Goal: Information Seeking & Learning: Learn about a topic

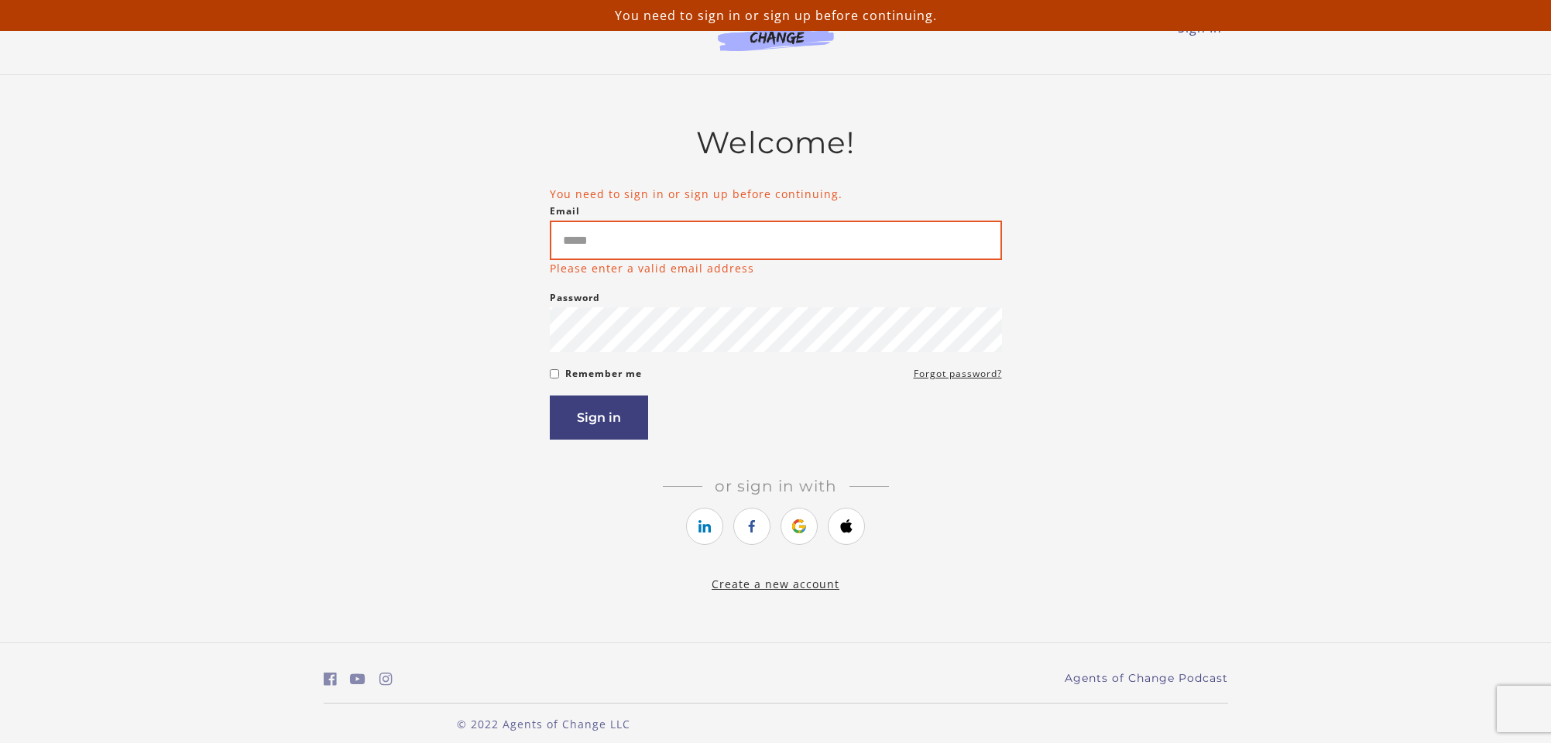
click at [603, 242] on input "Email" at bounding box center [776, 240] width 452 height 39
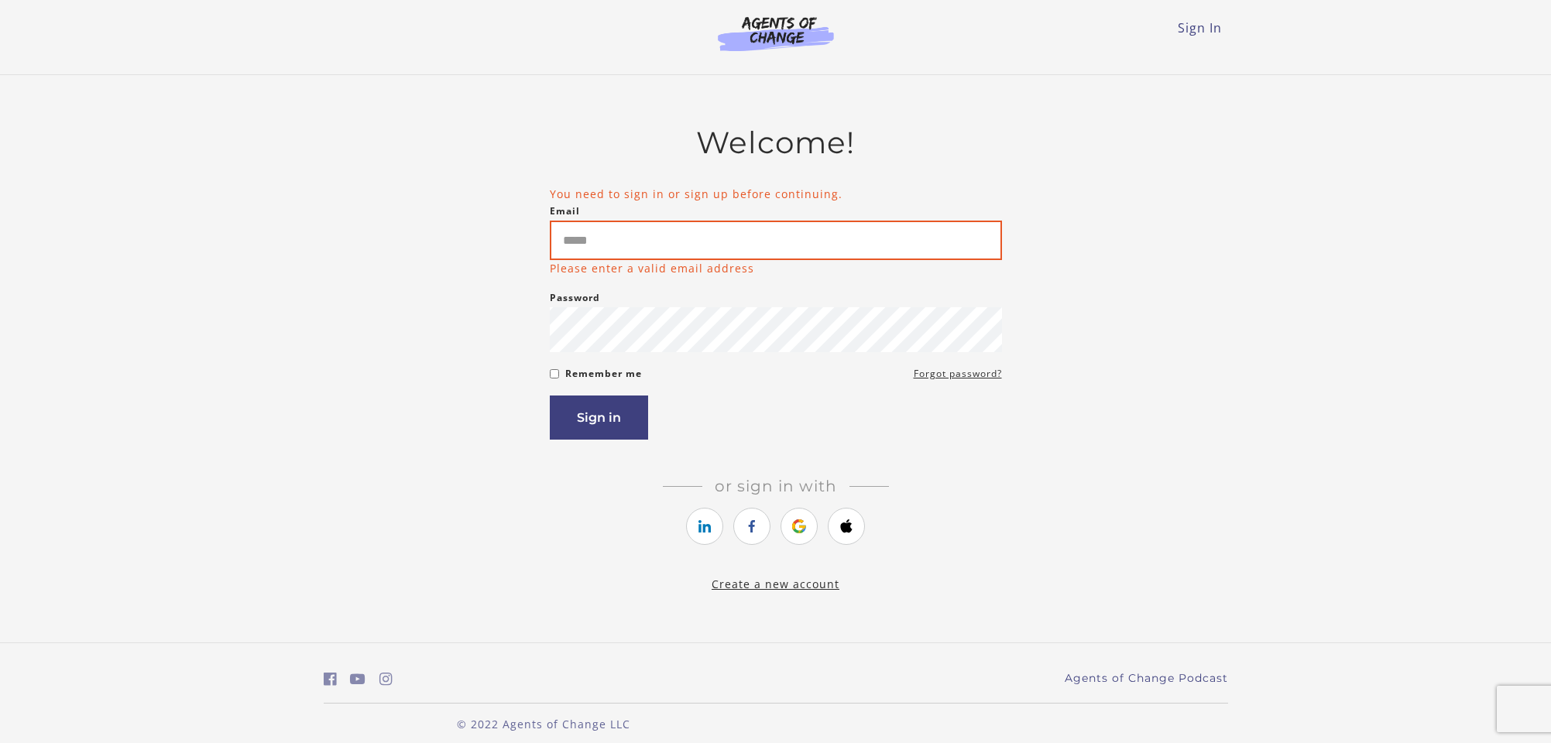
type input "**********"
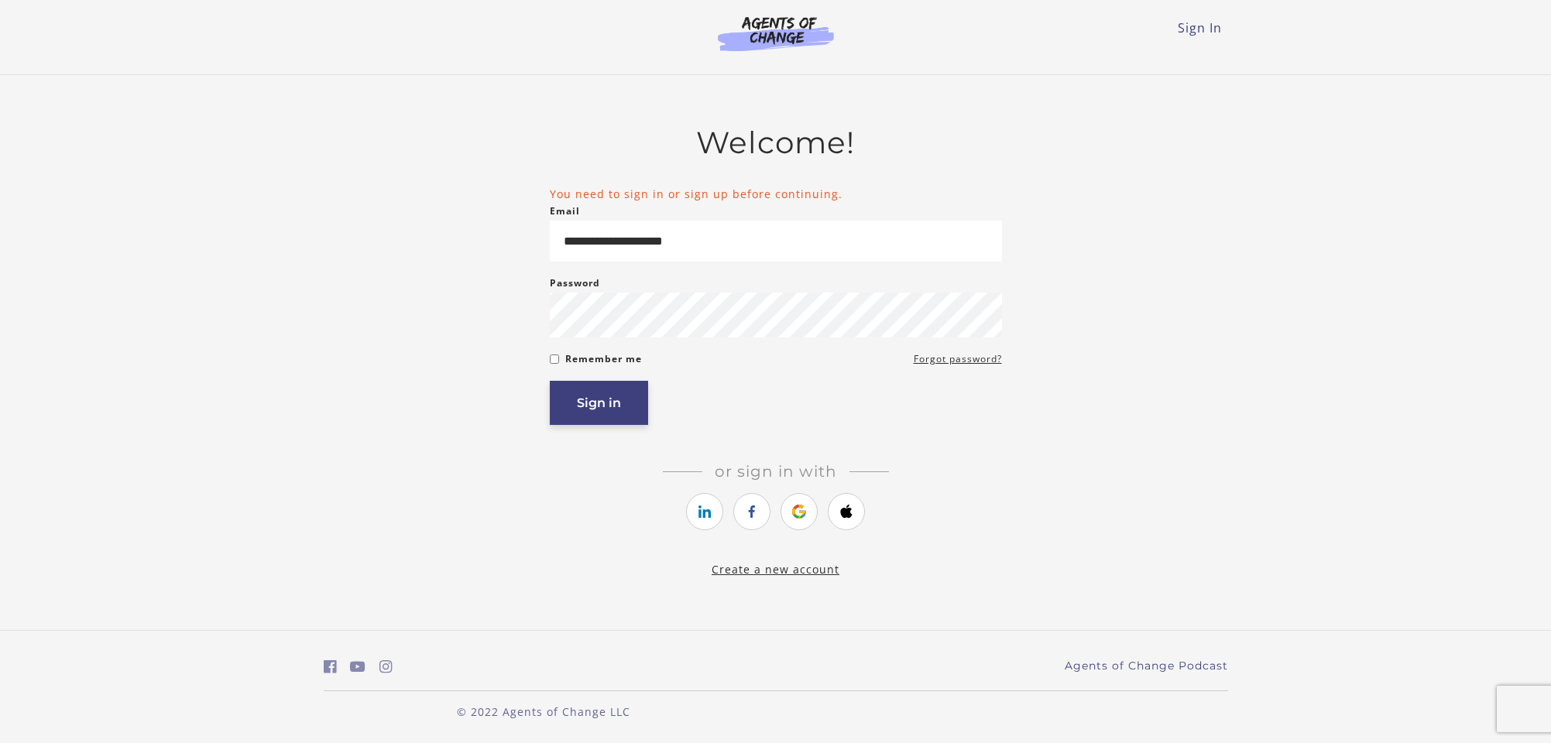
click at [592, 402] on button "Sign in" at bounding box center [599, 403] width 98 height 44
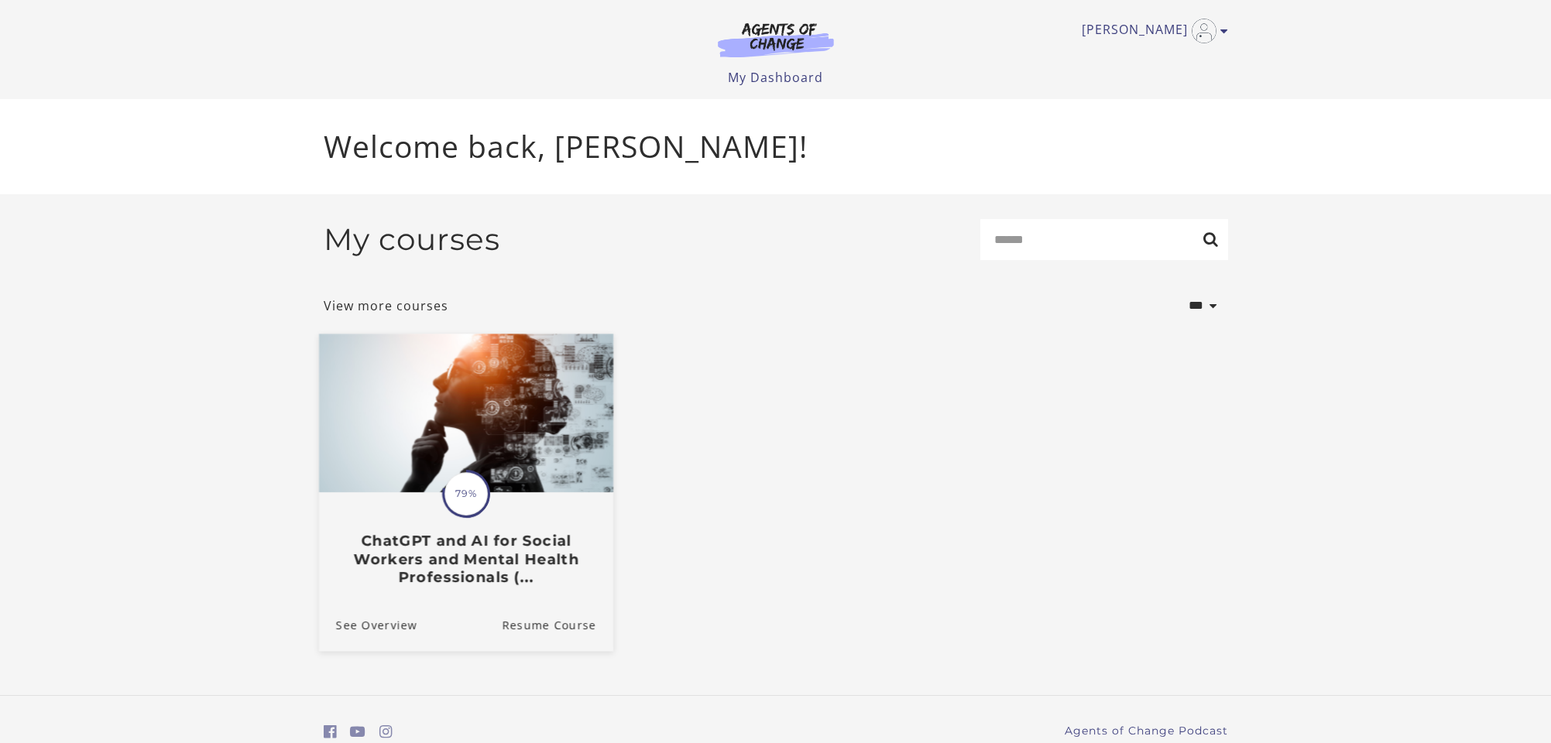
click at [474, 563] on h3 "ChatGPT and AI for Social Workers and Mental Health Professionals (..." at bounding box center [465, 559] width 260 height 54
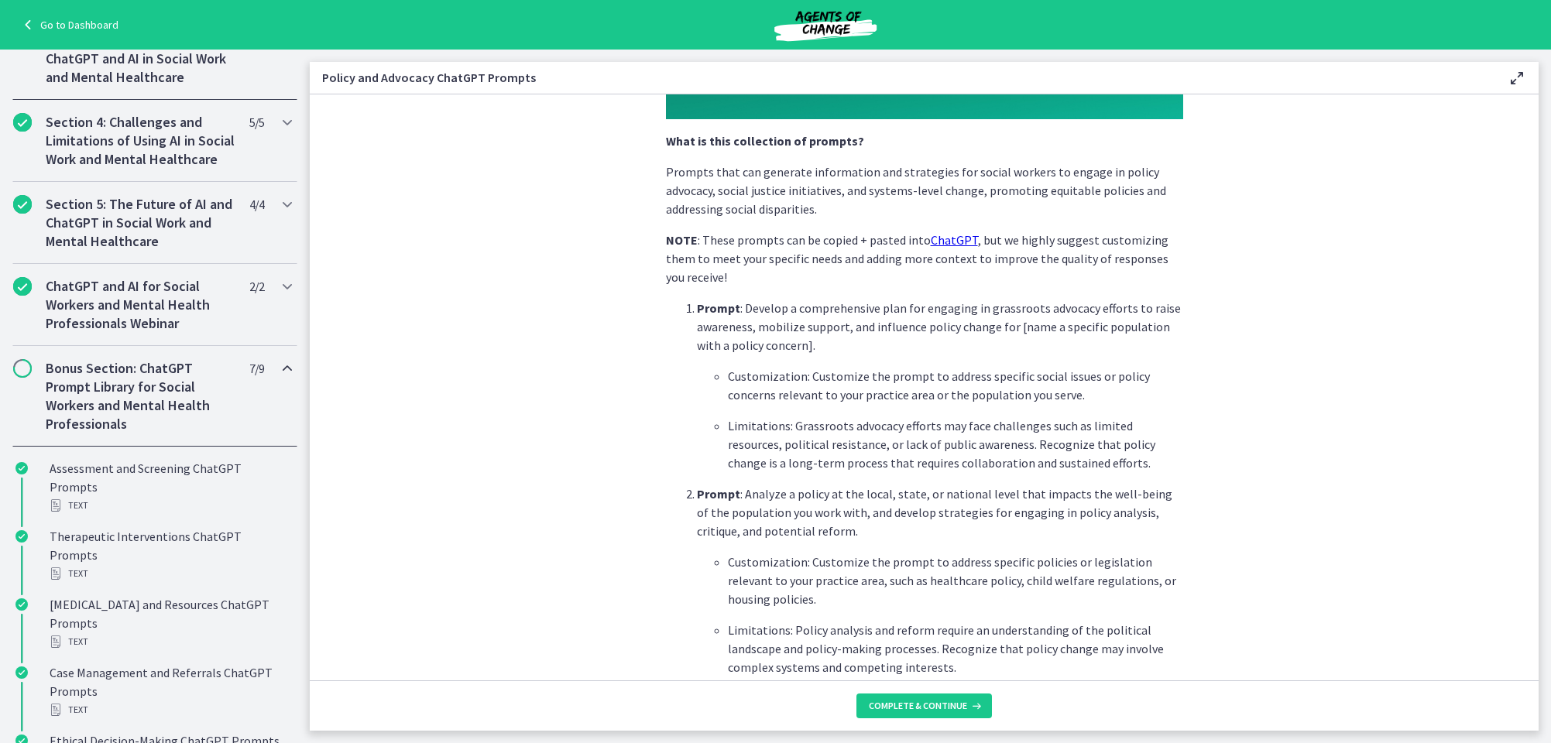
scroll to position [503, 0]
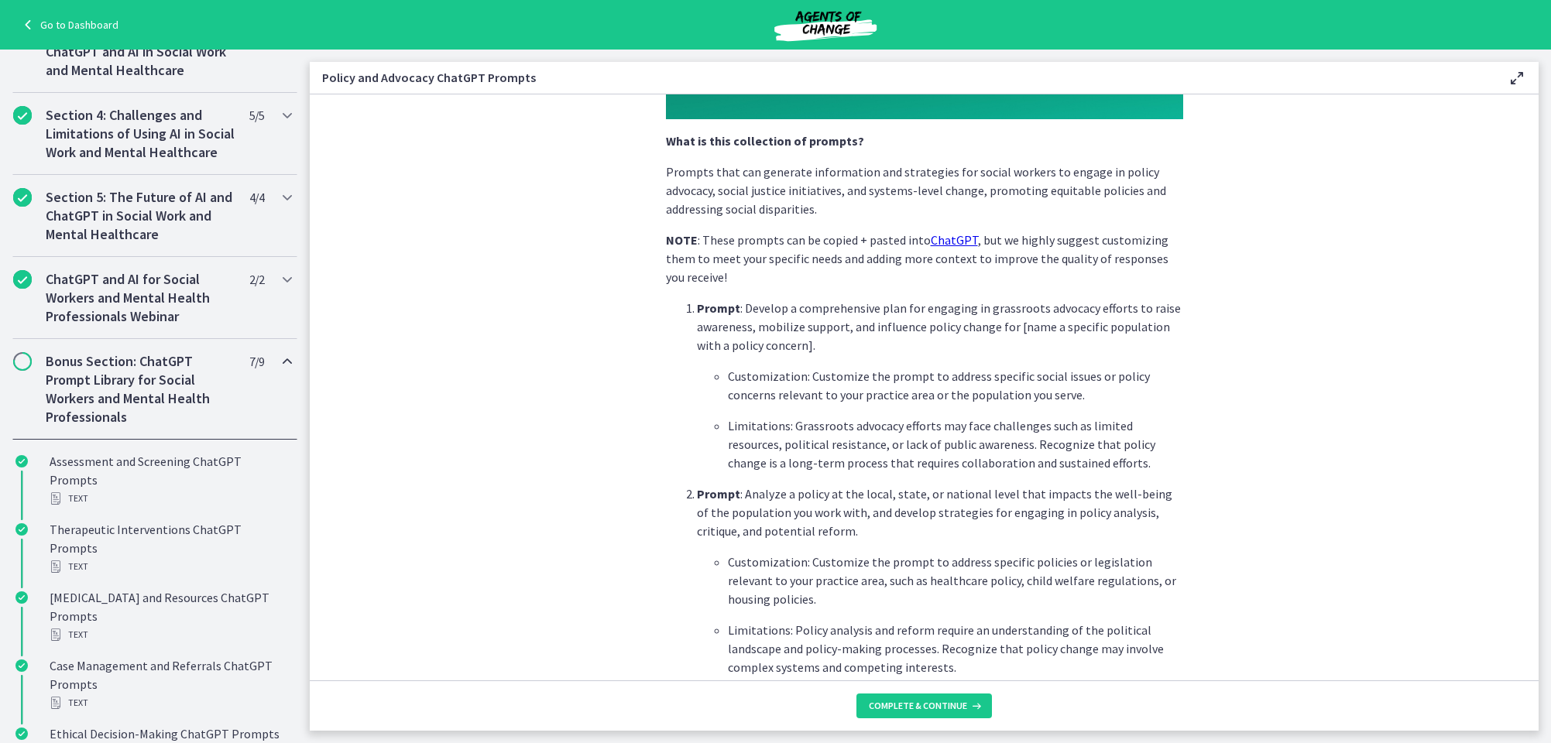
click at [29, 362] on span "Chapters" at bounding box center [22, 361] width 15 height 15
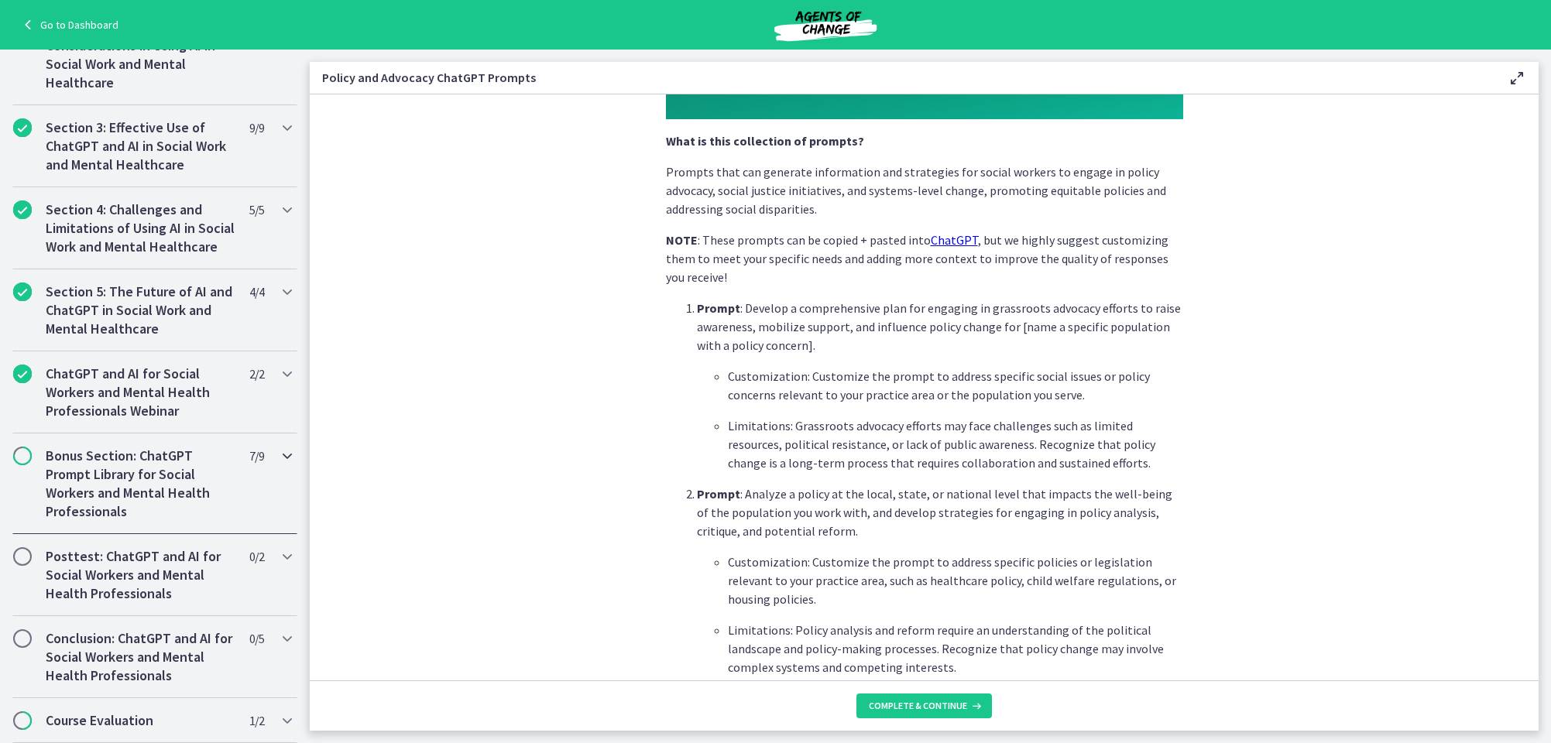
scroll to position [409, 0]
click at [26, 458] on span "Chapters" at bounding box center [22, 455] width 15 height 15
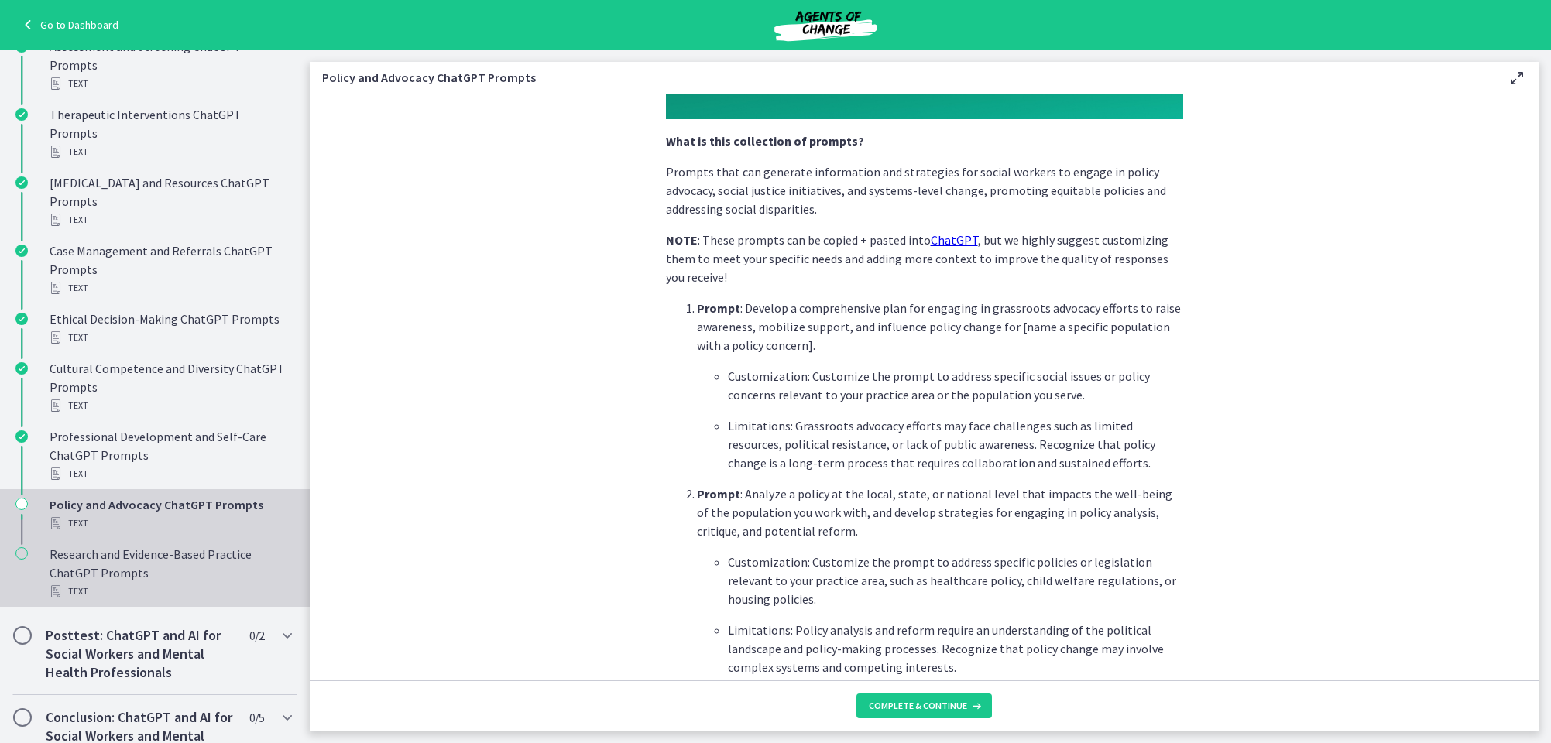
scroll to position [919, 0]
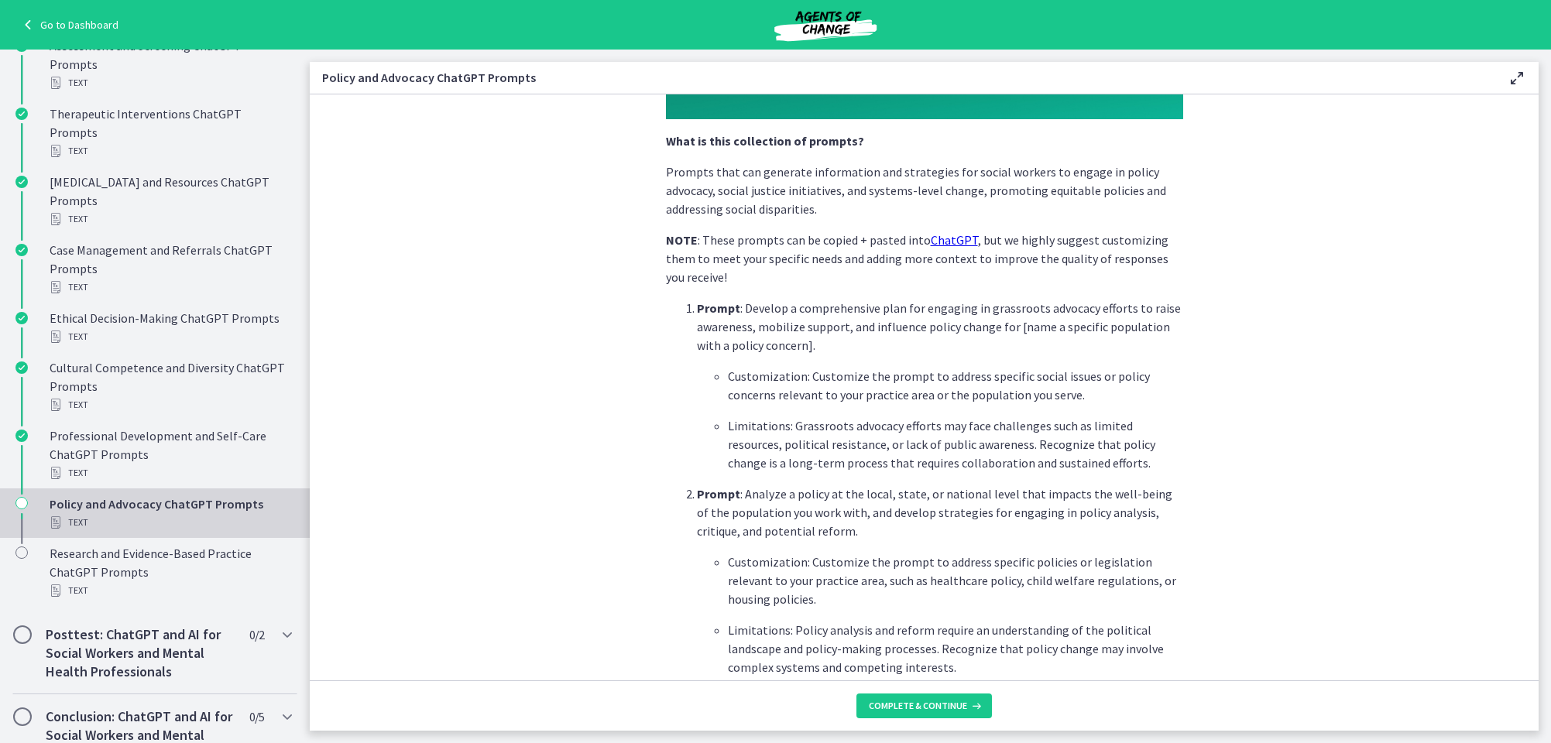
click at [25, 497] on icon "Chapters" at bounding box center [21, 503] width 12 height 12
click at [137, 495] on div "Policy and Advocacy ChatGPT Prompts Text" at bounding box center [171, 513] width 242 height 37
click at [76, 513] on div "Text" at bounding box center [171, 522] width 242 height 19
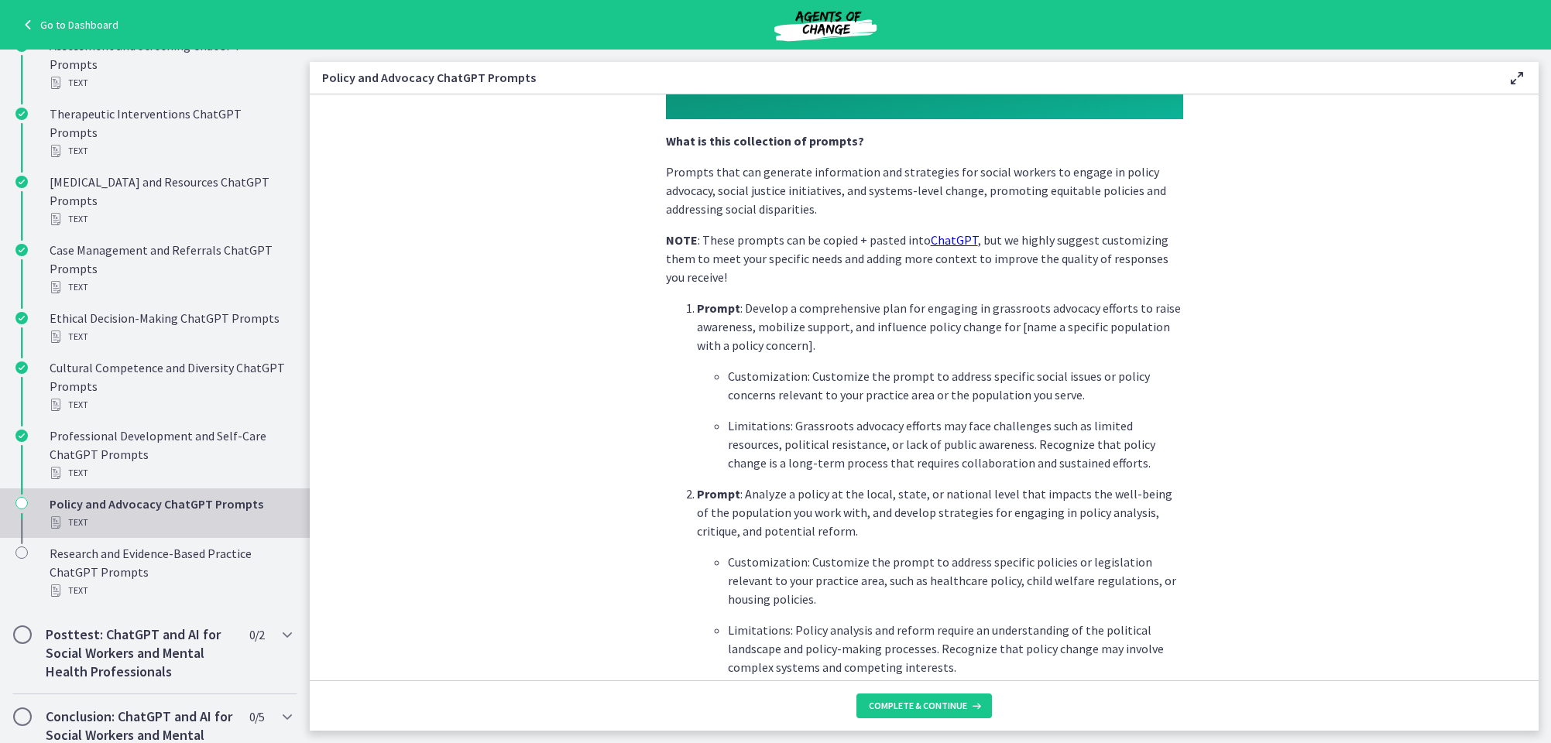
click at [57, 516] on icon "Chapters" at bounding box center [56, 522] width 12 height 12
click at [940, 704] on span "Complete & continue" at bounding box center [918, 706] width 98 height 12
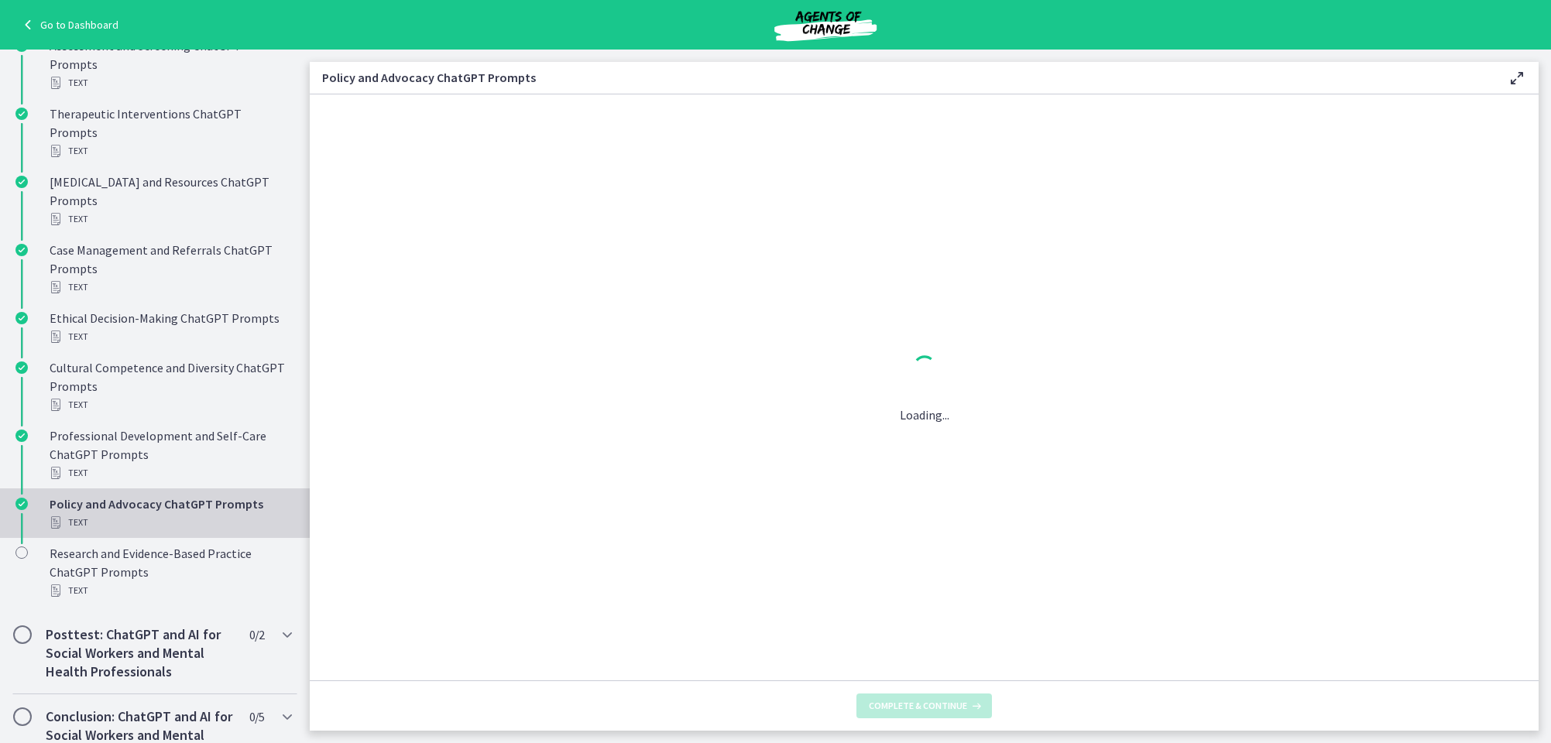
scroll to position [0, 0]
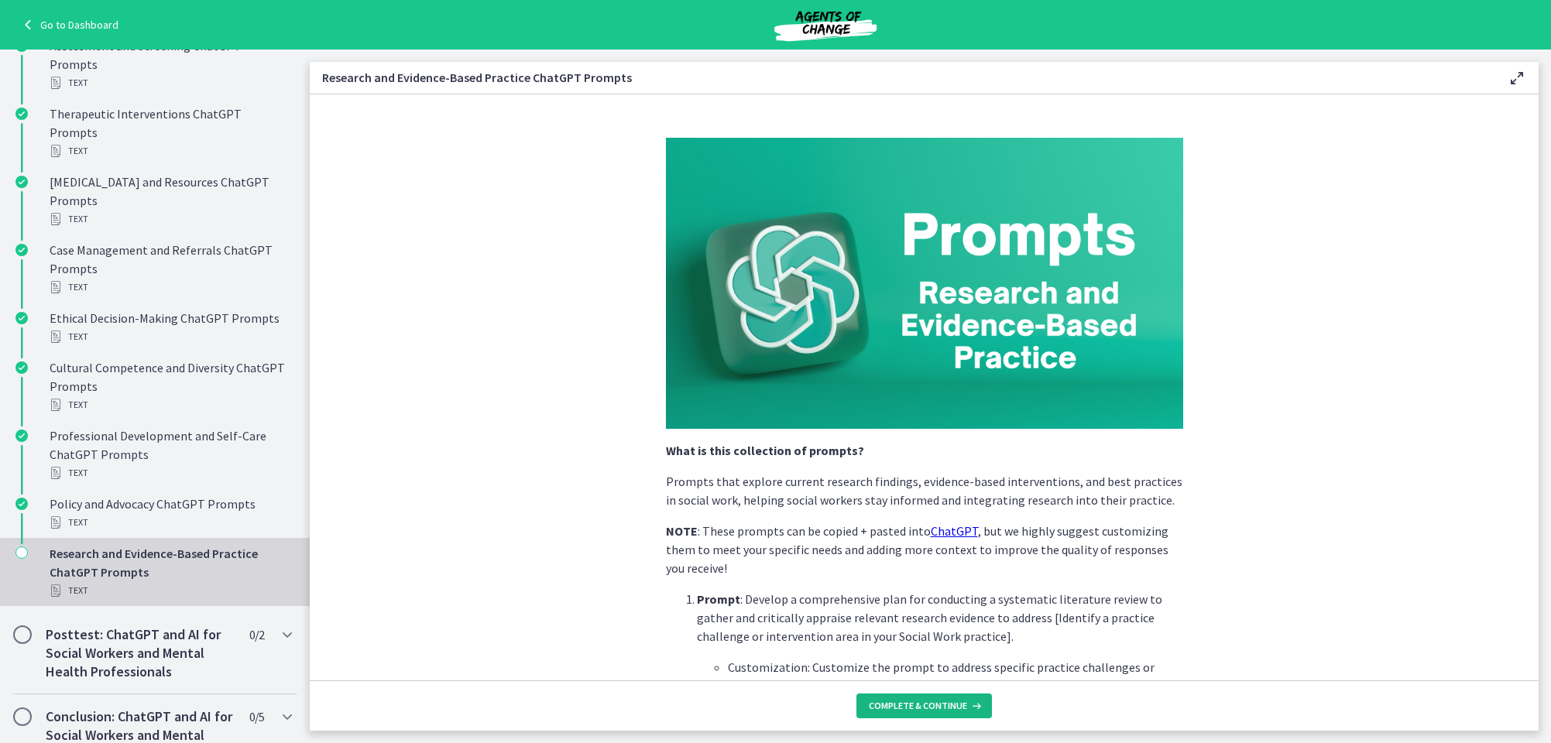
click at [930, 707] on span "Complete & continue" at bounding box center [918, 706] width 98 height 12
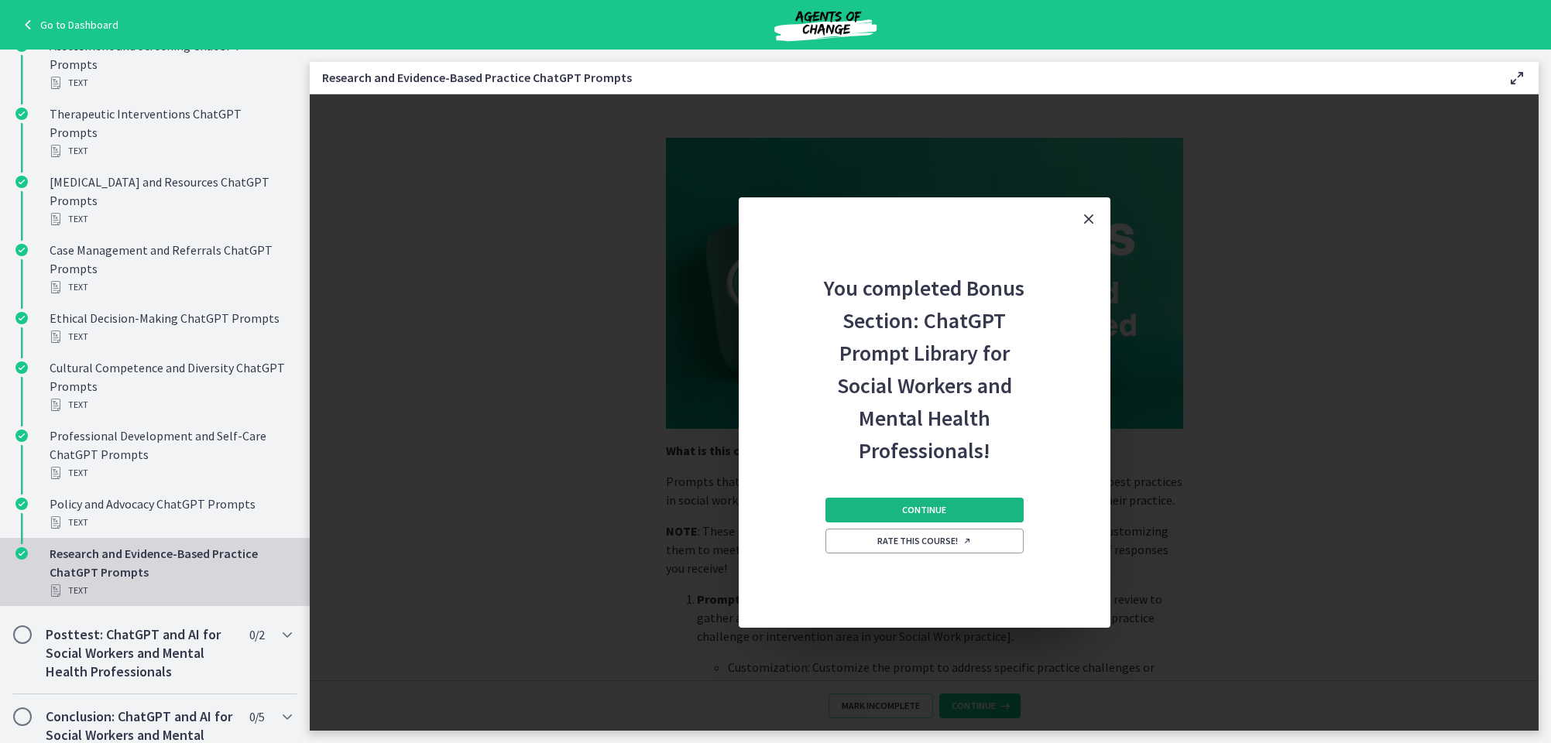
click at [925, 505] on span "Continue" at bounding box center [924, 510] width 44 height 12
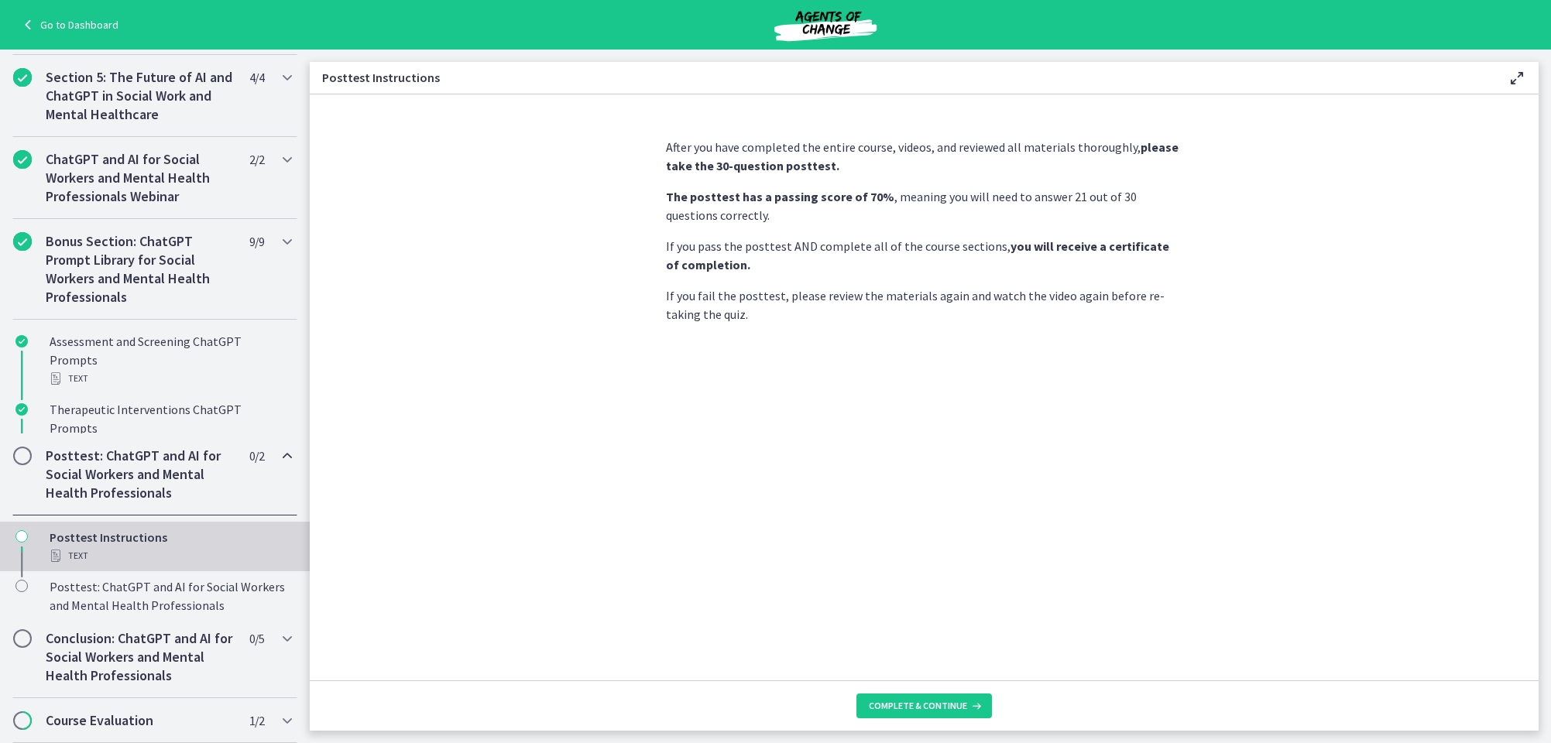
scroll to position [539, 0]
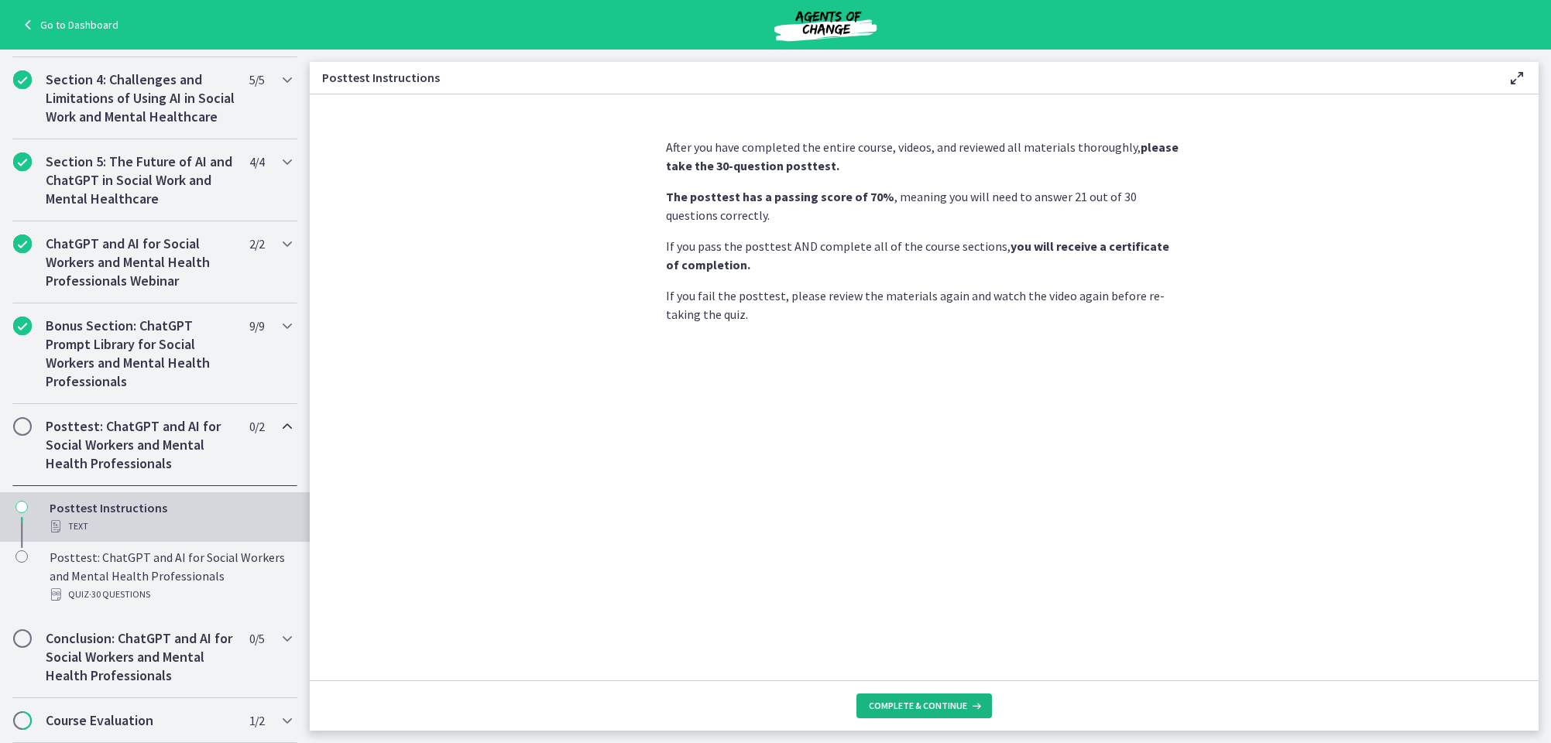
click at [918, 696] on button "Complete & continue" at bounding box center [923, 706] width 135 height 25
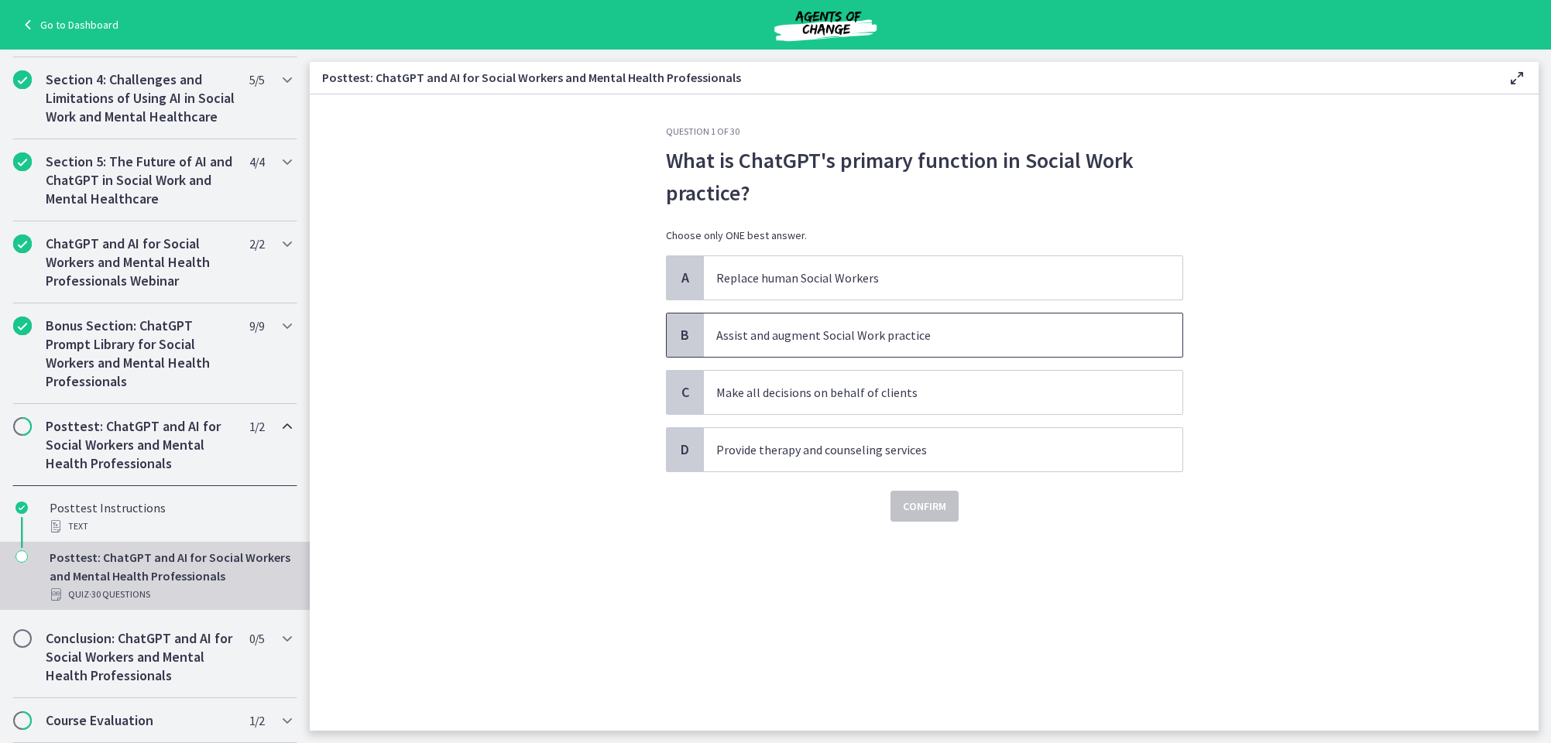
click at [824, 336] on p "Assist and augment Social Work practice" at bounding box center [927, 335] width 423 height 19
click at [924, 502] on span "Confirm" at bounding box center [924, 506] width 43 height 19
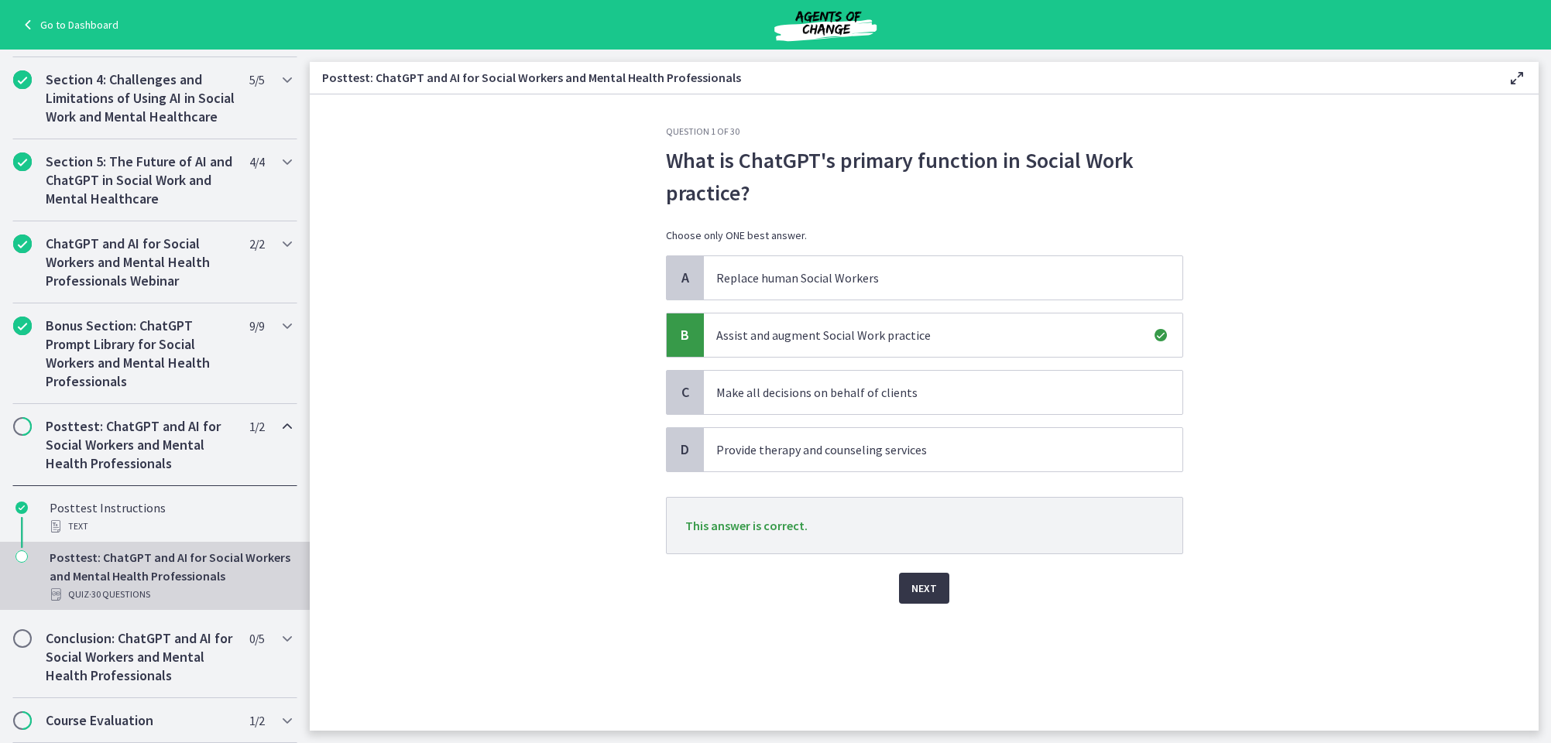
click at [924, 588] on span "Next" at bounding box center [924, 588] width 26 height 19
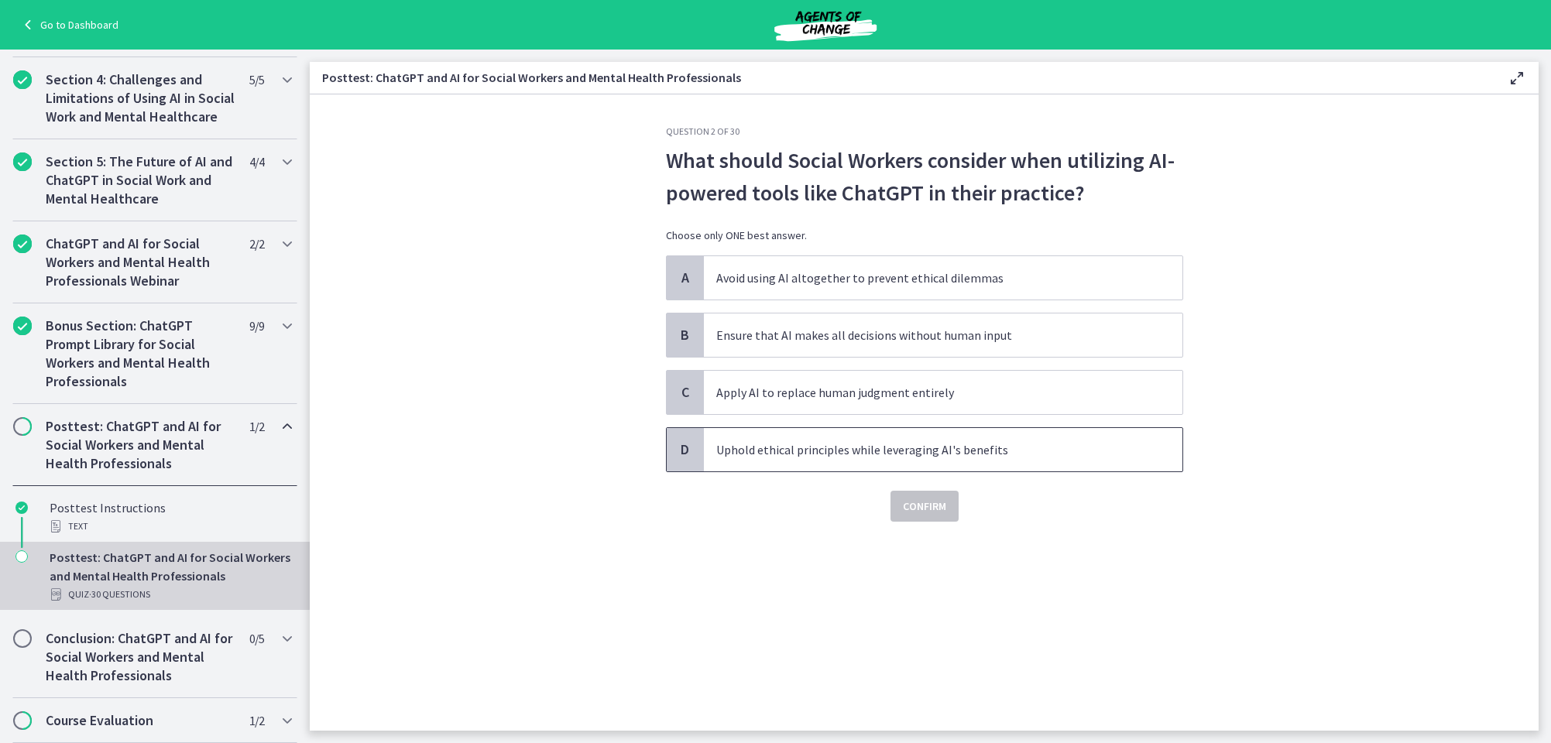
click at [867, 446] on p "Uphold ethical principles while leveraging AI's benefits" at bounding box center [927, 450] width 423 height 19
click at [914, 505] on span "Confirm" at bounding box center [924, 506] width 43 height 19
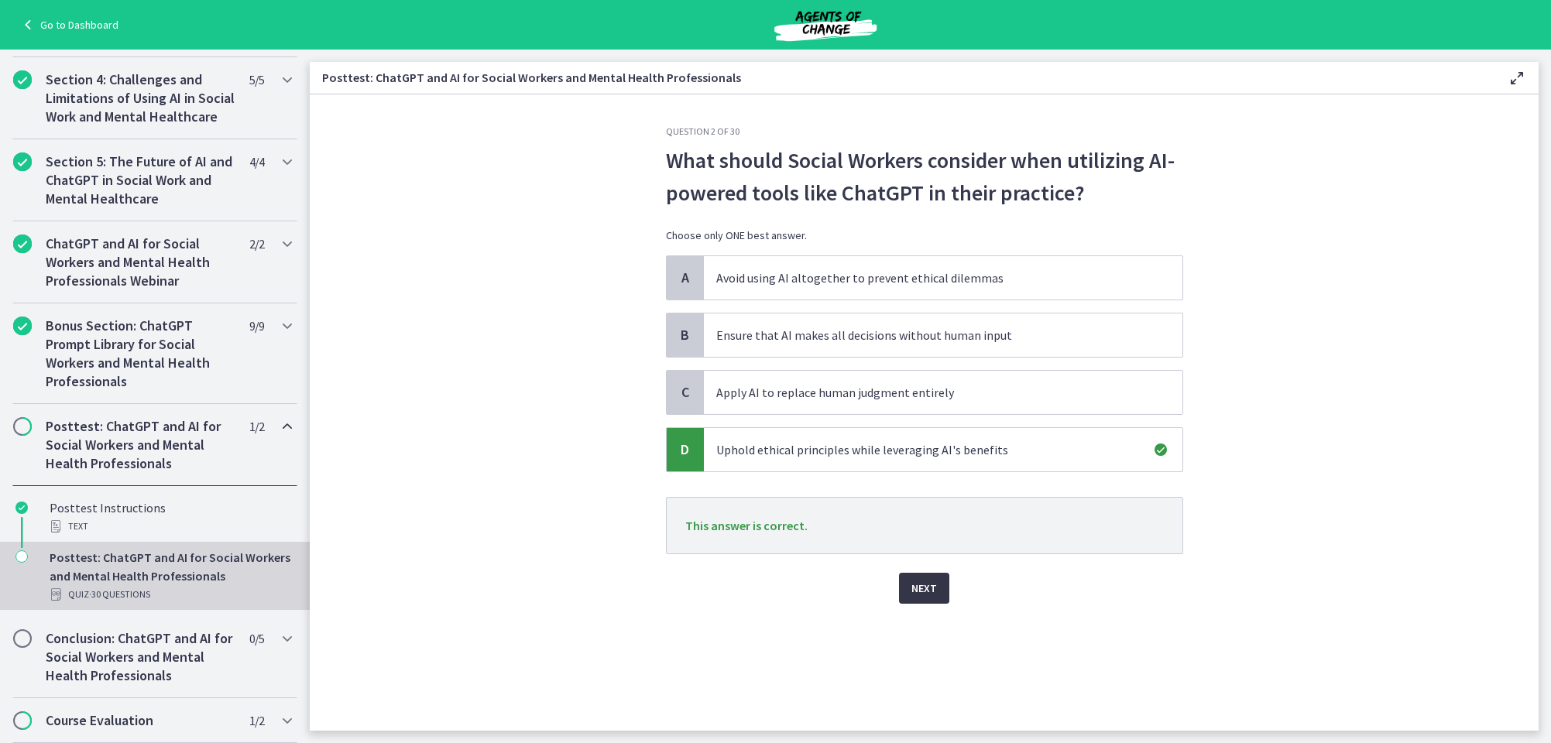
click at [924, 586] on span "Next" at bounding box center [924, 588] width 26 height 19
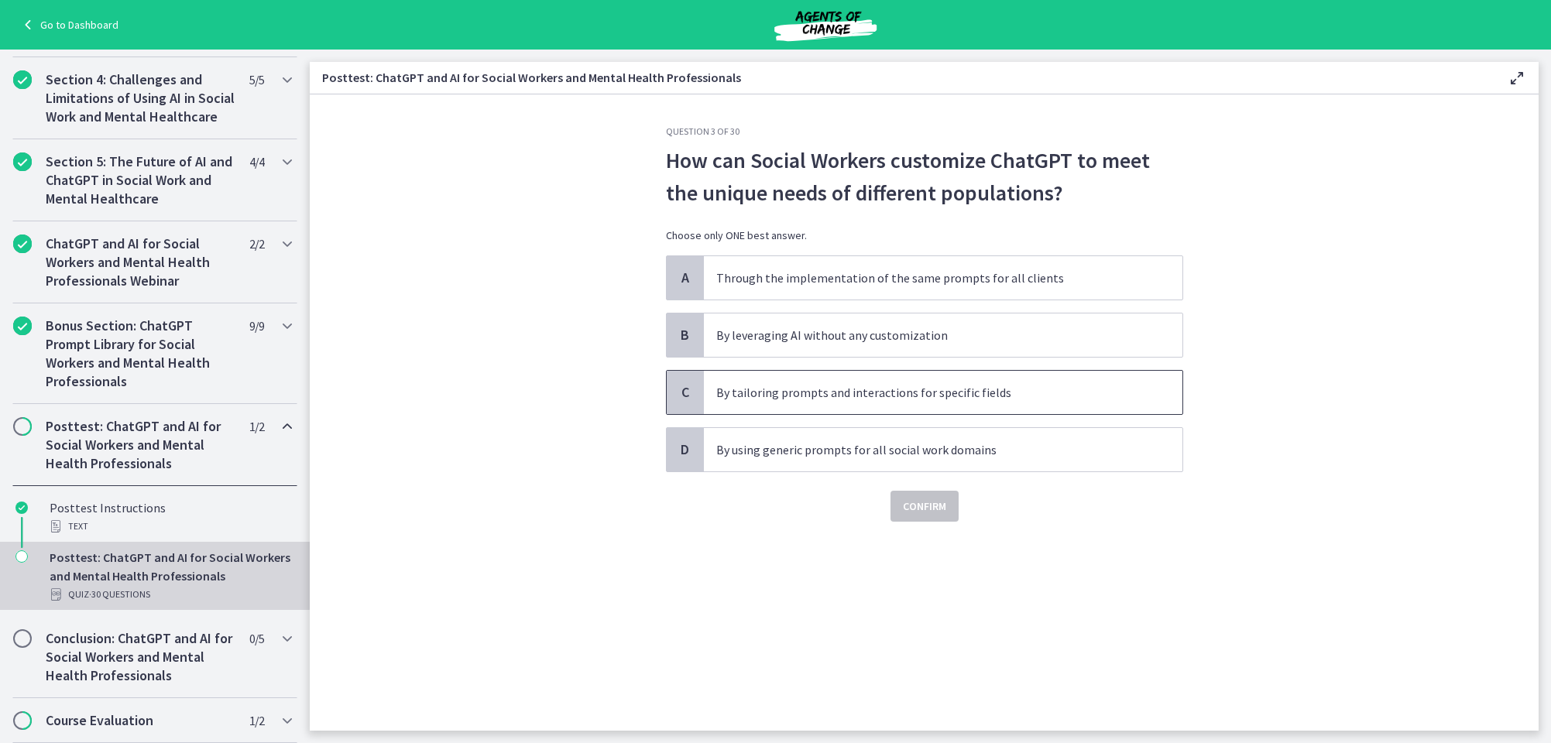
click at [784, 393] on p "By tailoring prompts and interactions for specific fields" at bounding box center [927, 392] width 423 height 19
click at [920, 506] on span "Confirm" at bounding box center [924, 506] width 43 height 19
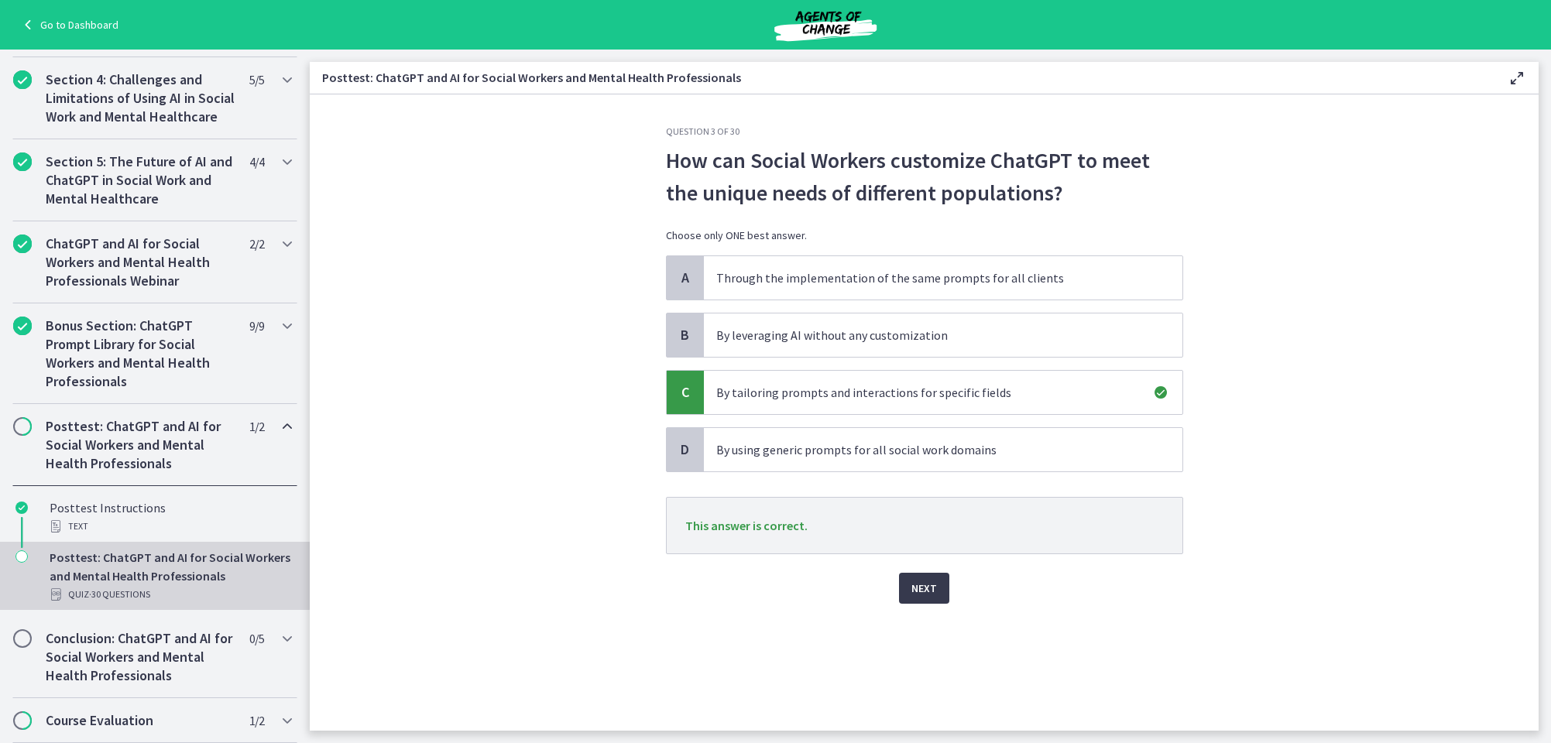
click at [920, 586] on span "Next" at bounding box center [924, 588] width 26 height 19
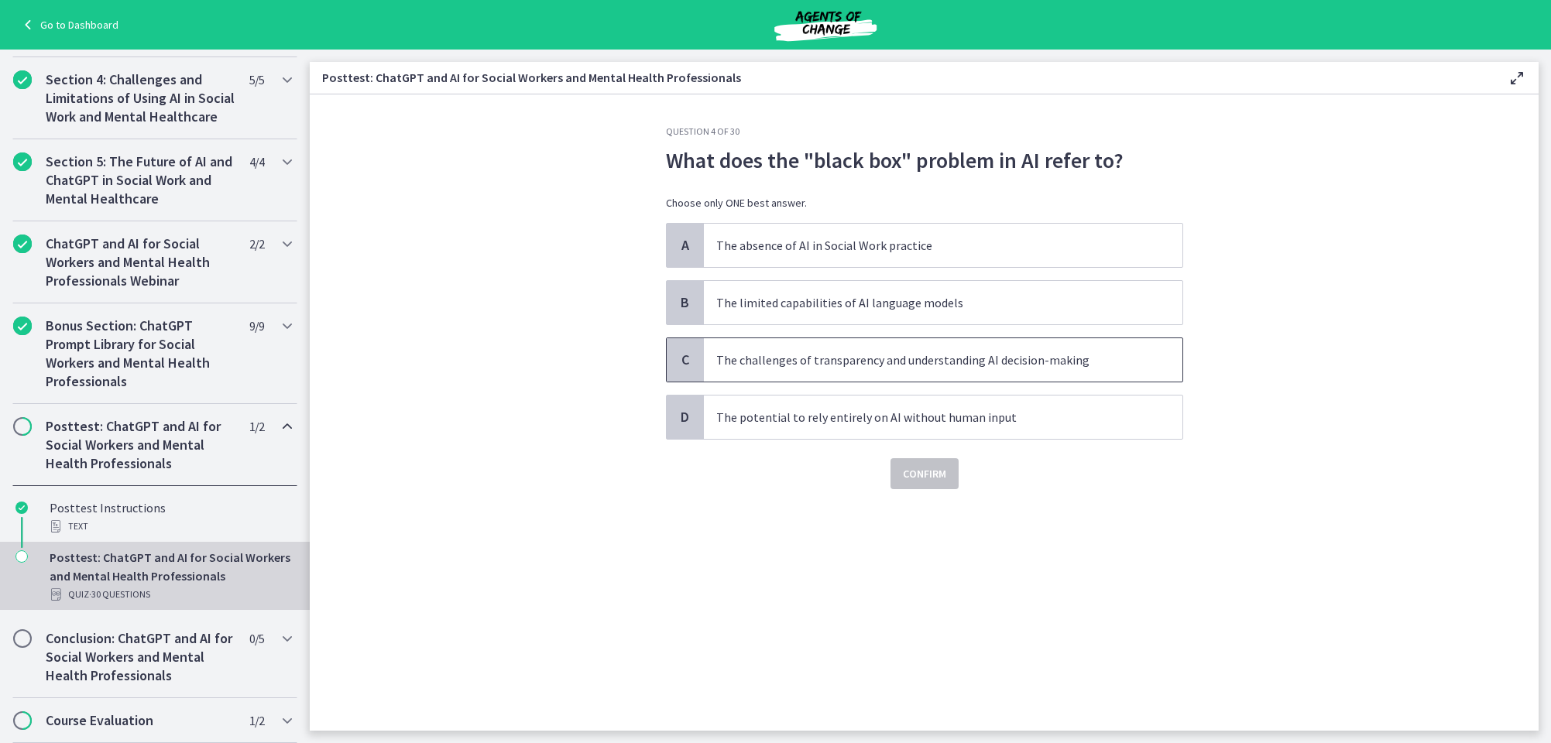
click at [783, 354] on p "The challenges of transparency and understanding AI decision-making" at bounding box center [927, 360] width 423 height 19
click at [908, 468] on span "Confirm" at bounding box center [924, 474] width 43 height 19
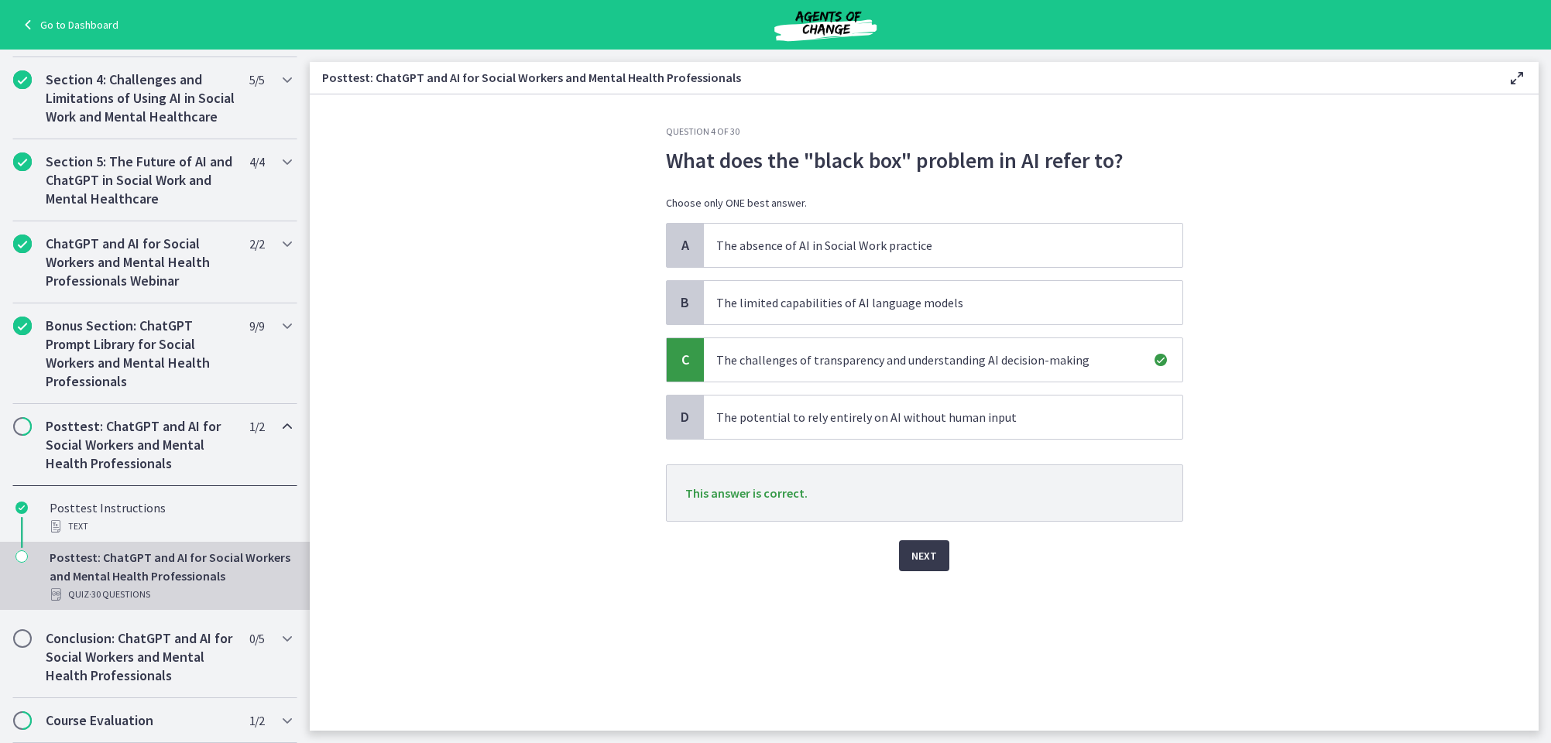
click at [917, 550] on span "Next" at bounding box center [924, 556] width 26 height 19
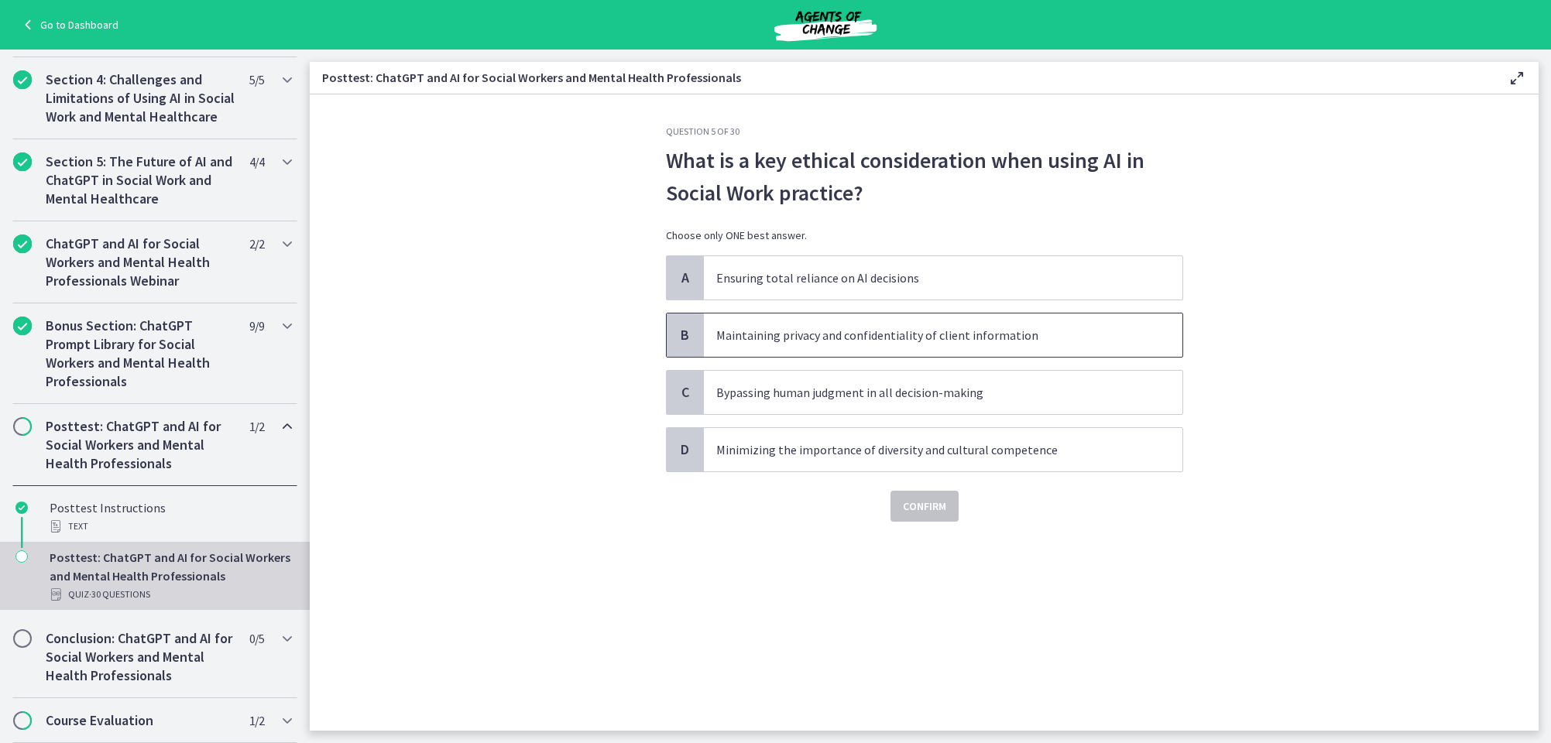
click at [763, 333] on p "Maintaining privacy and confidentiality of client information" at bounding box center [927, 335] width 423 height 19
click at [931, 506] on span "Confirm" at bounding box center [924, 506] width 43 height 19
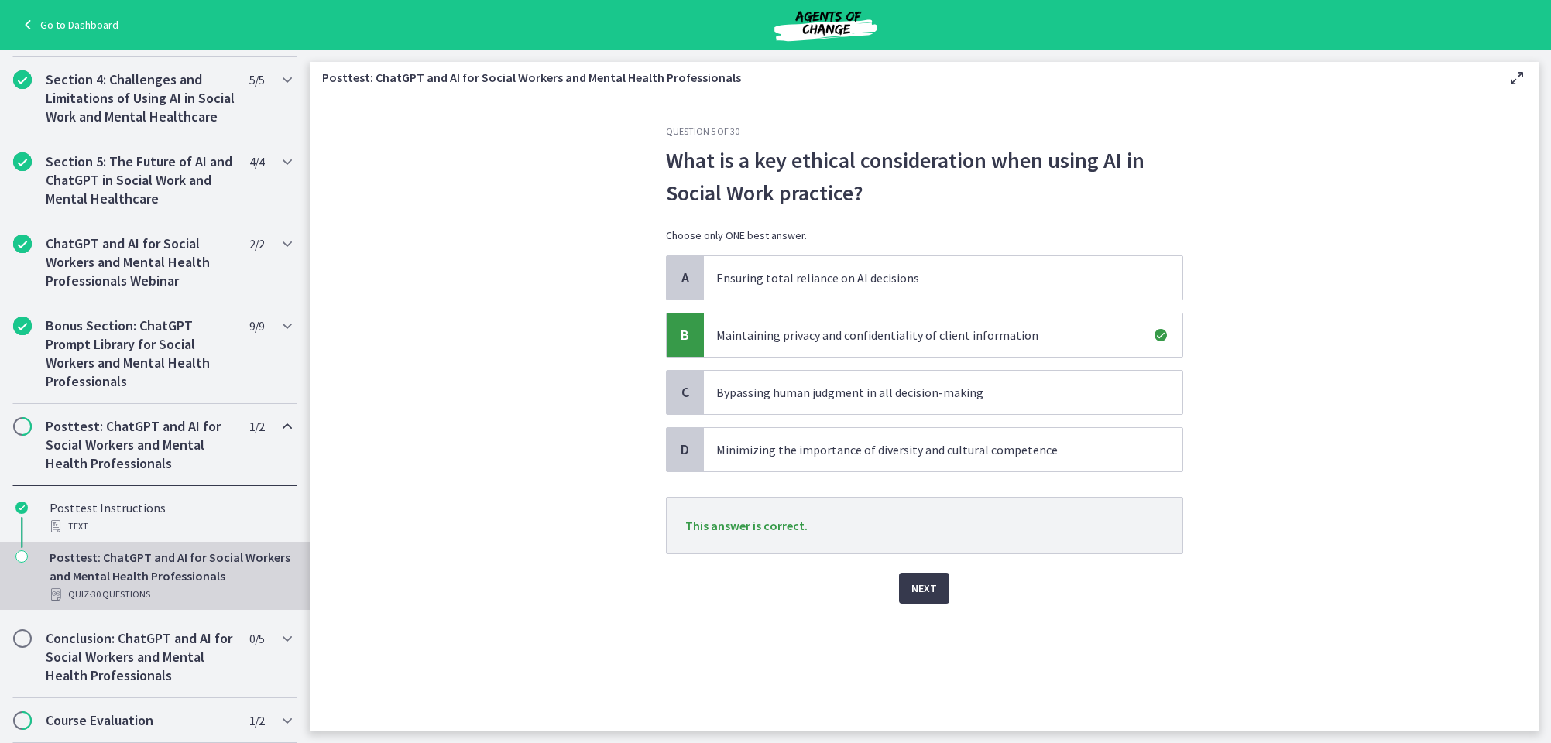
click at [930, 588] on span "Next" at bounding box center [924, 588] width 26 height 19
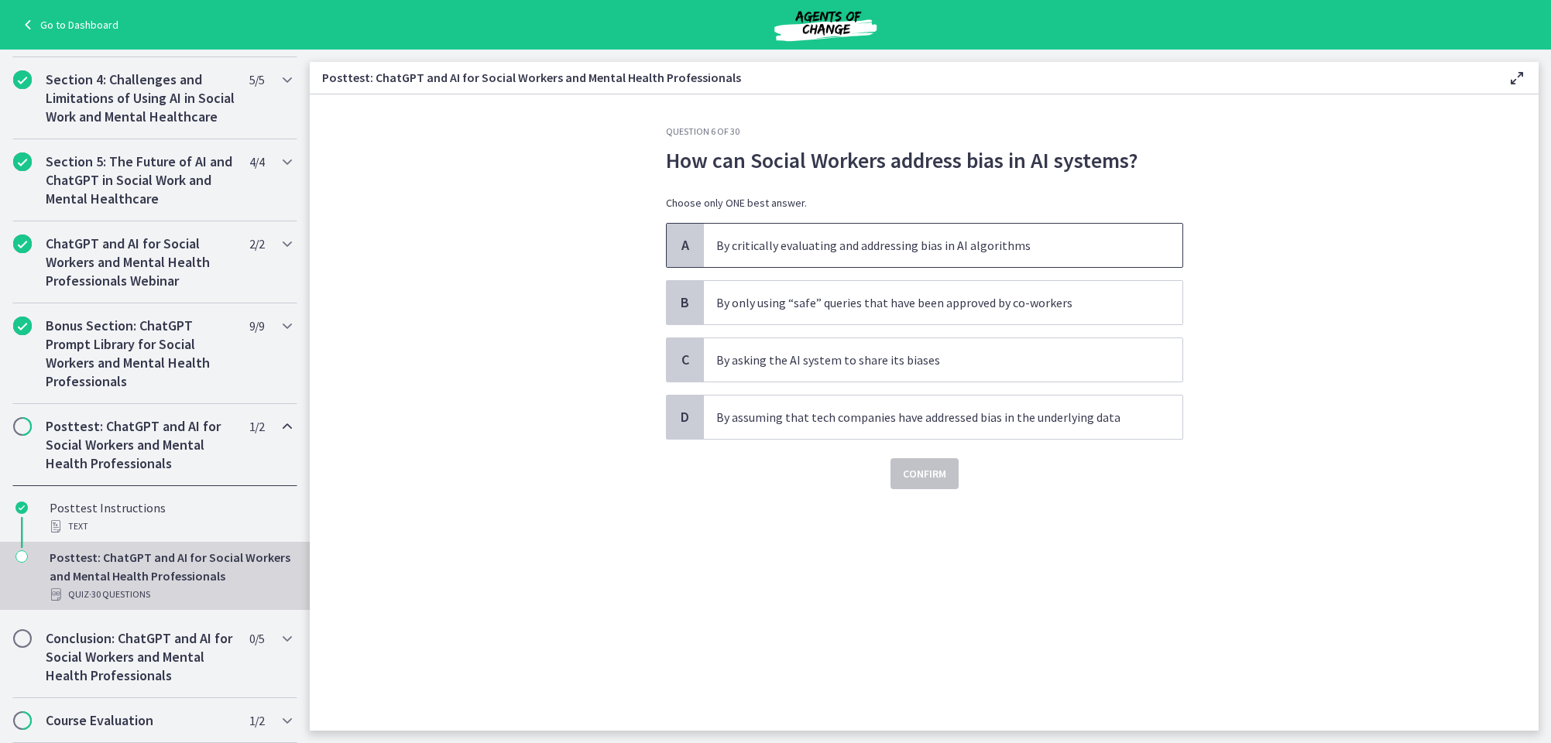
click at [734, 241] on p "By critically evaluating and addressing bias in AI algorithms" at bounding box center [927, 245] width 423 height 19
click at [934, 470] on span "Confirm" at bounding box center [924, 474] width 43 height 19
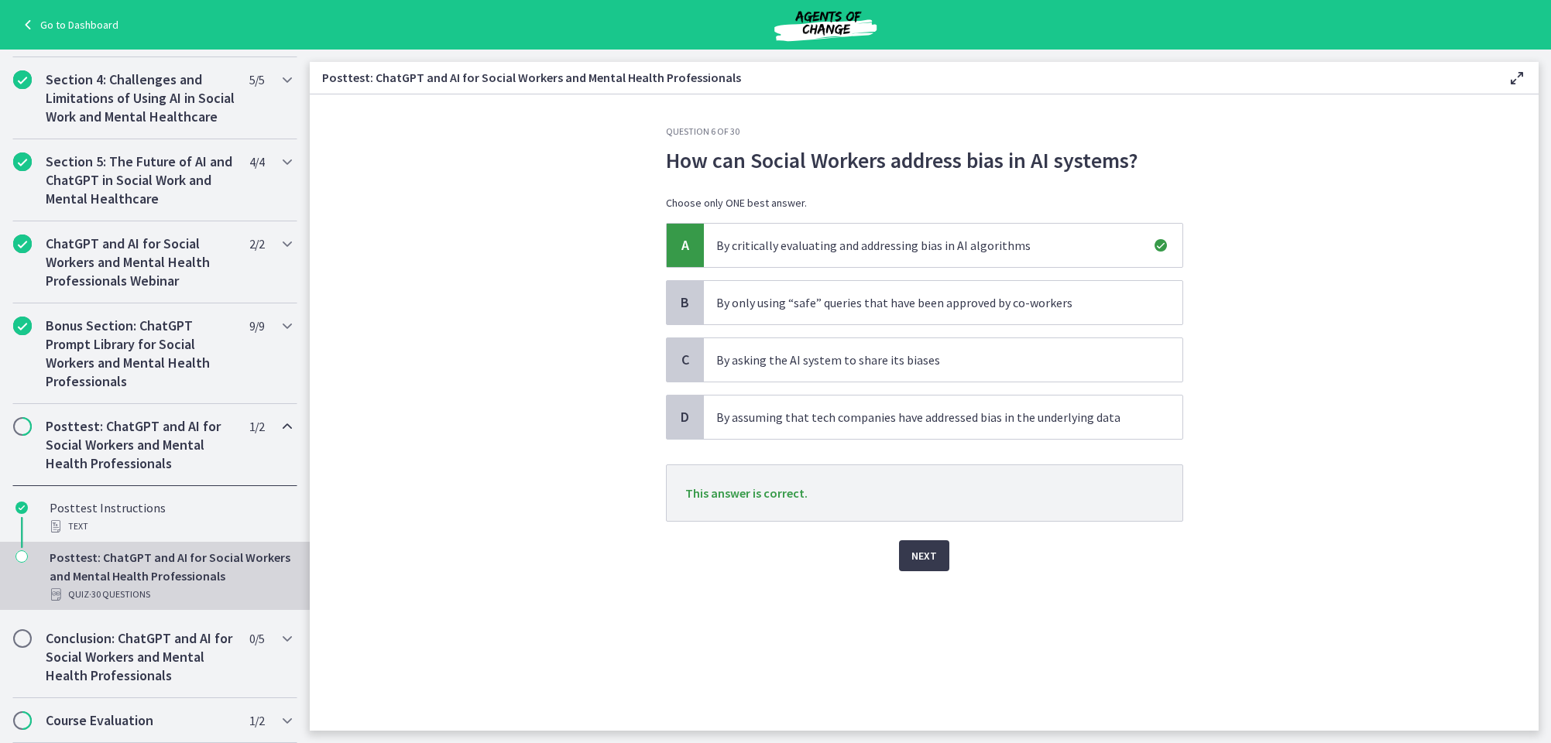
click at [933, 551] on span "Next" at bounding box center [924, 556] width 26 height 19
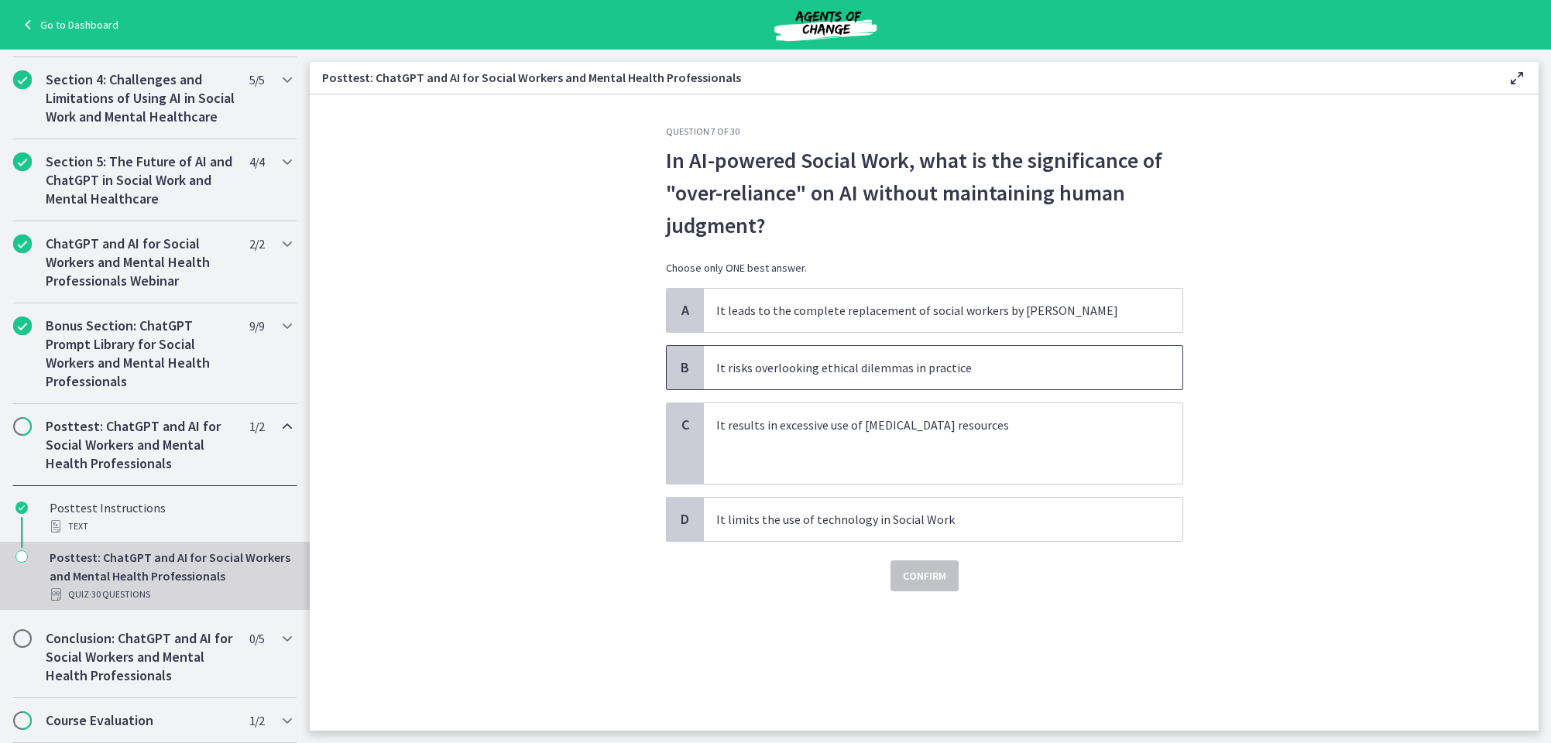
scroll to position [0, 1]
click at [805, 366] on p "It risks overlooking ethical dilemmas in practice" at bounding box center [927, 367] width 423 height 19
click at [926, 577] on span "Confirm" at bounding box center [924, 576] width 43 height 19
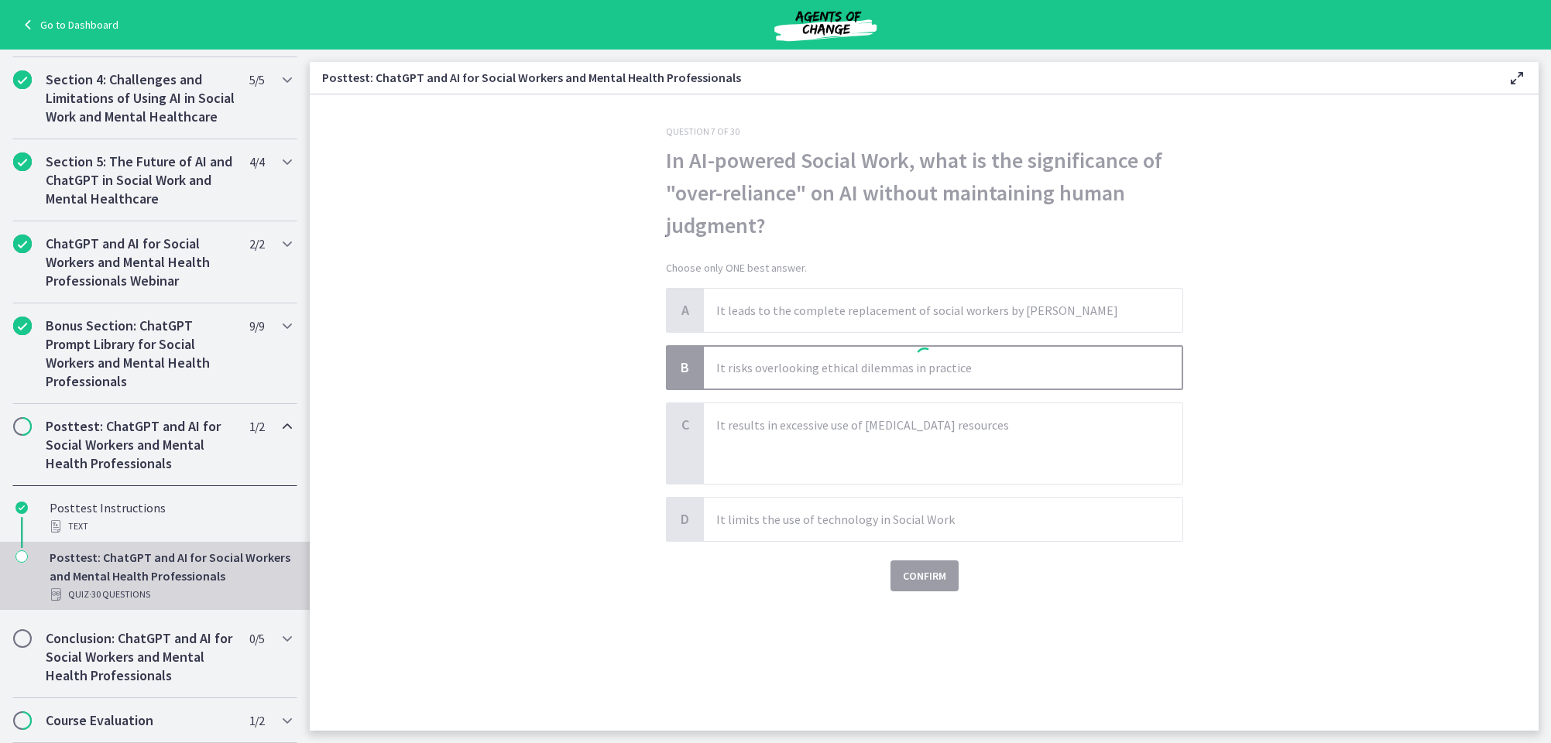
scroll to position [0, 0]
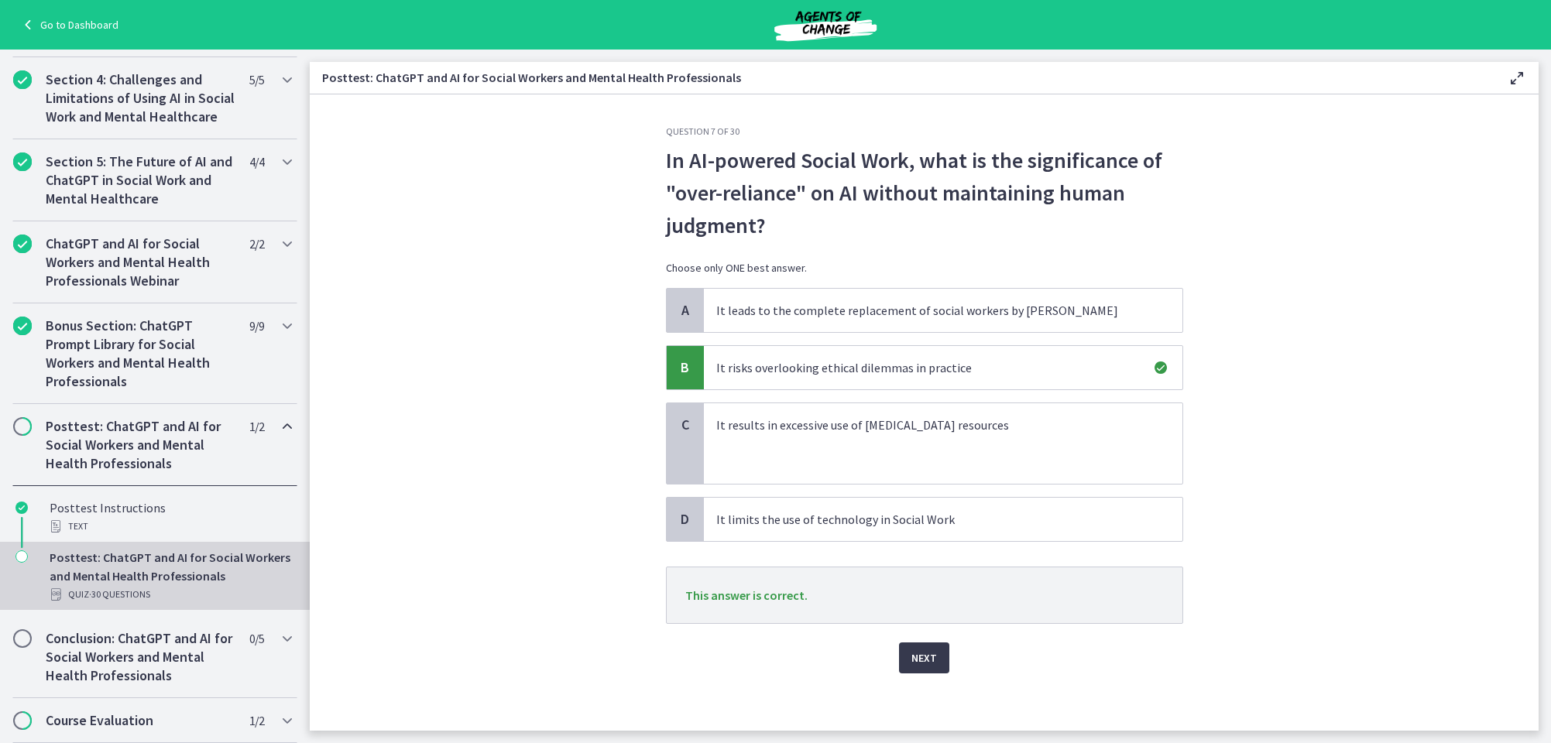
click at [922, 656] on span "Next" at bounding box center [924, 658] width 26 height 19
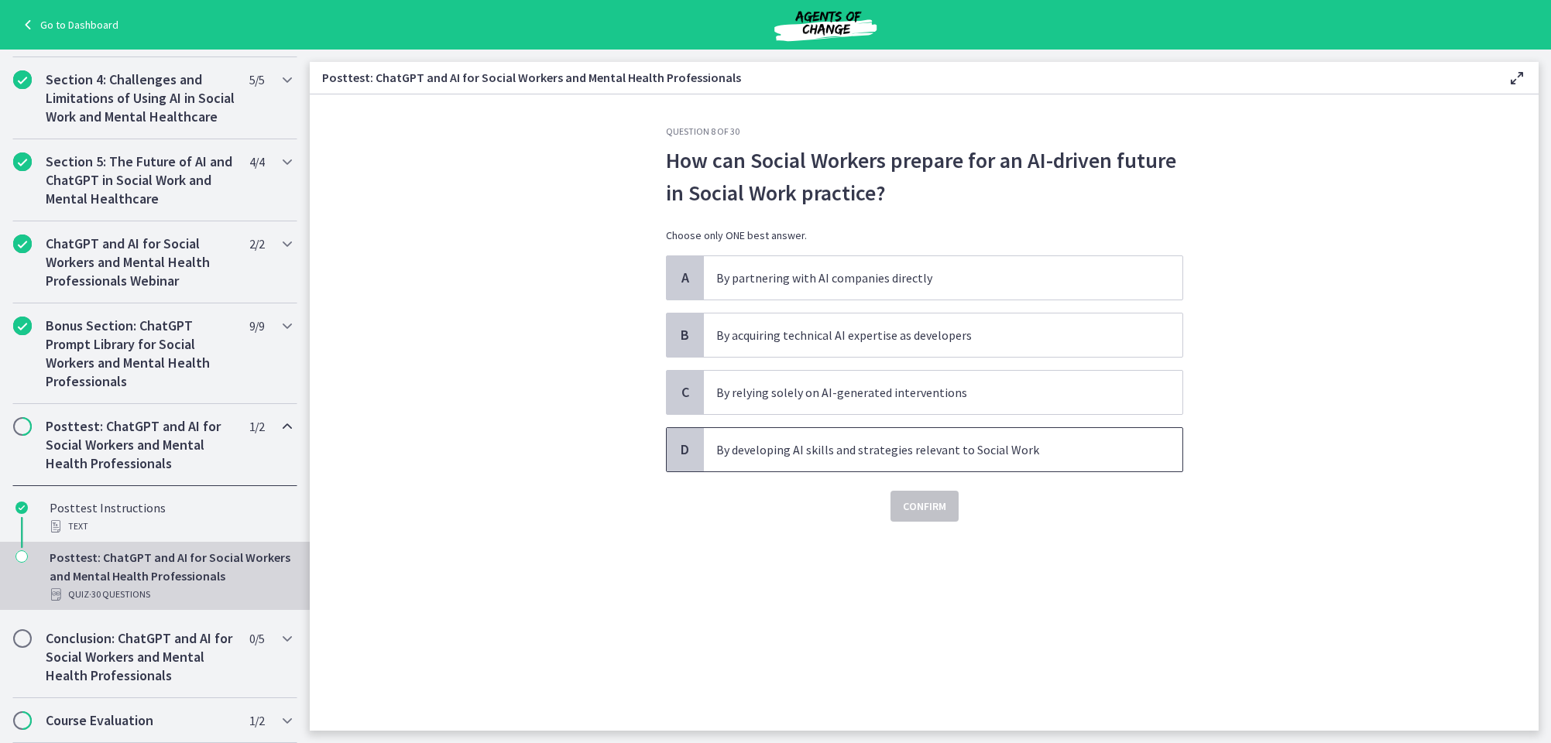
click at [836, 441] on p "By developing AI skills and strategies relevant to Social Work" at bounding box center [927, 450] width 423 height 19
click at [923, 505] on span "Confirm" at bounding box center [924, 506] width 43 height 19
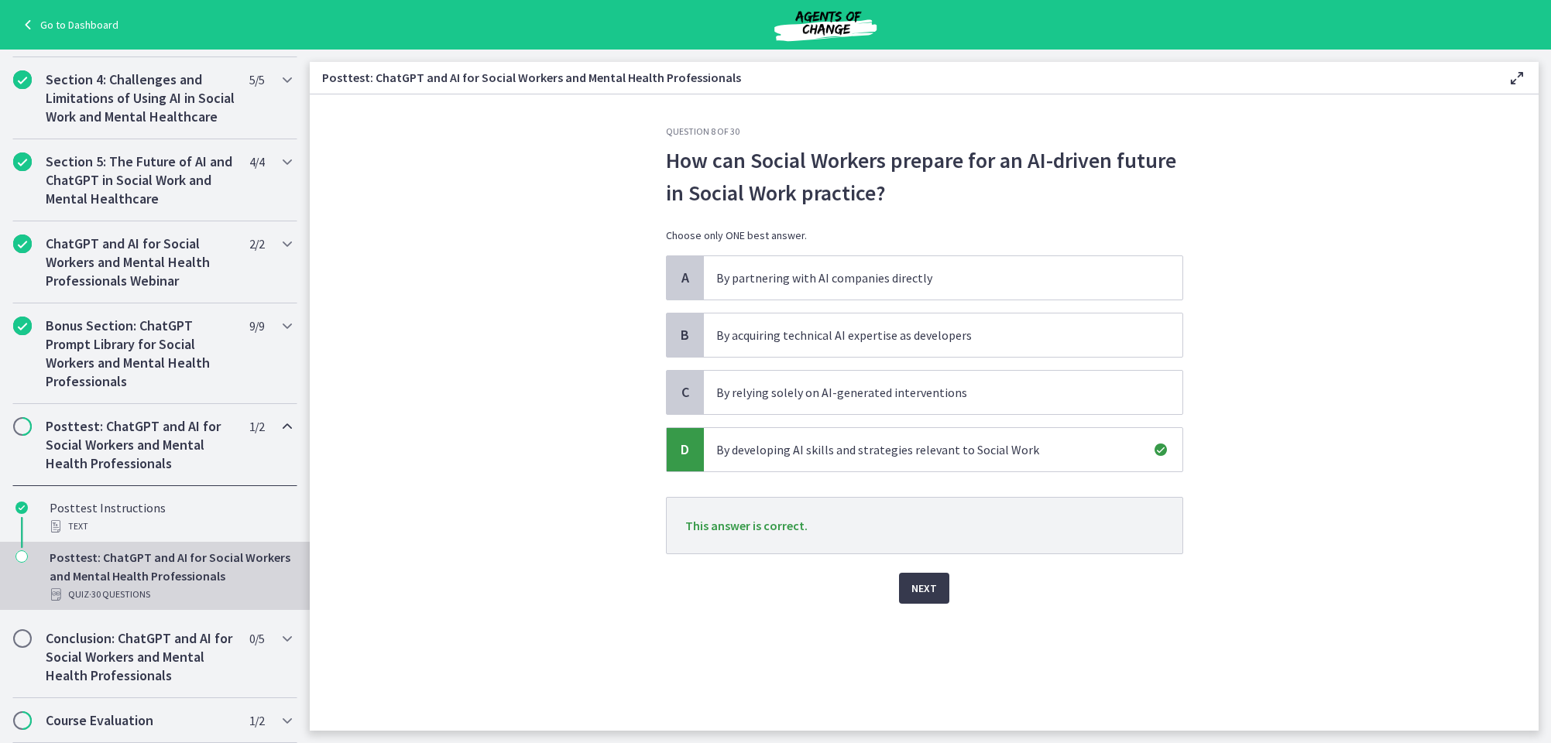
click at [912, 580] on span "Next" at bounding box center [924, 588] width 26 height 19
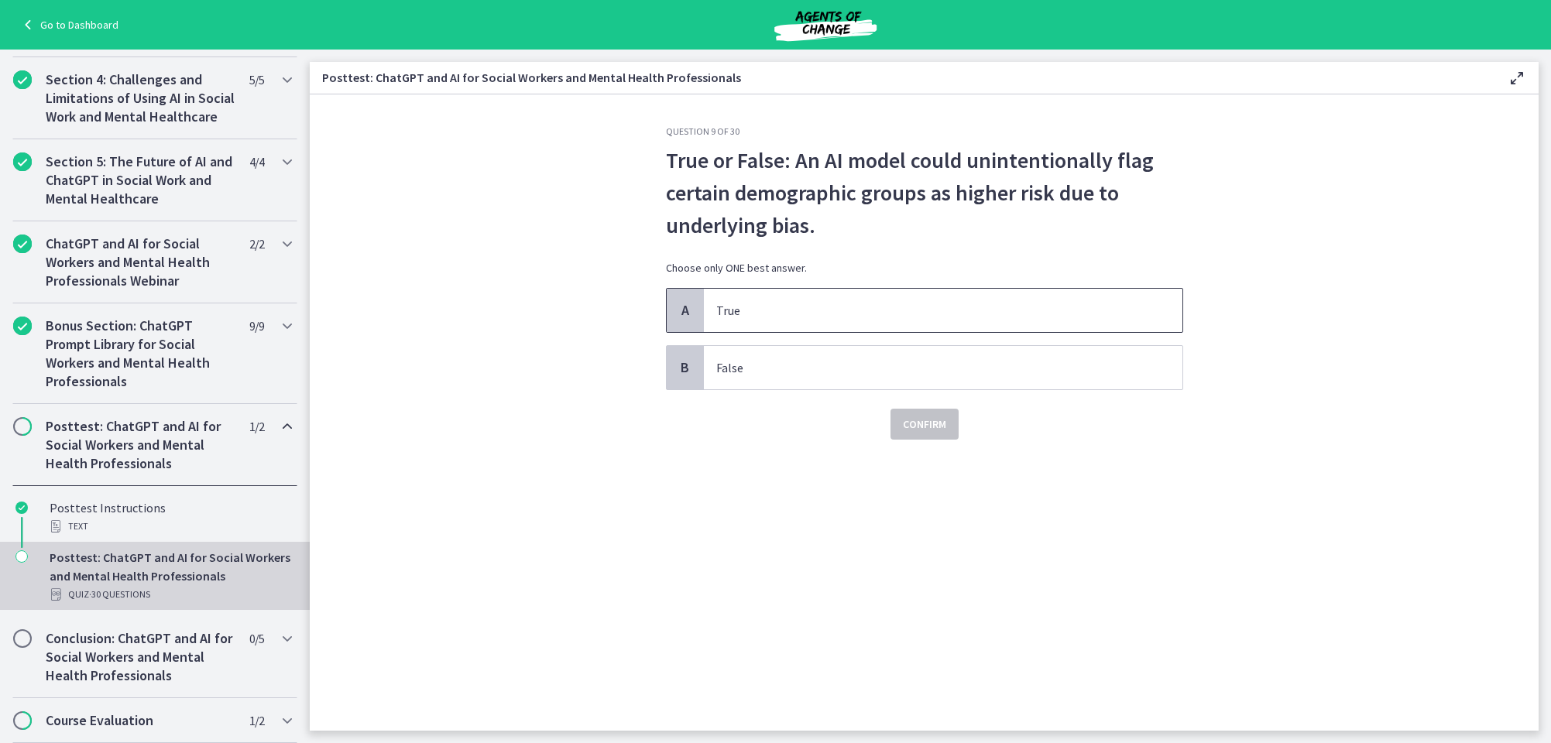
click at [735, 306] on p "True" at bounding box center [927, 310] width 423 height 19
click at [924, 423] on span "Confirm" at bounding box center [924, 424] width 43 height 19
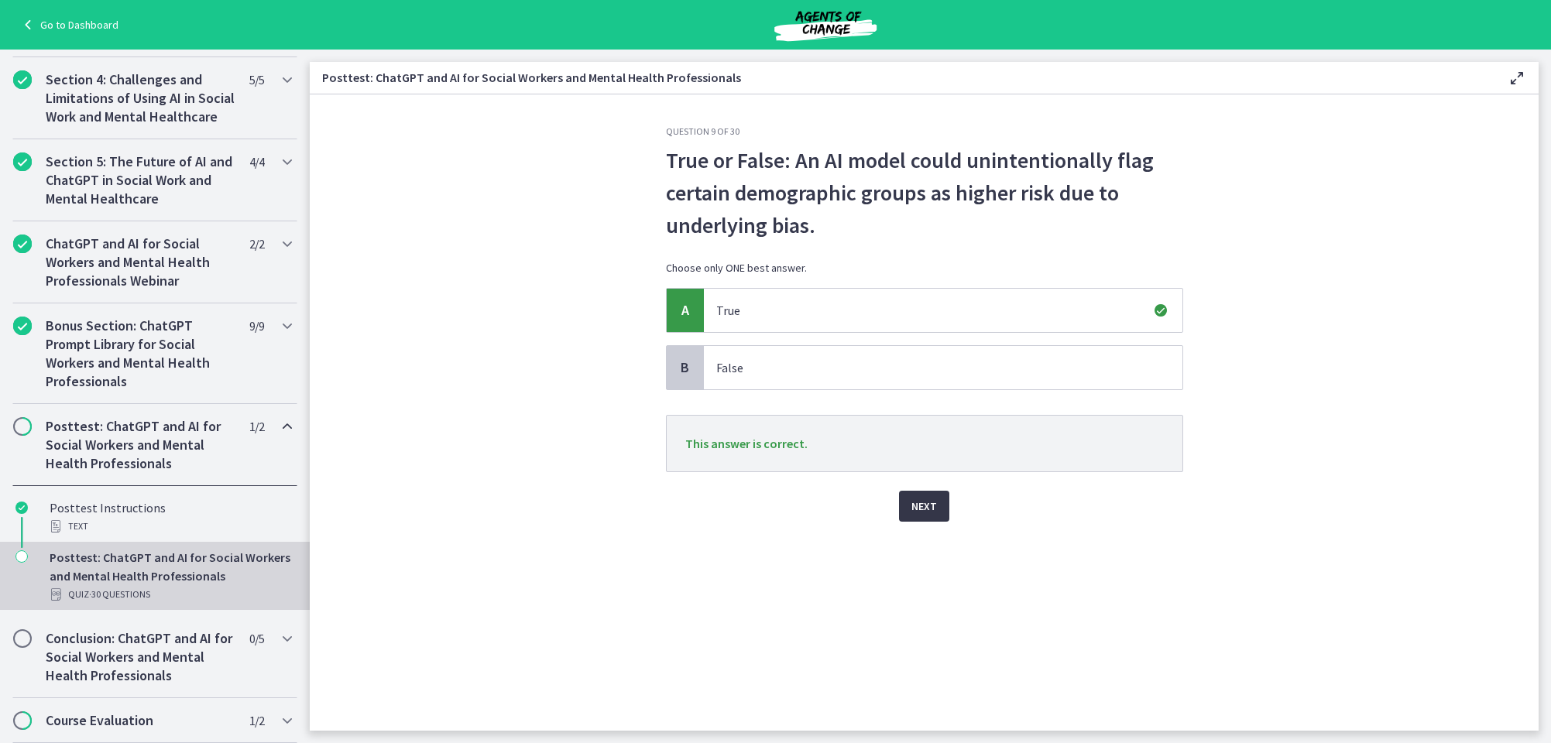
click at [917, 503] on span "Next" at bounding box center [924, 506] width 26 height 19
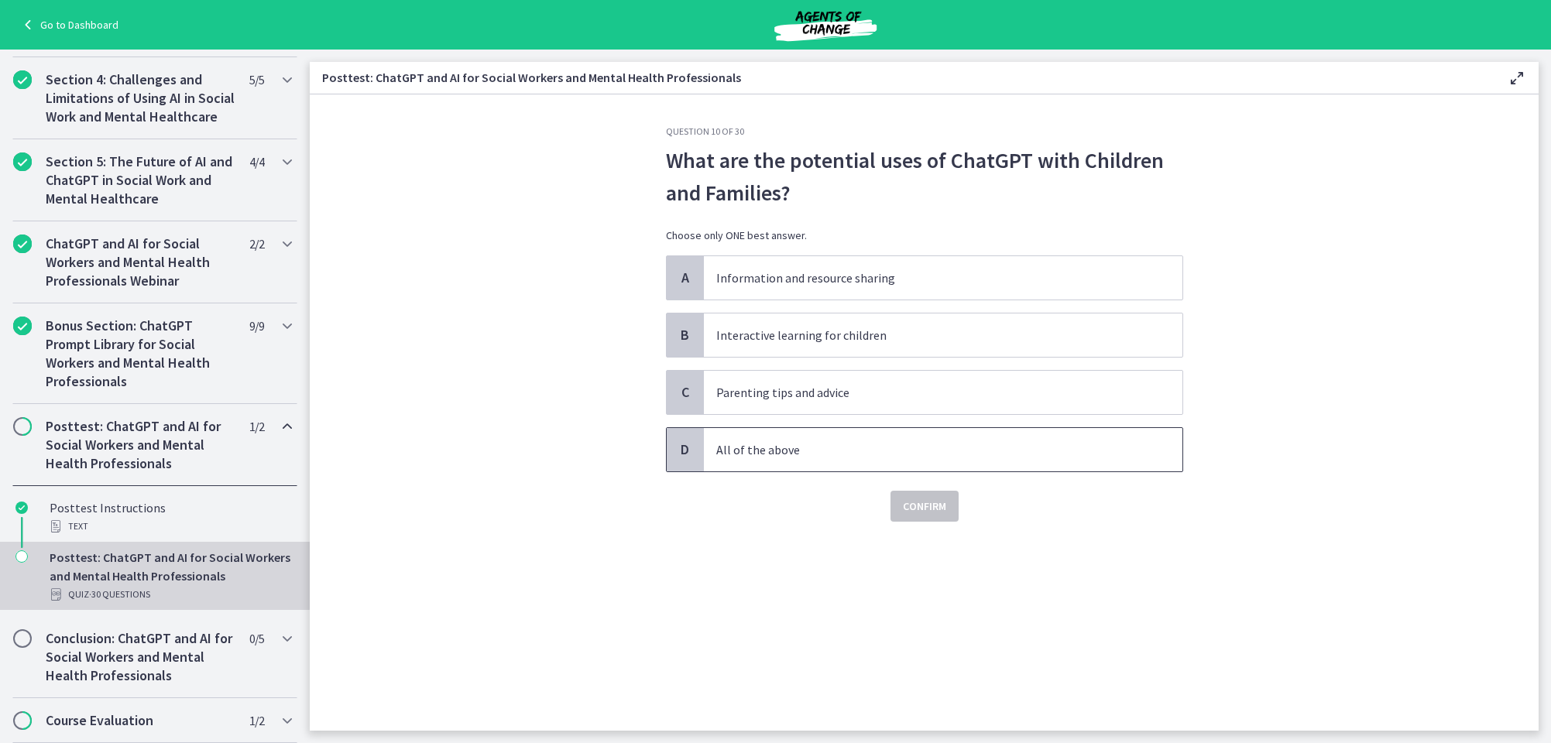
click at [753, 445] on p "All of the above" at bounding box center [927, 450] width 423 height 19
click at [931, 505] on span "Confirm" at bounding box center [924, 506] width 43 height 19
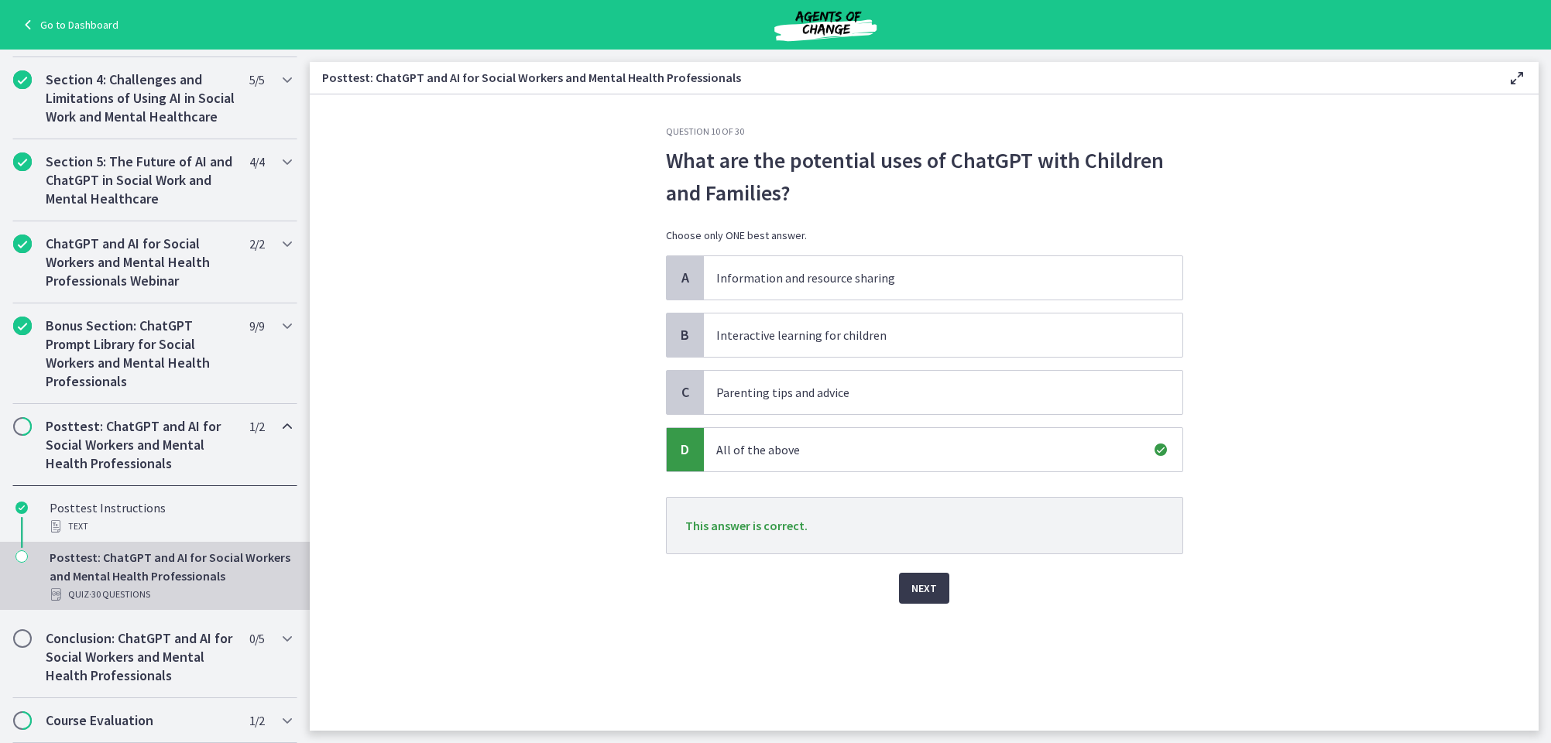
click at [916, 587] on span "Next" at bounding box center [924, 588] width 26 height 19
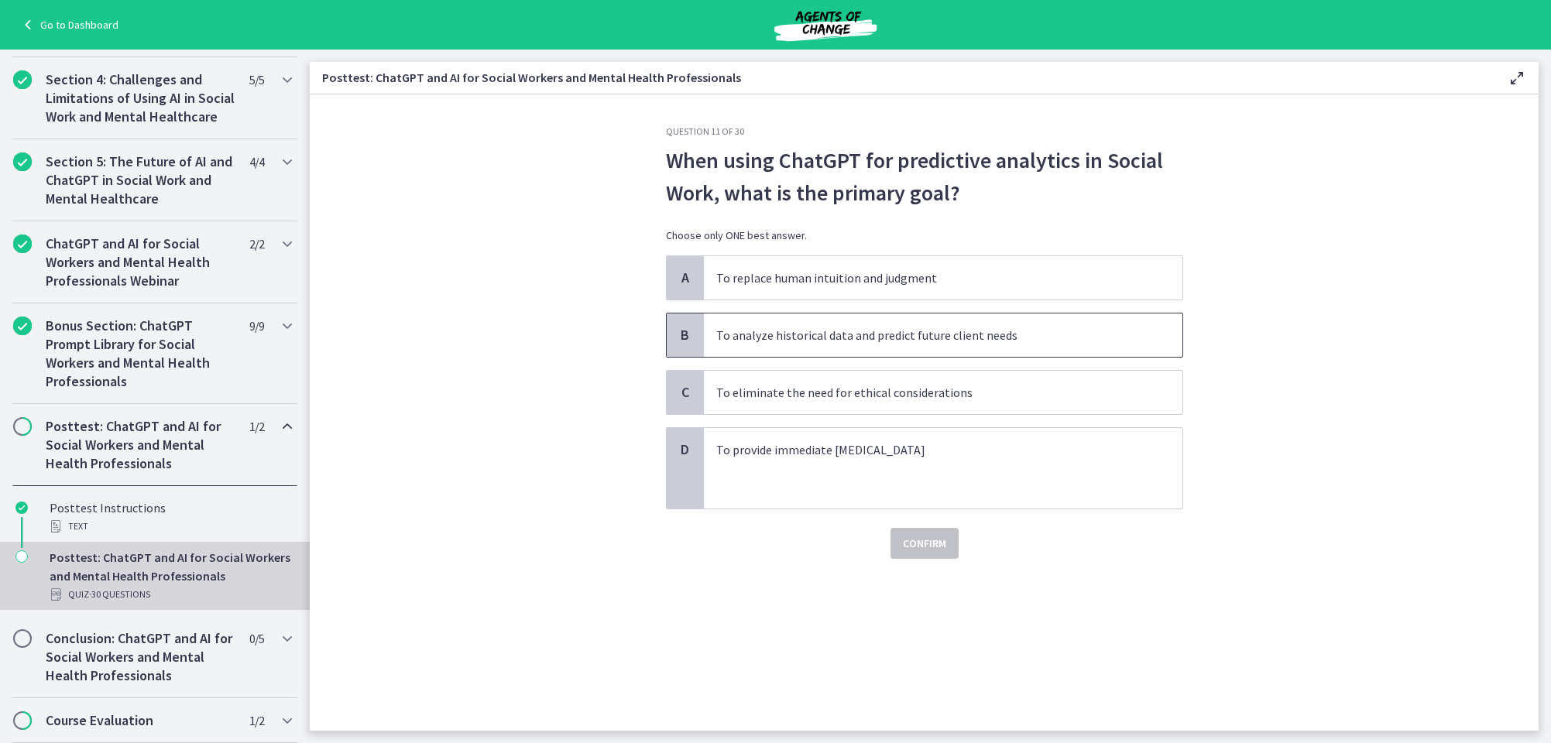
click at [730, 337] on p "To analyze historical data and predict future client needs" at bounding box center [927, 335] width 423 height 19
click at [927, 542] on span "Confirm" at bounding box center [924, 543] width 43 height 19
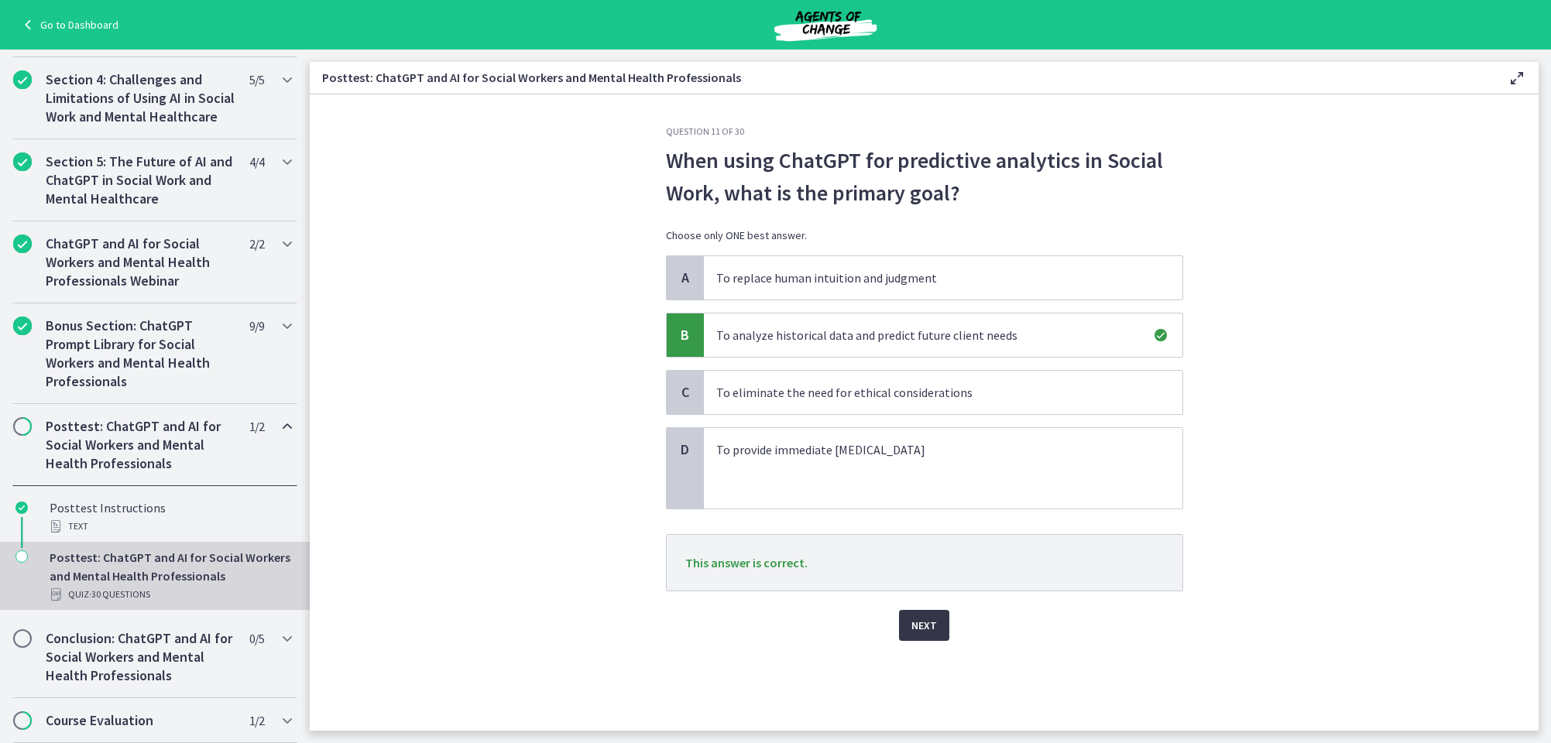
click at [924, 622] on span "Next" at bounding box center [924, 625] width 26 height 19
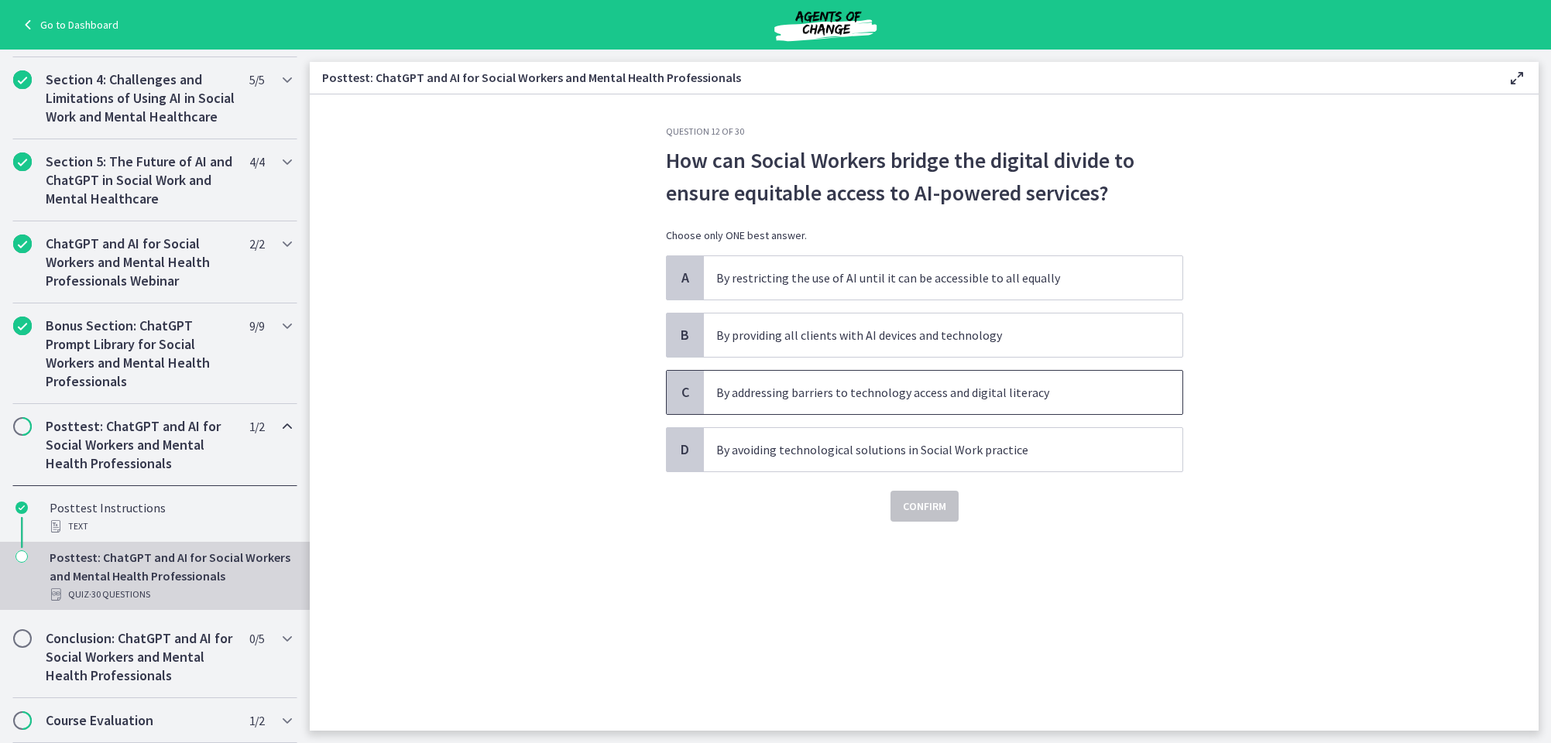
click at [873, 393] on p "By addressing barriers to technology access and digital literacy" at bounding box center [927, 392] width 423 height 19
click at [924, 502] on span "Confirm" at bounding box center [924, 506] width 43 height 19
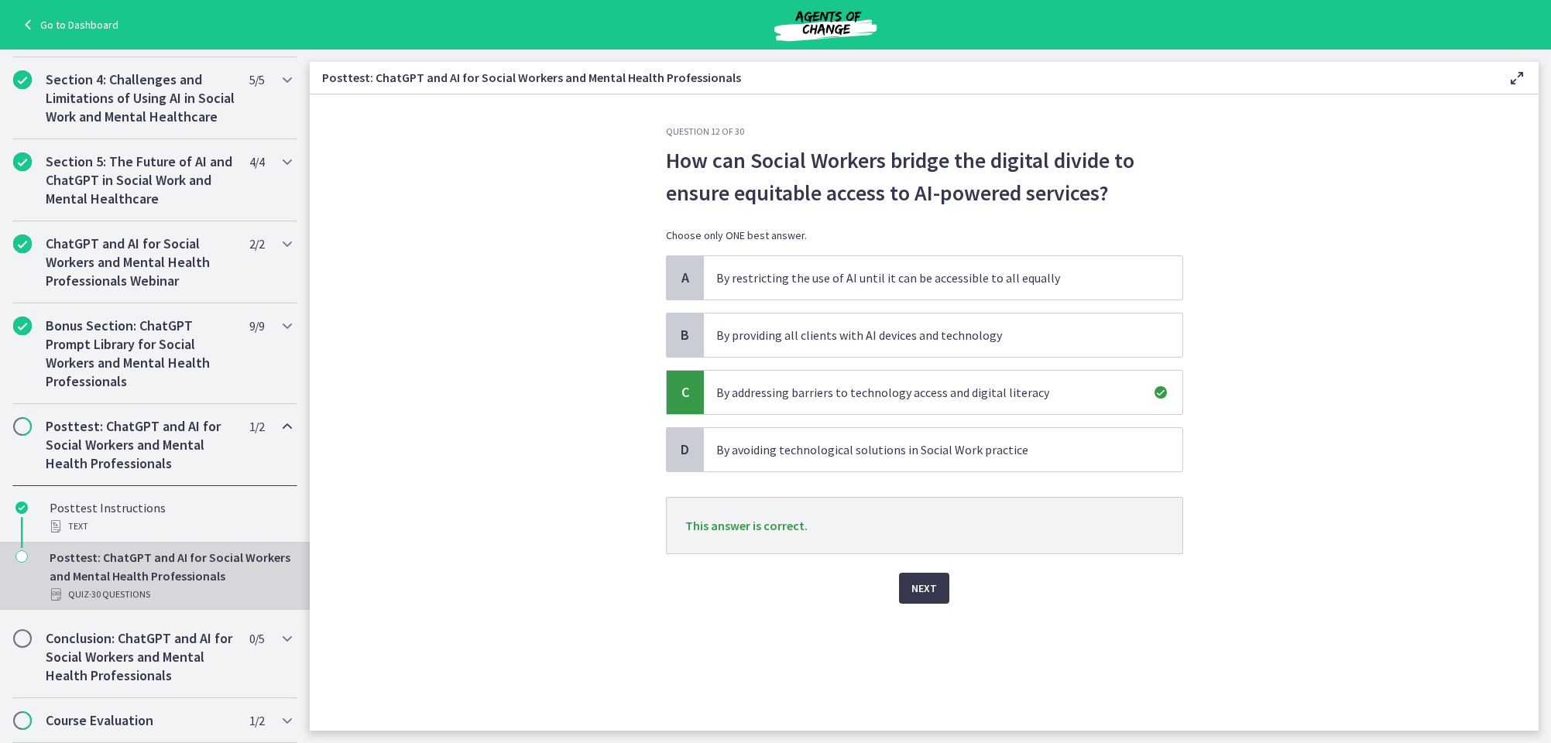
click at [919, 583] on span "Next" at bounding box center [924, 588] width 26 height 19
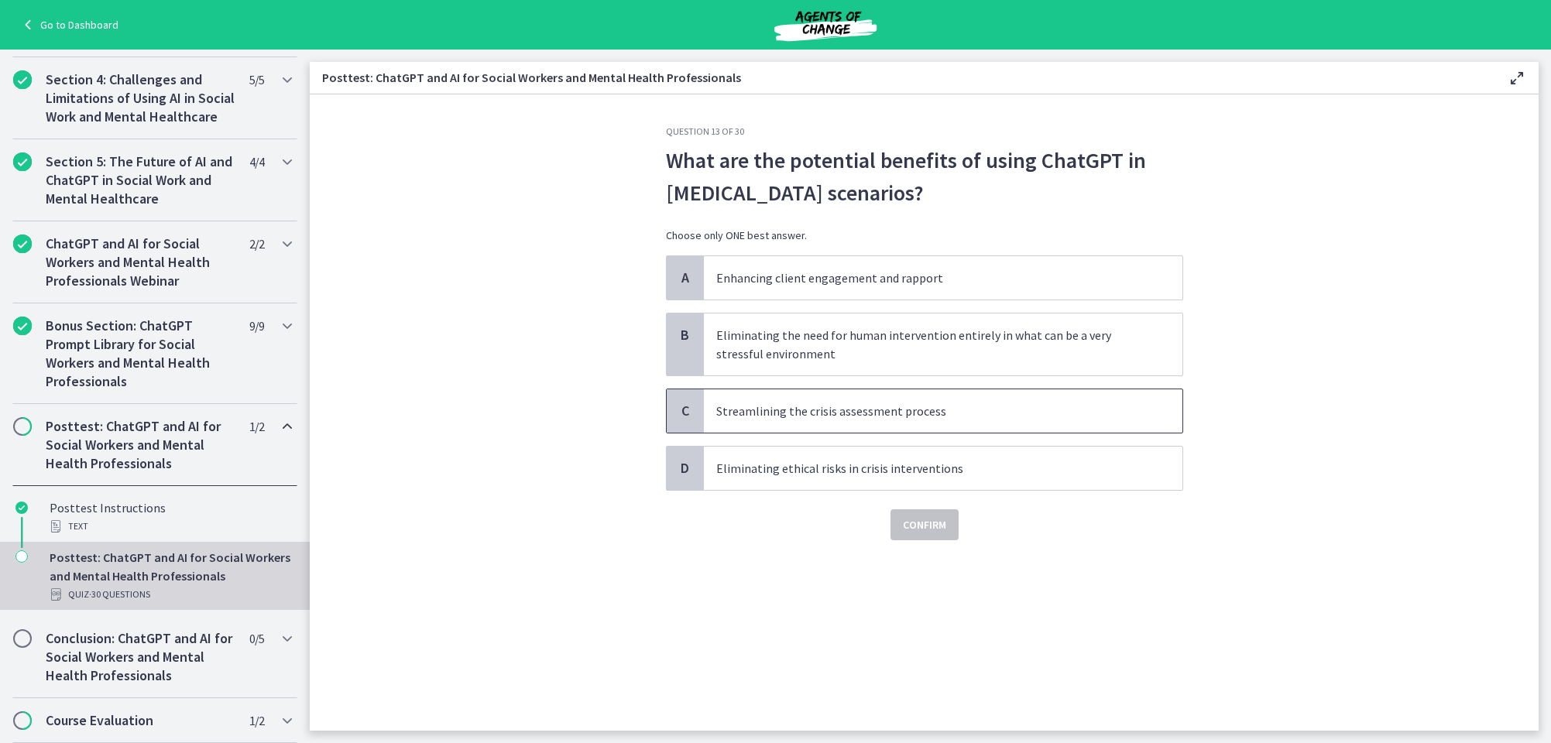
click at [811, 408] on p "Streamlining the crisis assessment process" at bounding box center [927, 411] width 423 height 19
click at [941, 523] on span "Confirm" at bounding box center [924, 525] width 43 height 19
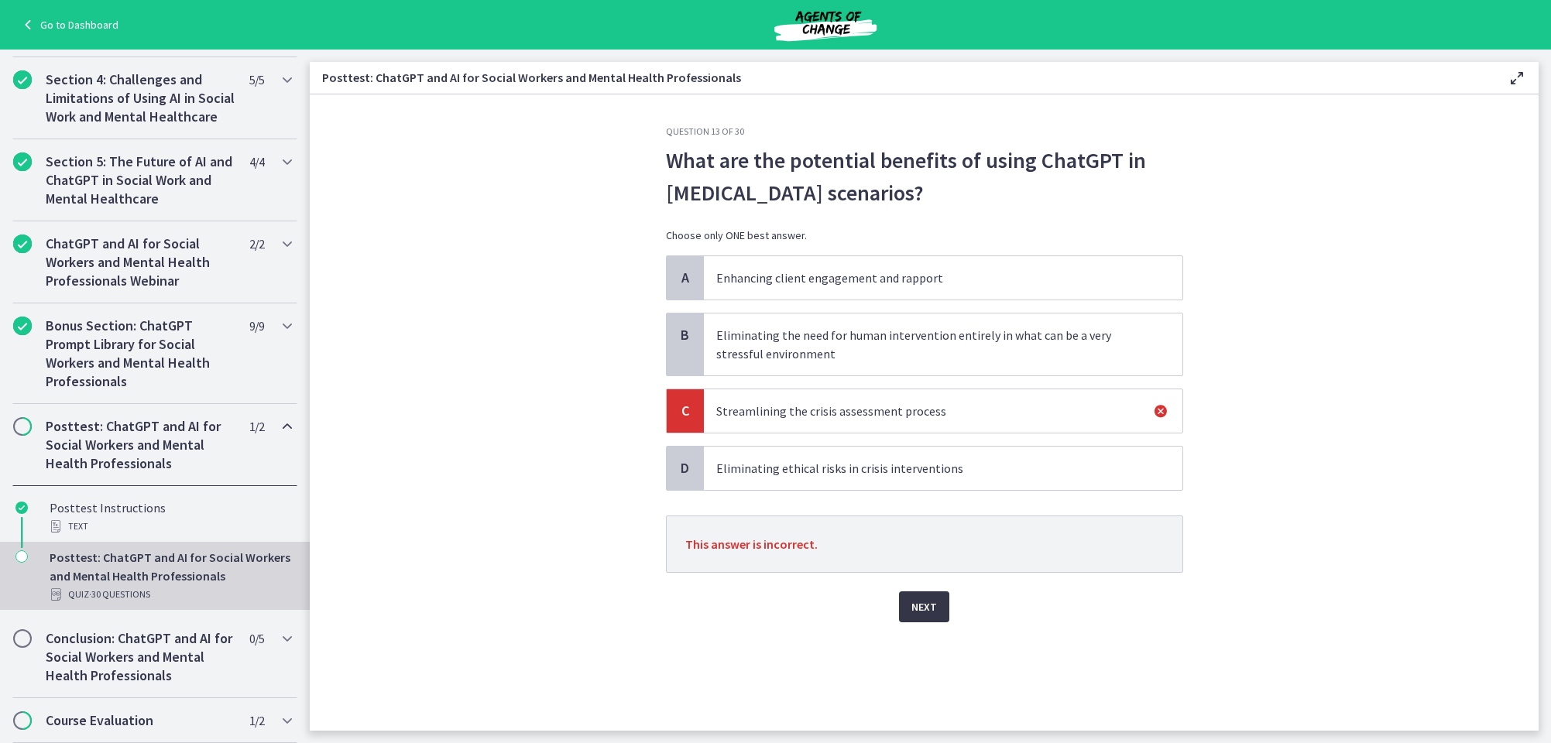
click at [919, 605] on span "Next" at bounding box center [924, 607] width 26 height 19
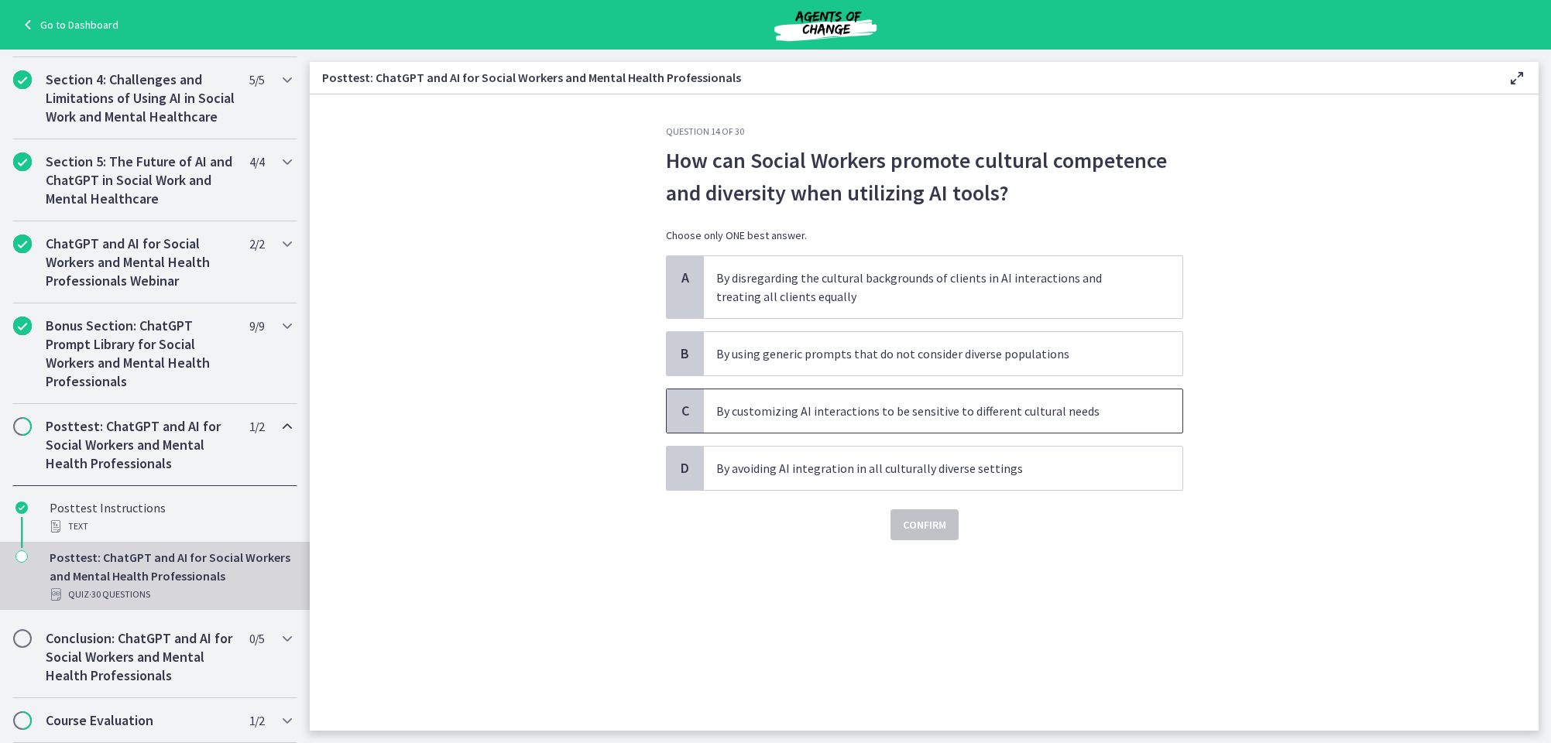
click at [746, 403] on p "By customizing AI interactions to be sensitive to different cultural needs" at bounding box center [927, 411] width 423 height 19
click at [919, 526] on span "Confirm" at bounding box center [924, 525] width 43 height 19
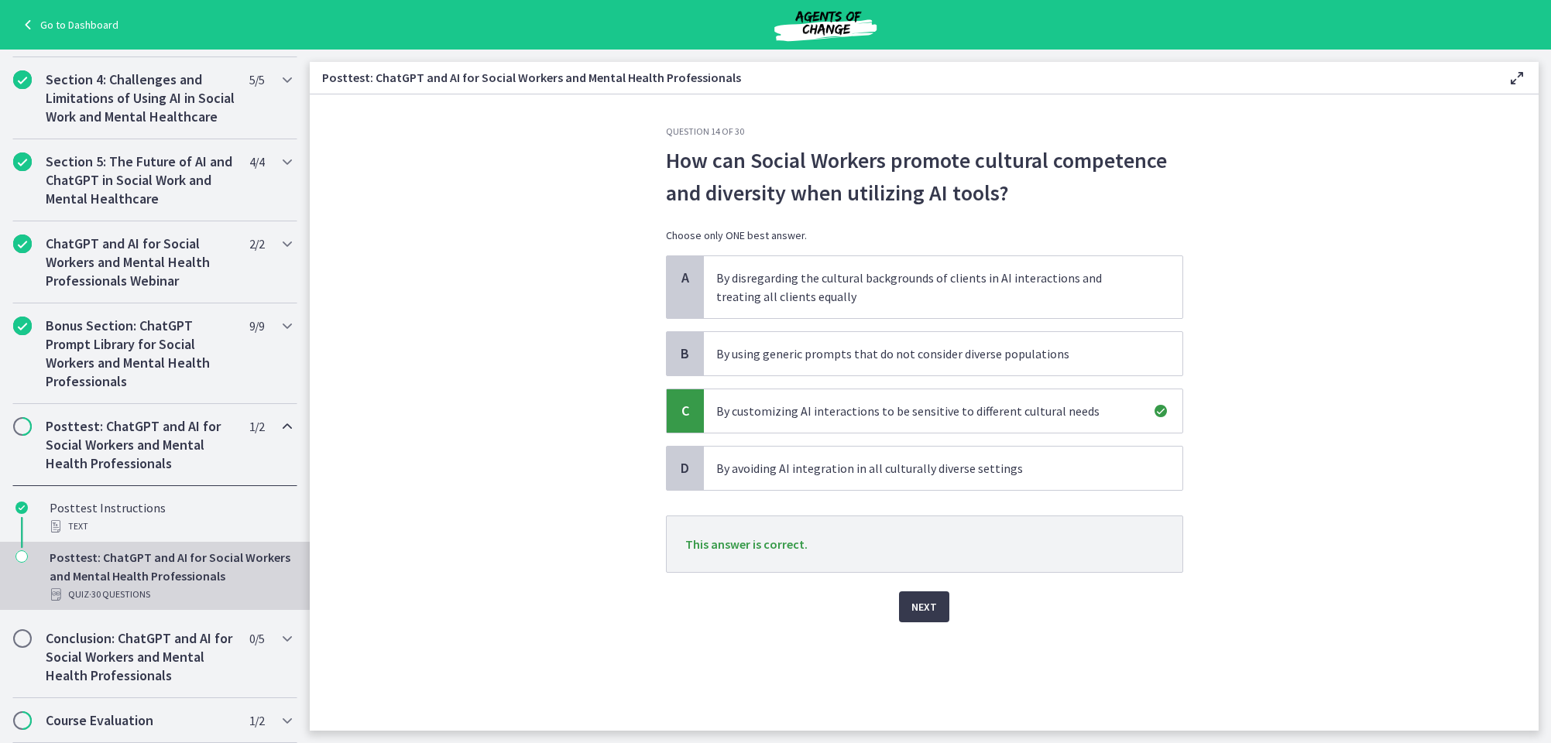
click at [924, 608] on span "Next" at bounding box center [924, 607] width 26 height 19
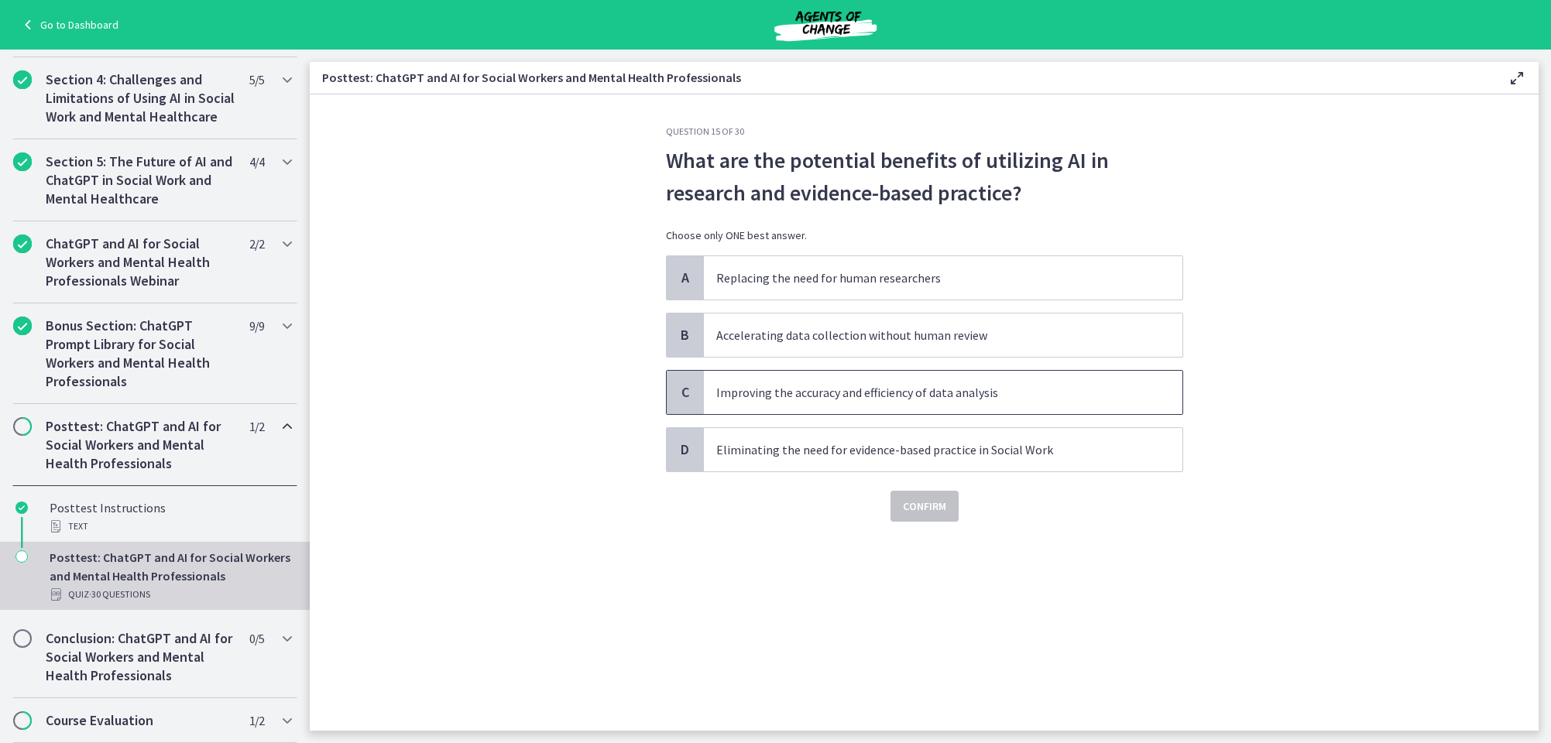
click at [838, 392] on p "Improving the accuracy and efficiency of data analysis" at bounding box center [927, 392] width 423 height 19
click at [925, 508] on span "Confirm" at bounding box center [924, 506] width 43 height 19
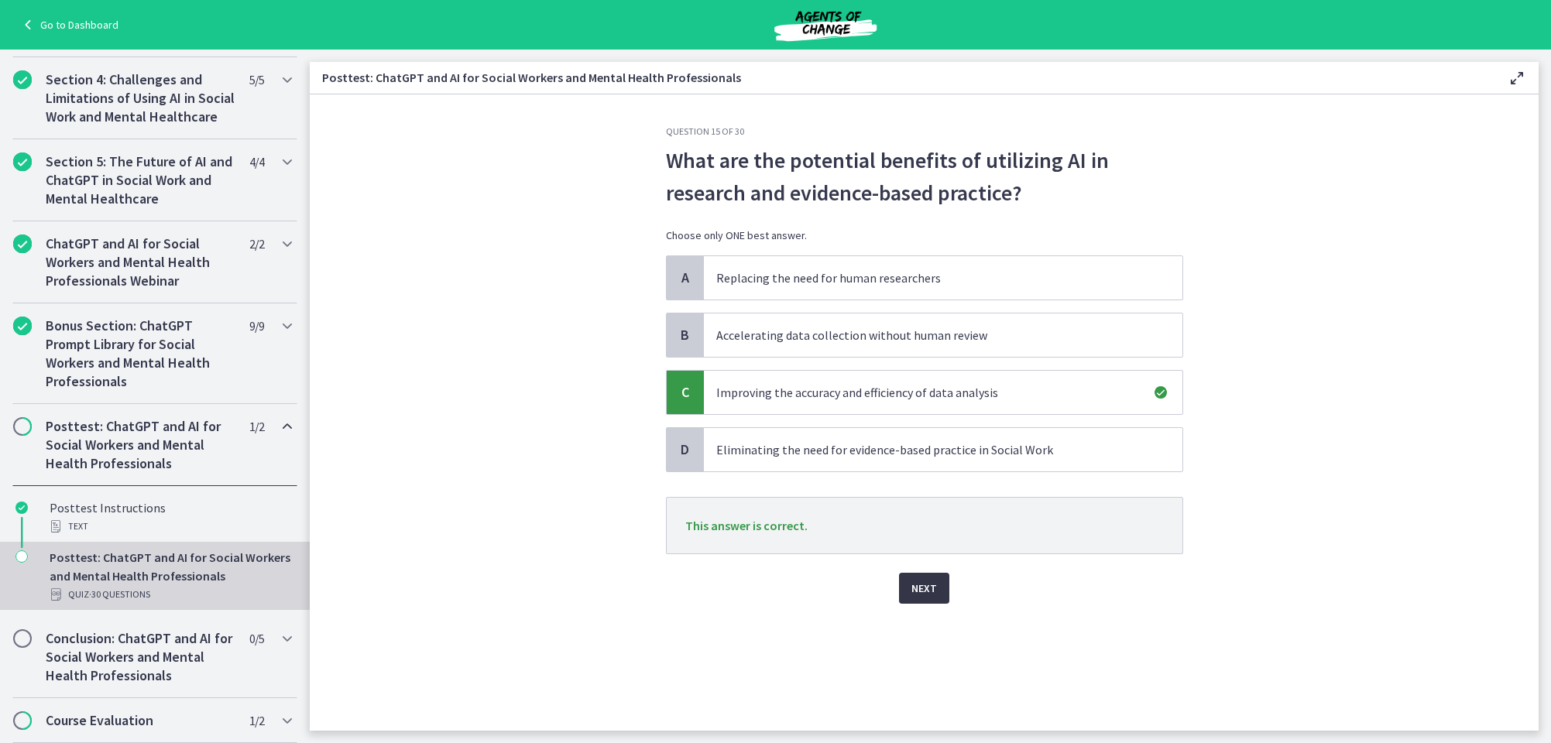
click at [924, 588] on span "Next" at bounding box center [924, 588] width 26 height 19
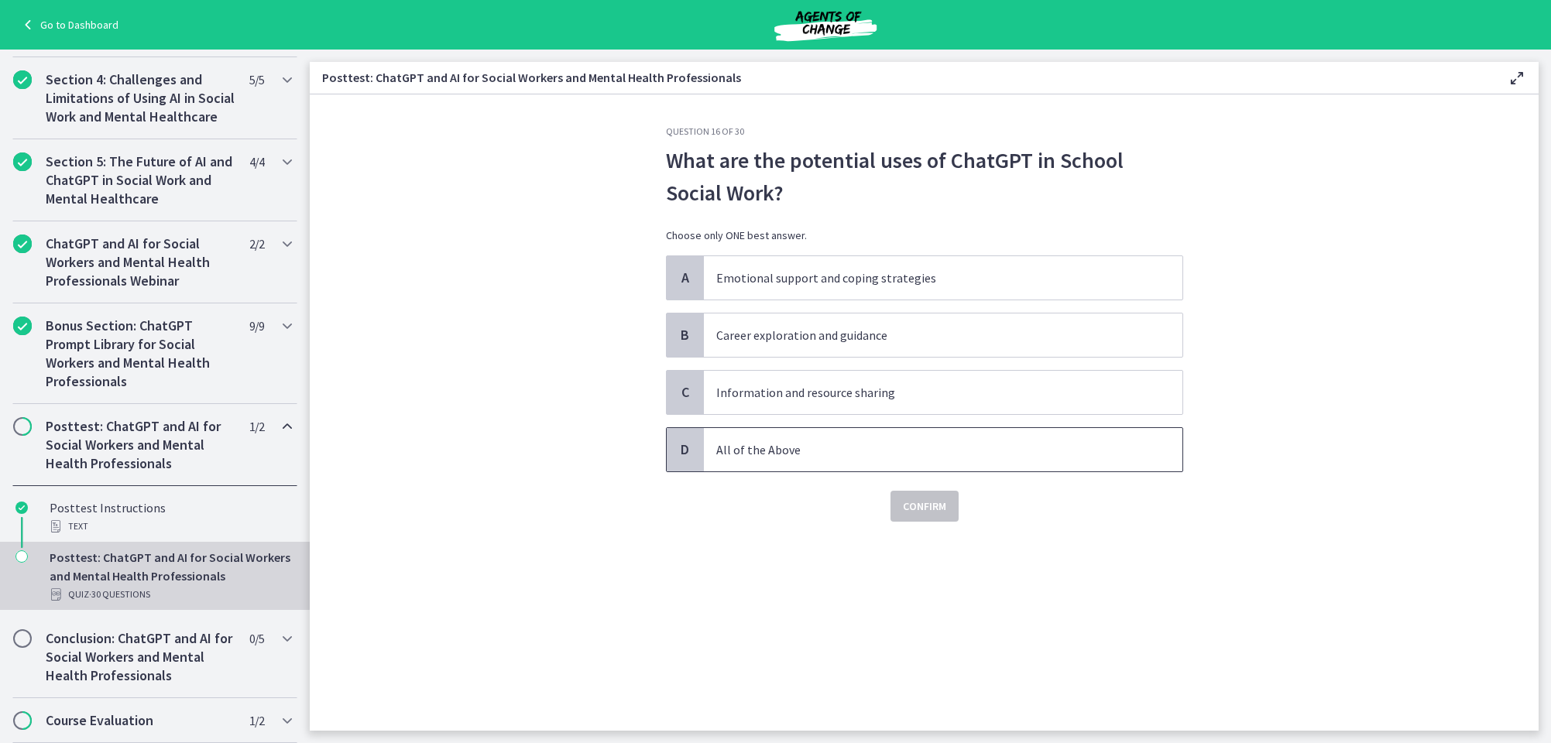
click at [777, 444] on p "All of the Above" at bounding box center [927, 450] width 423 height 19
click at [921, 503] on span "Confirm" at bounding box center [924, 506] width 43 height 19
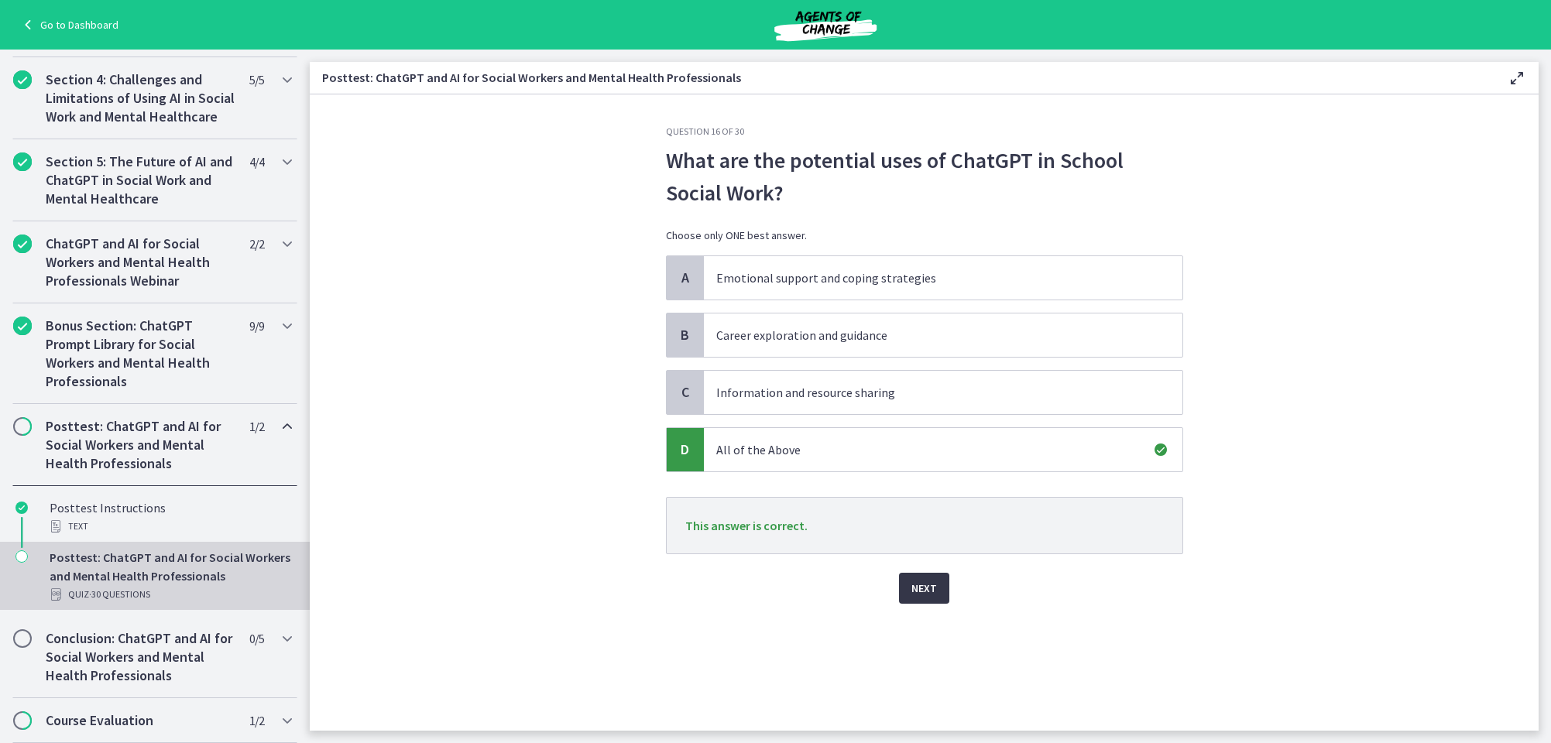
click at [923, 581] on span "Next" at bounding box center [924, 588] width 26 height 19
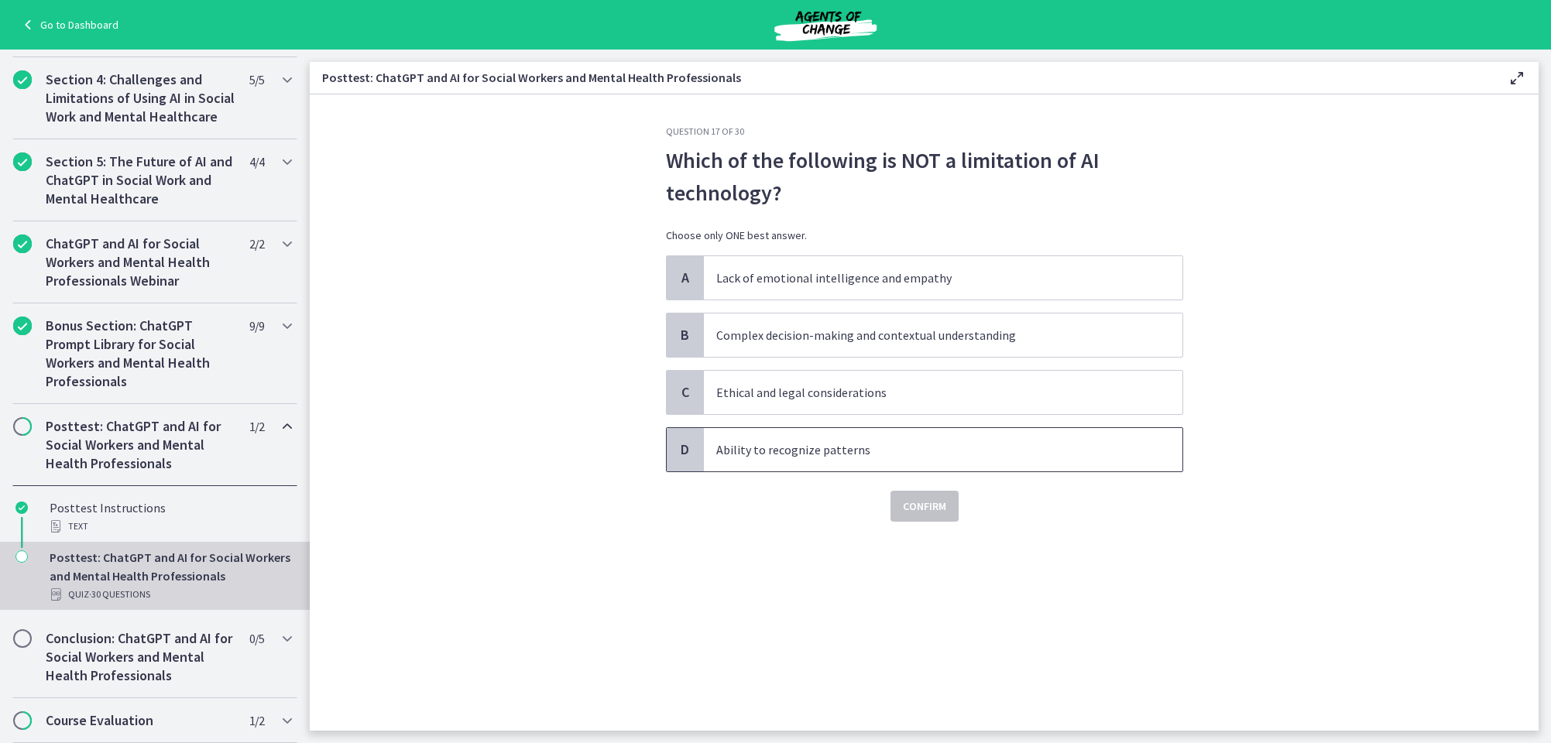
click at [812, 444] on p "Ability to recognize patterns" at bounding box center [927, 450] width 423 height 19
click at [927, 501] on span "Confirm" at bounding box center [924, 506] width 43 height 19
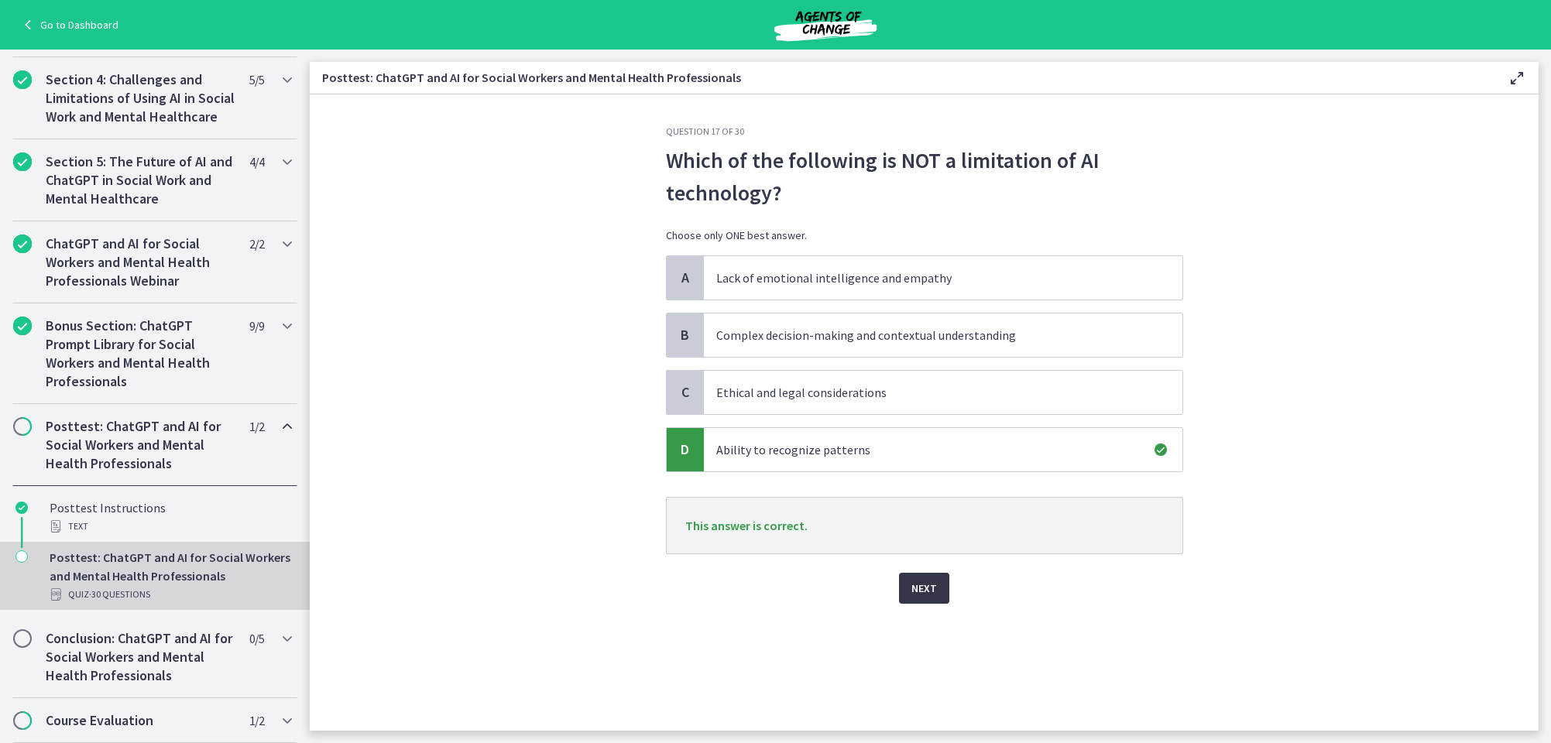
click at [923, 587] on span "Next" at bounding box center [924, 588] width 26 height 19
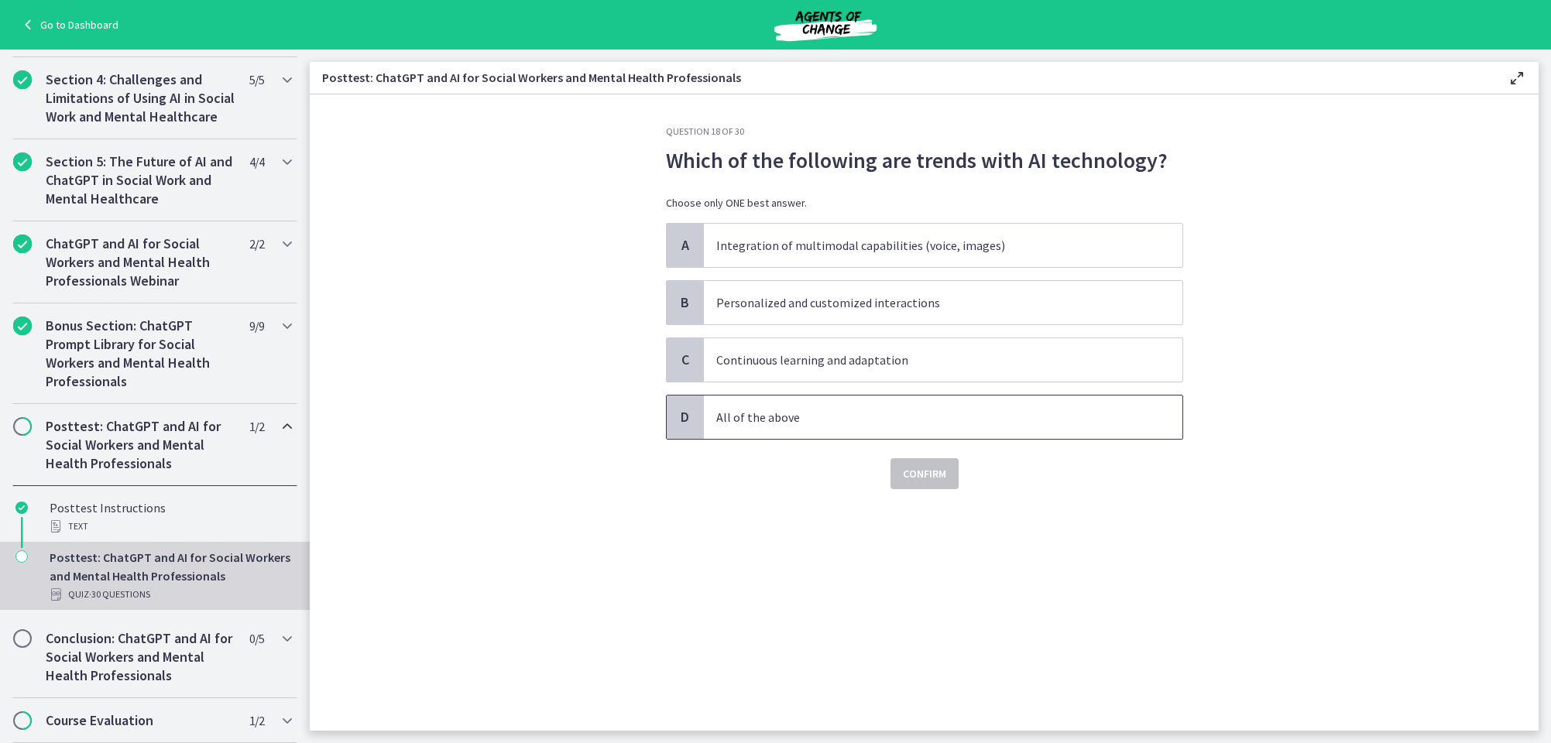
click at [742, 415] on p "All of the above" at bounding box center [927, 417] width 423 height 19
click at [916, 472] on span "Confirm" at bounding box center [924, 474] width 43 height 19
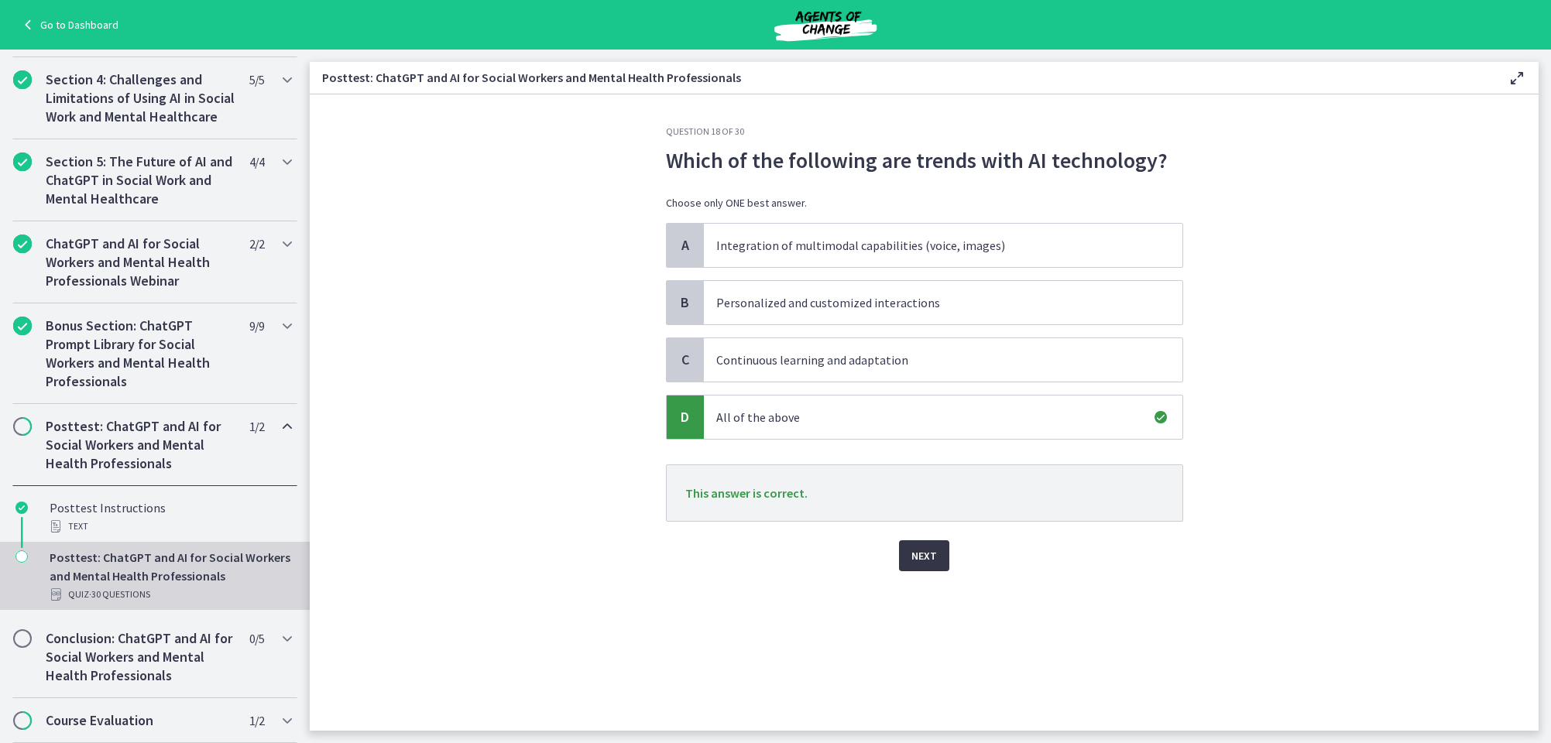
click at [934, 546] on button "Next" at bounding box center [924, 555] width 50 height 31
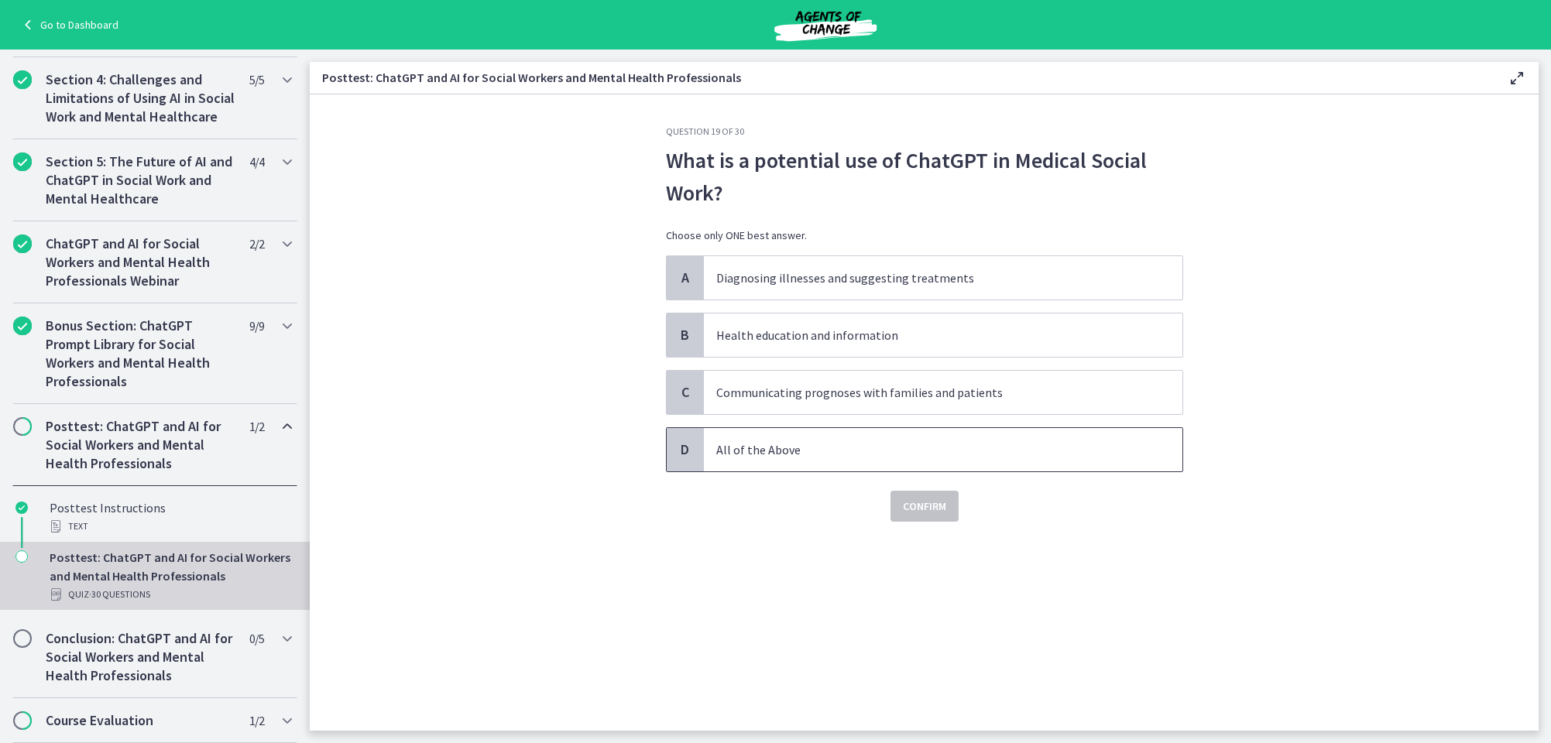
click at [775, 441] on p "All of the Above" at bounding box center [927, 450] width 423 height 19
click at [917, 504] on span "Confirm" at bounding box center [924, 506] width 43 height 19
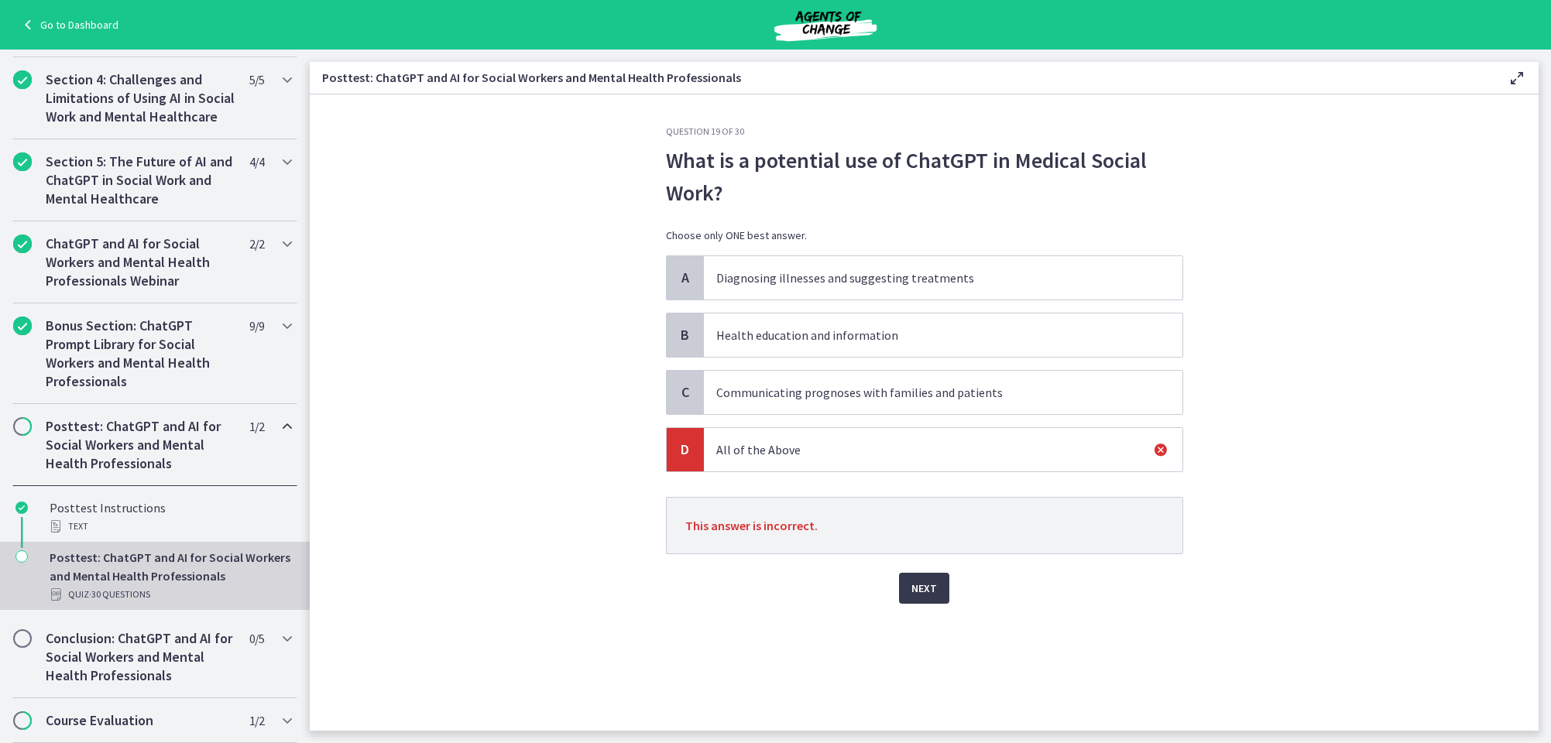
click at [925, 585] on span "Next" at bounding box center [924, 588] width 26 height 19
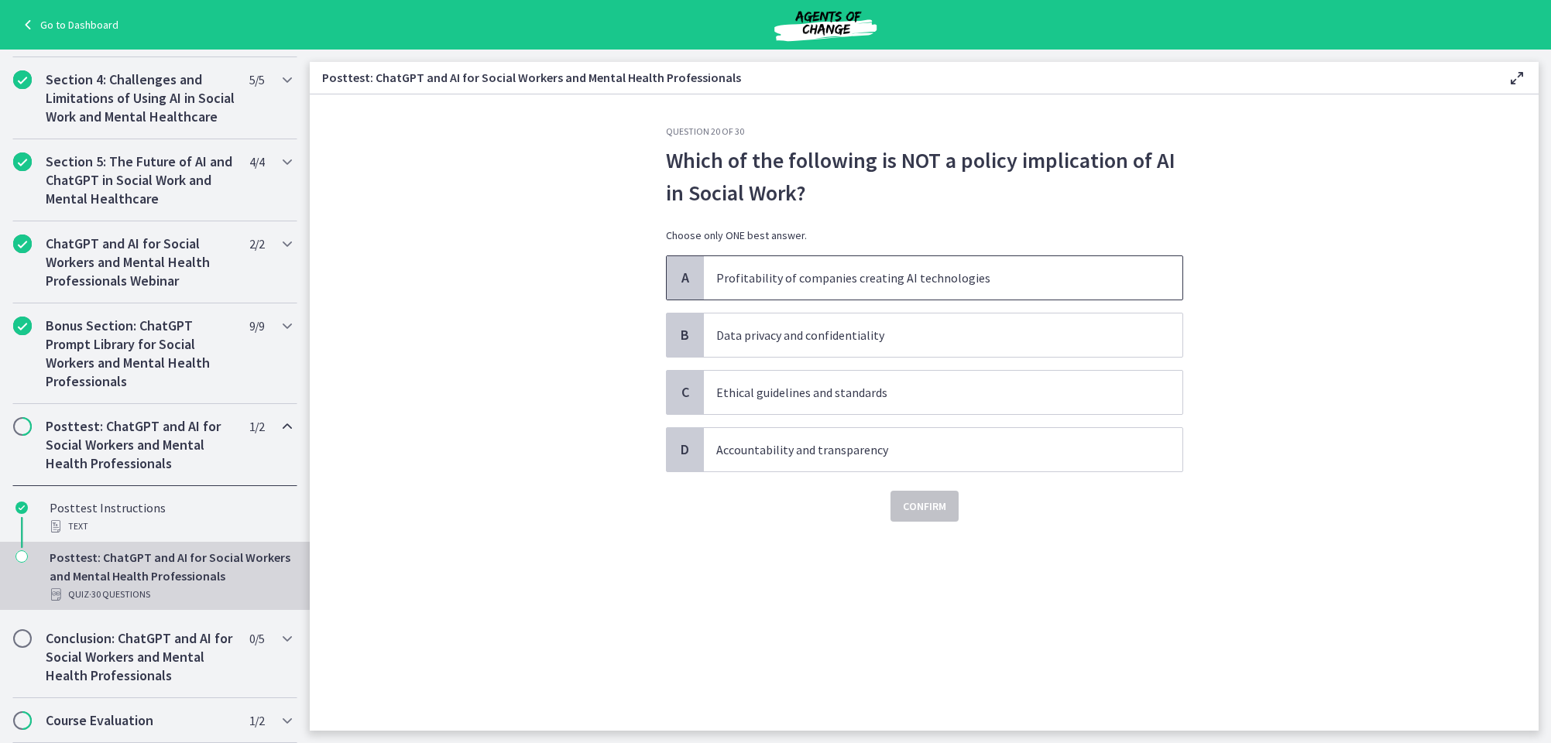
click at [754, 271] on p "Profitability of companies creating AI technologies" at bounding box center [927, 278] width 423 height 19
click at [927, 506] on span "Confirm" at bounding box center [924, 506] width 43 height 19
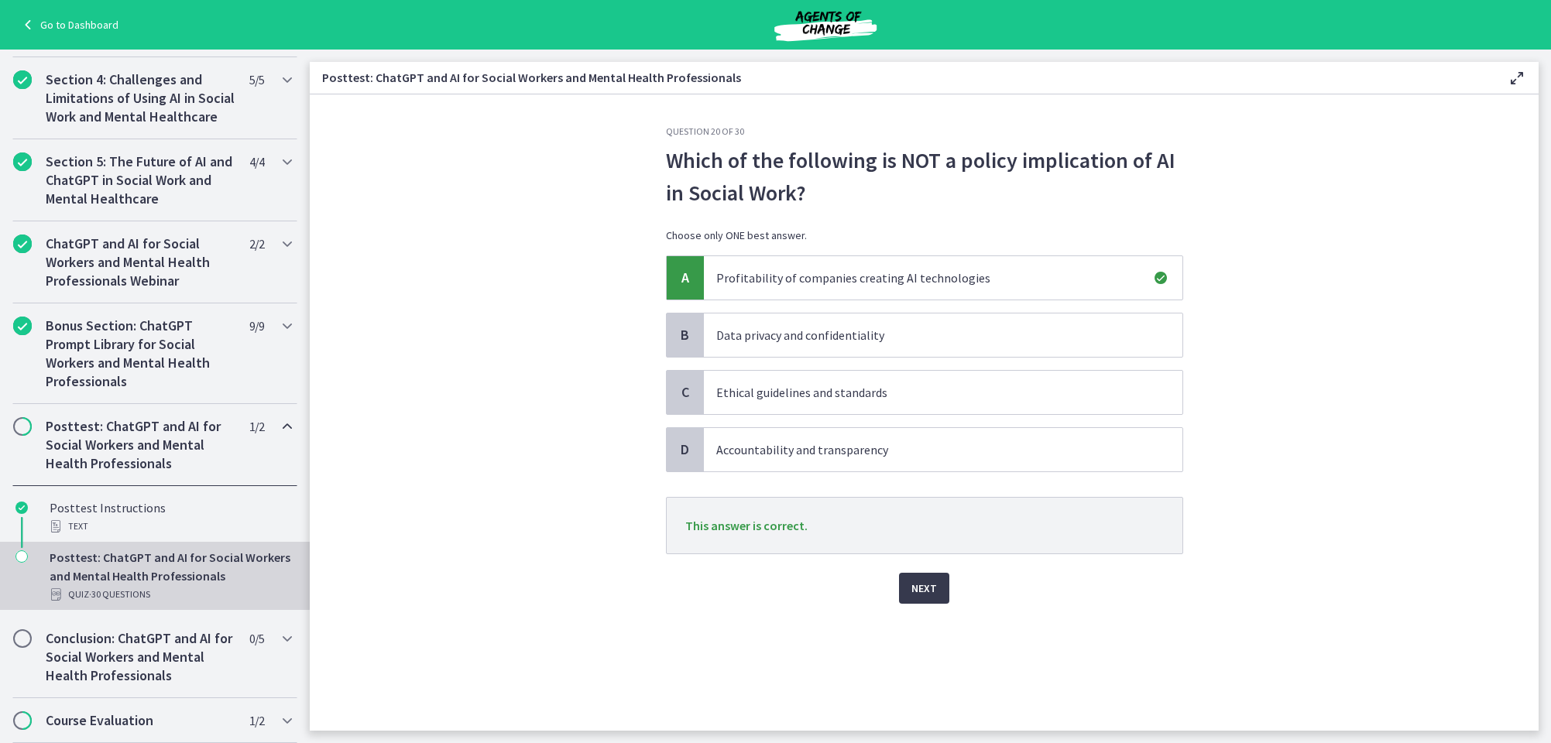
click at [922, 590] on span "Next" at bounding box center [924, 588] width 26 height 19
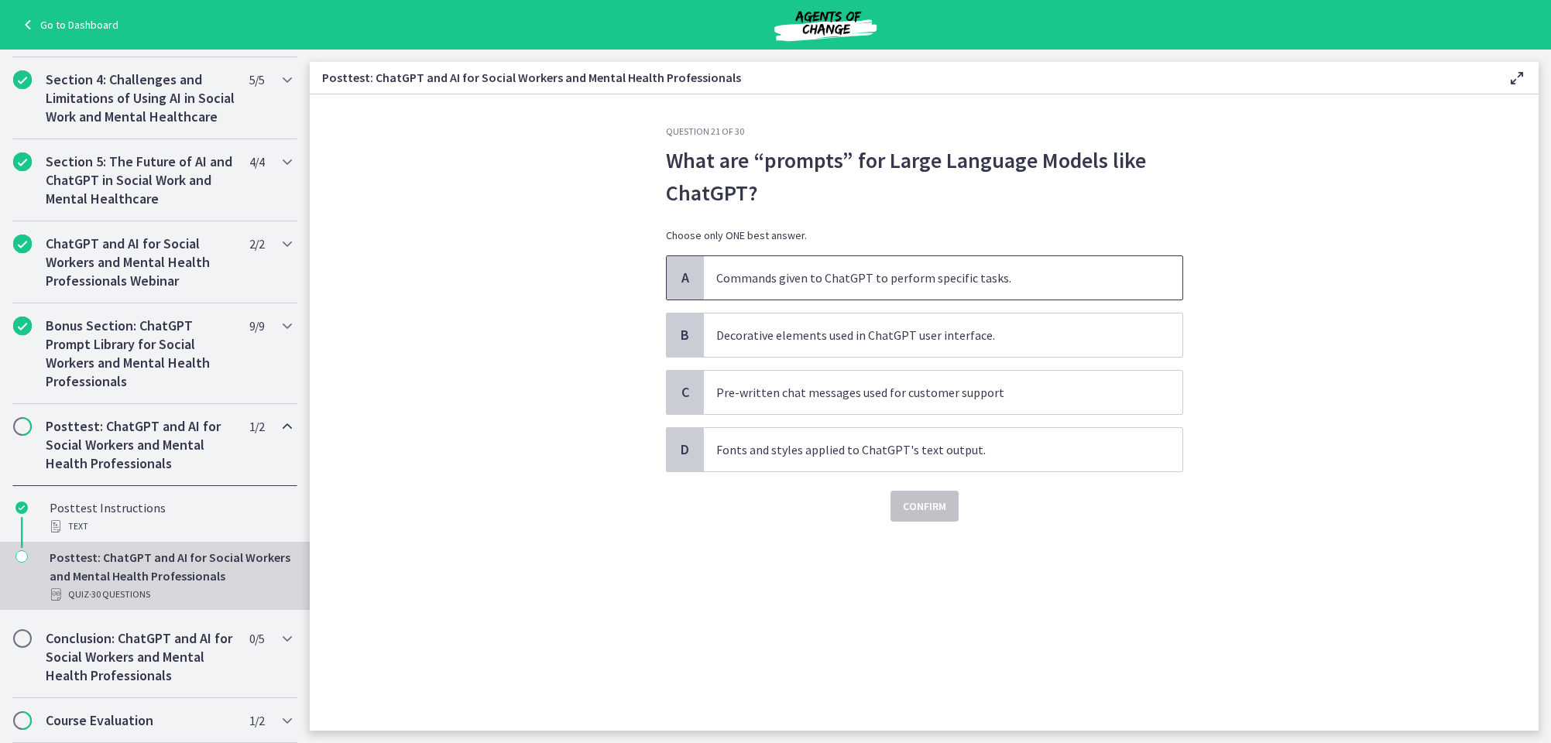
click at [844, 277] on p "Commands given to ChatGPT to perform specific tasks." at bounding box center [927, 278] width 423 height 19
click at [917, 509] on span "Confirm" at bounding box center [924, 506] width 43 height 19
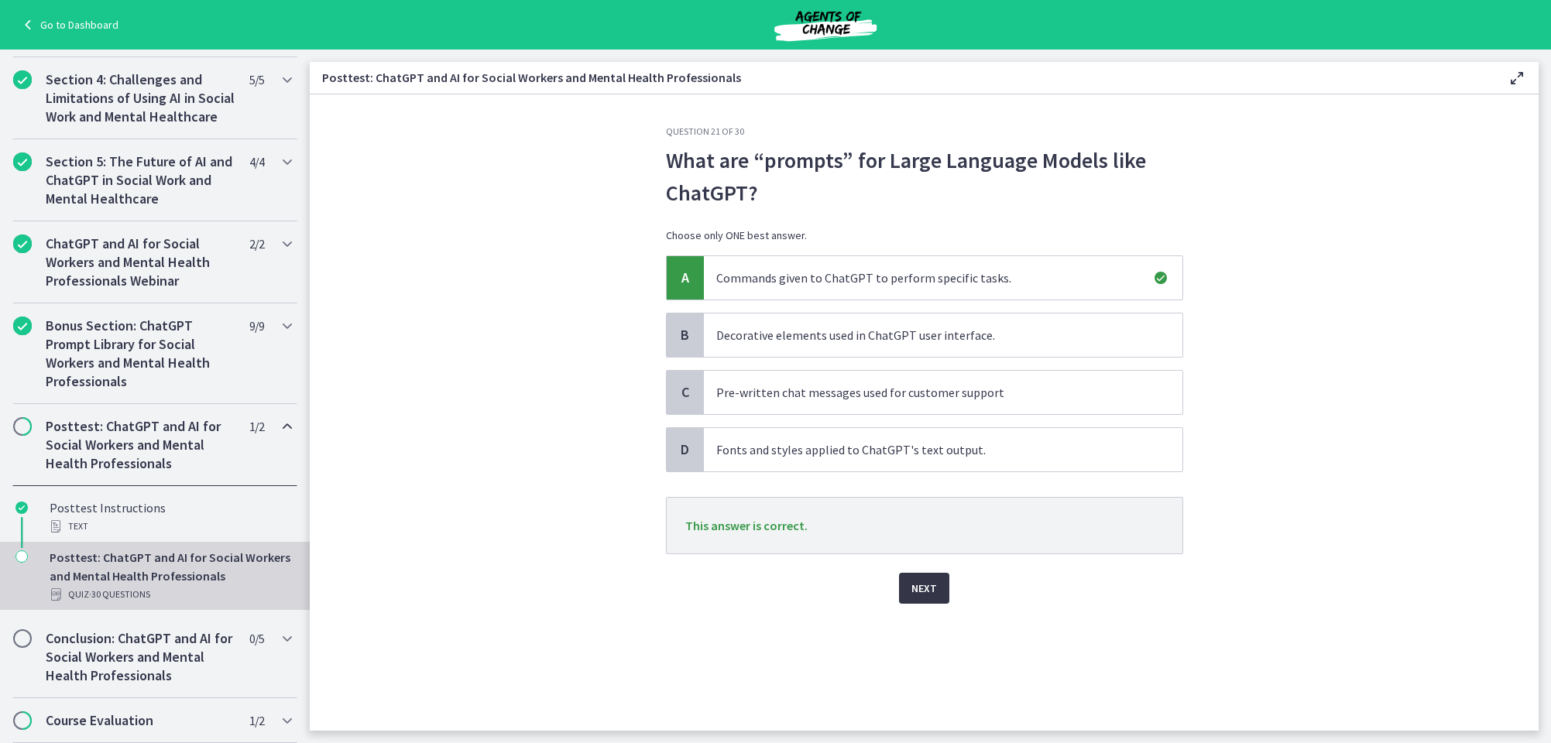
click at [927, 587] on span "Next" at bounding box center [924, 588] width 26 height 19
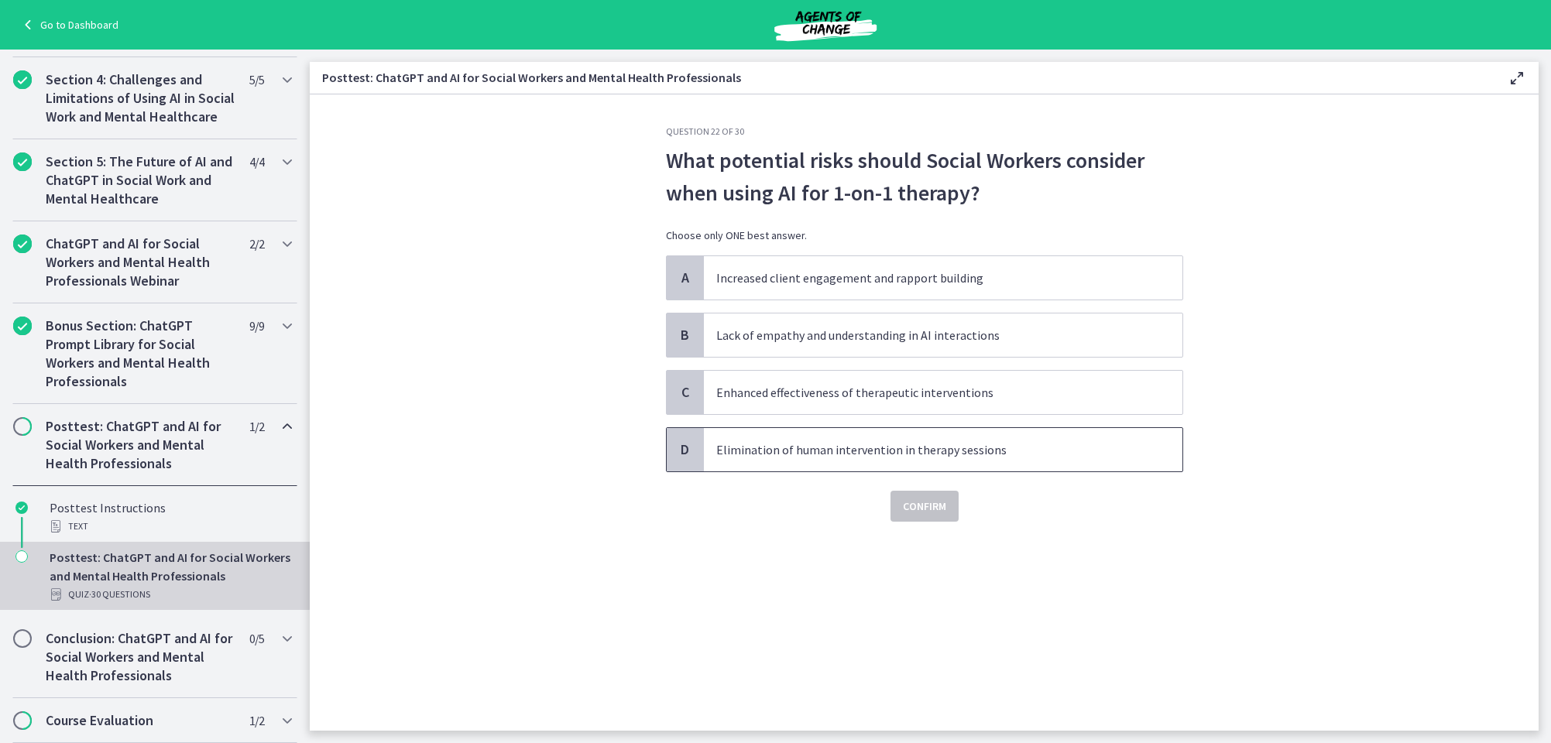
click at [802, 441] on p "Elimination of human intervention in therapy sessions" at bounding box center [927, 450] width 423 height 19
click at [913, 498] on span "Confirm" at bounding box center [924, 506] width 43 height 19
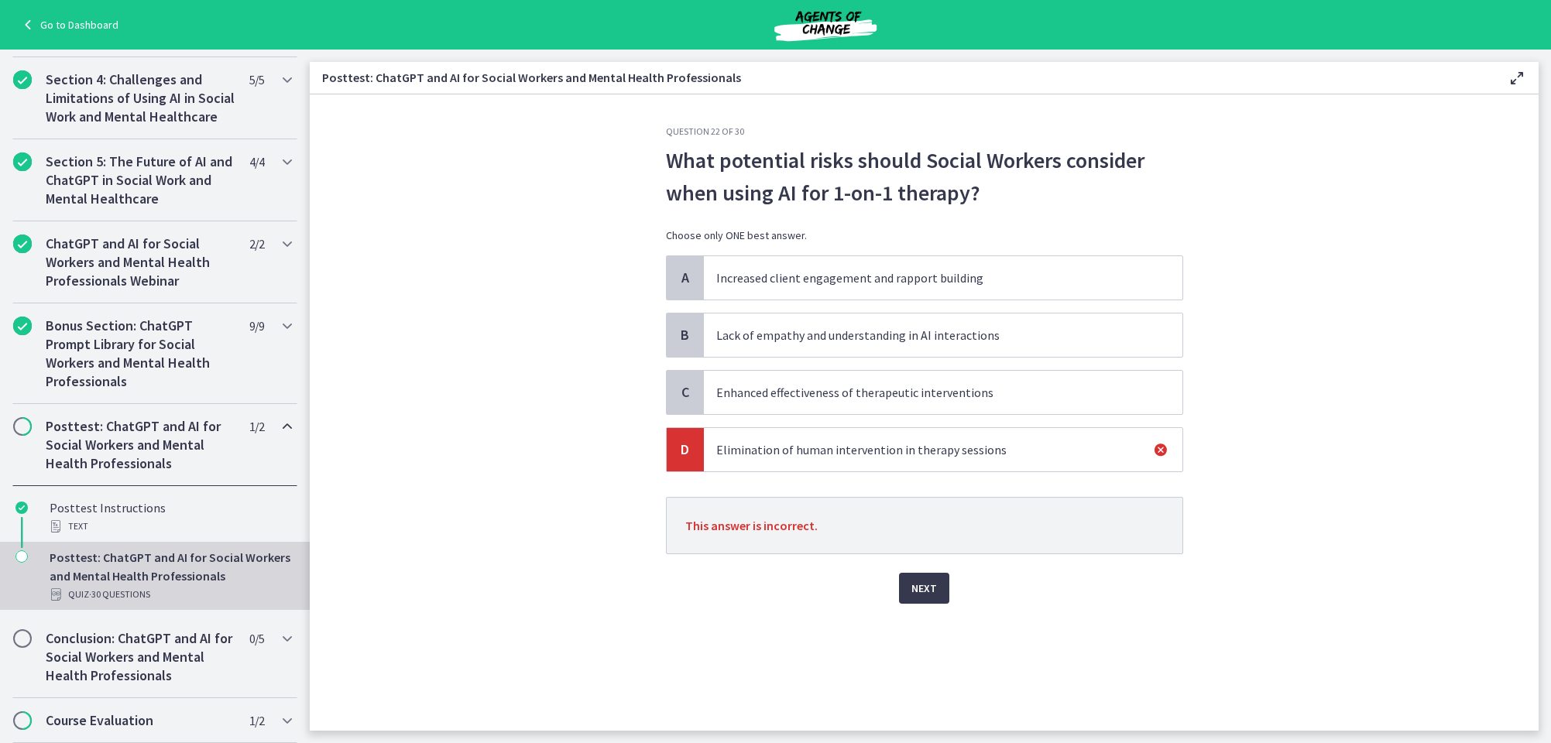
click at [917, 587] on span "Next" at bounding box center [924, 588] width 26 height 19
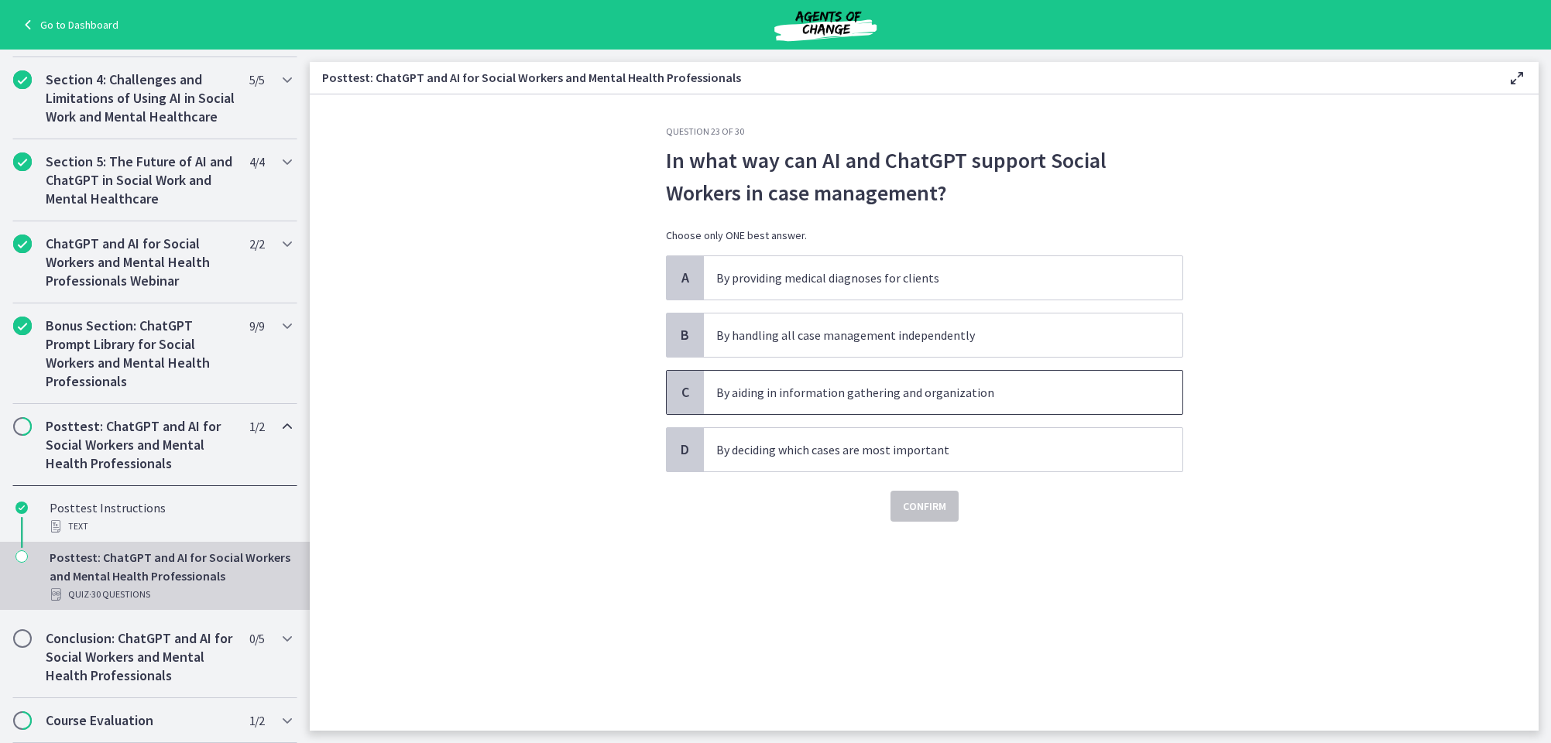
click at [701, 396] on div "C" at bounding box center [685, 392] width 37 height 43
click at [938, 506] on span "Confirm" at bounding box center [924, 506] width 43 height 19
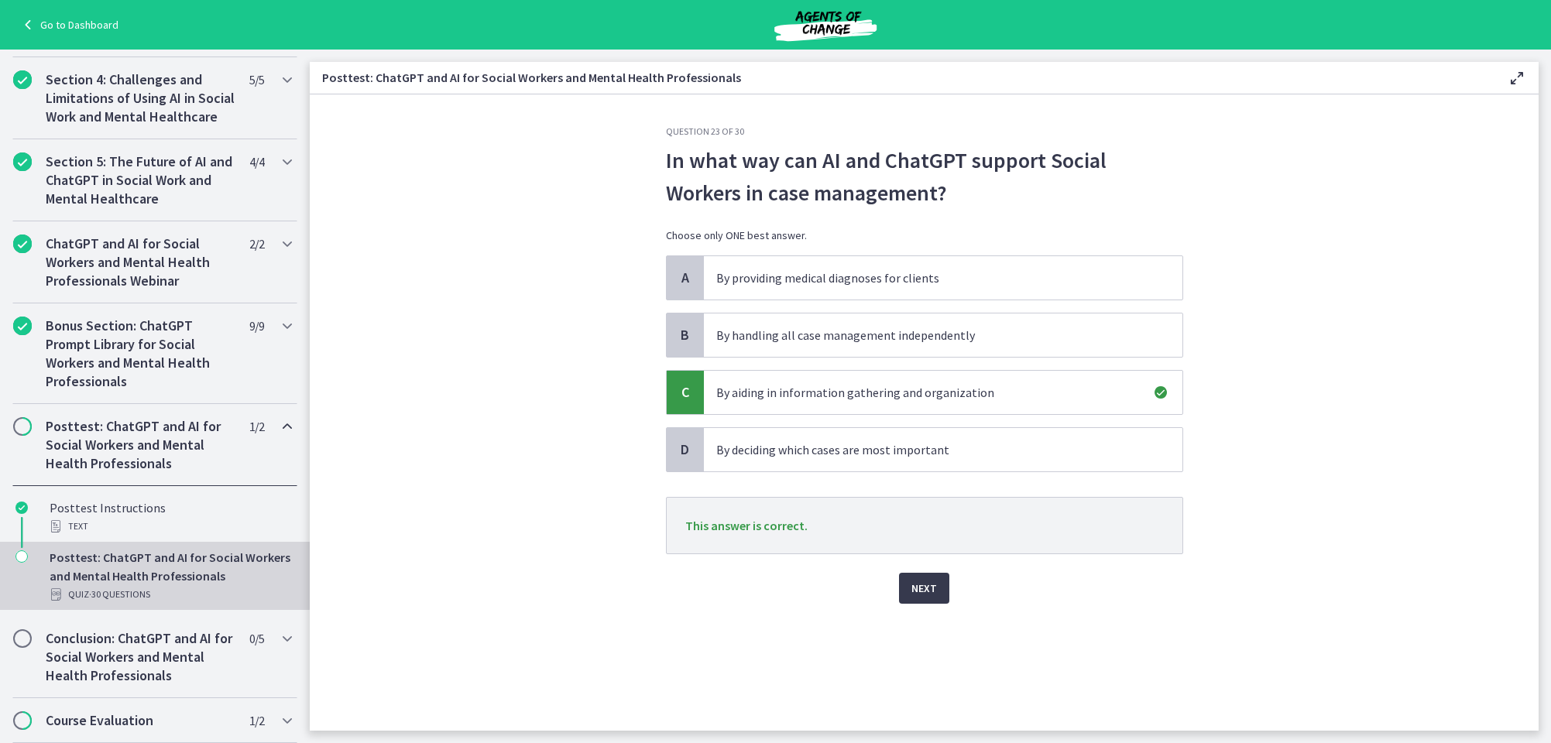
click at [918, 590] on span "Next" at bounding box center [924, 588] width 26 height 19
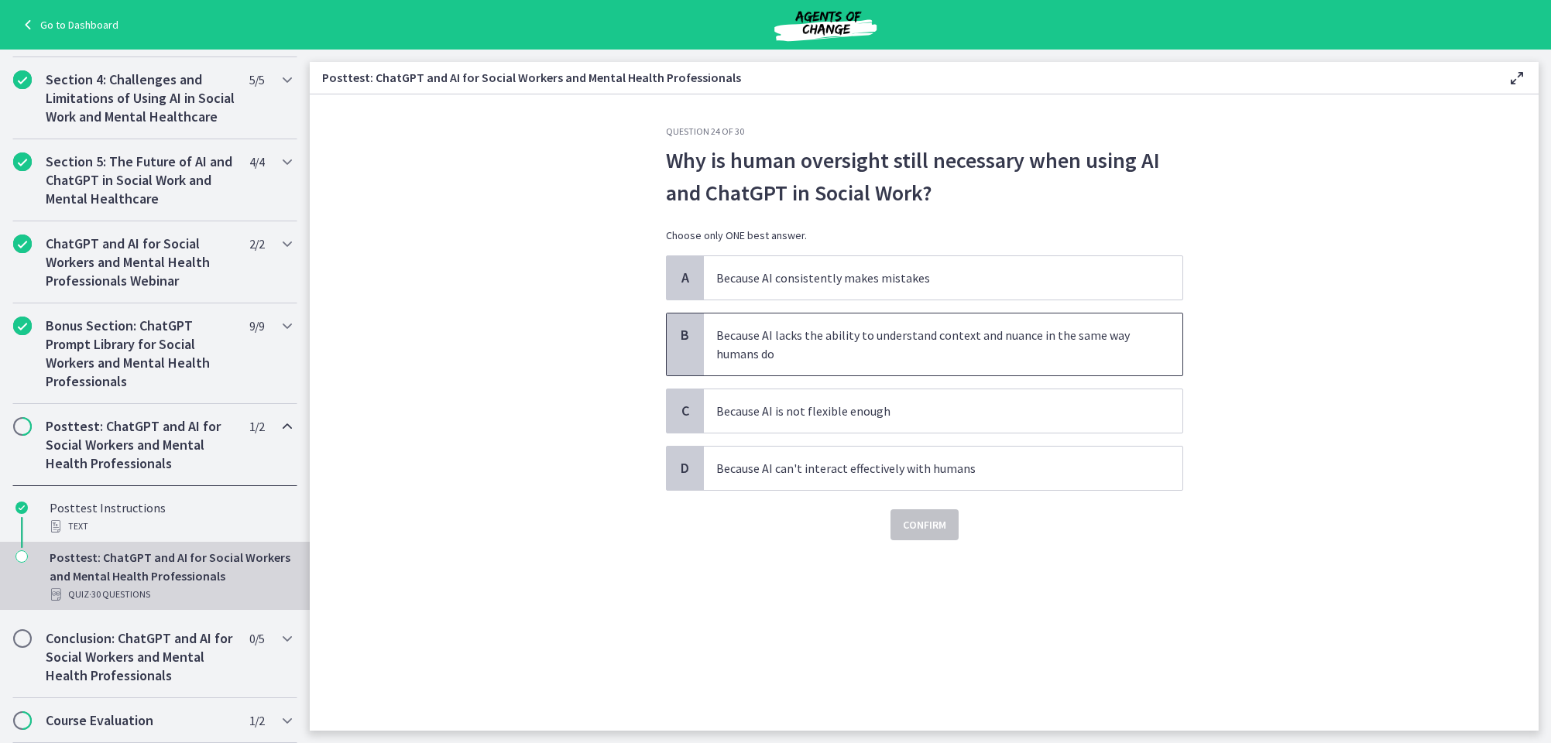
click at [763, 339] on p "Because AI lacks the ability to understand context and nuance in the same way h…" at bounding box center [927, 344] width 423 height 37
click at [934, 532] on span "Confirm" at bounding box center [924, 525] width 43 height 19
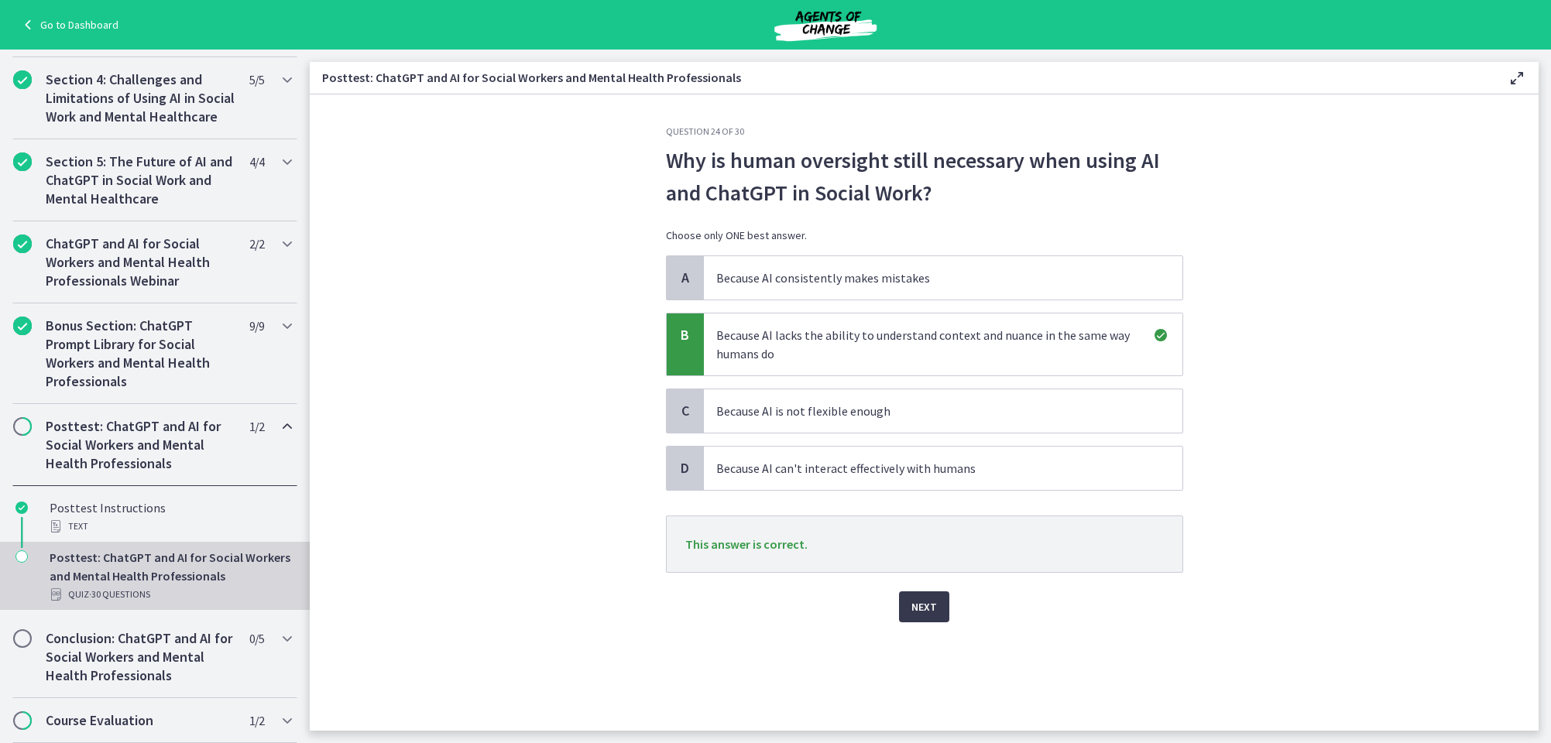
click at [931, 607] on span "Next" at bounding box center [924, 607] width 26 height 19
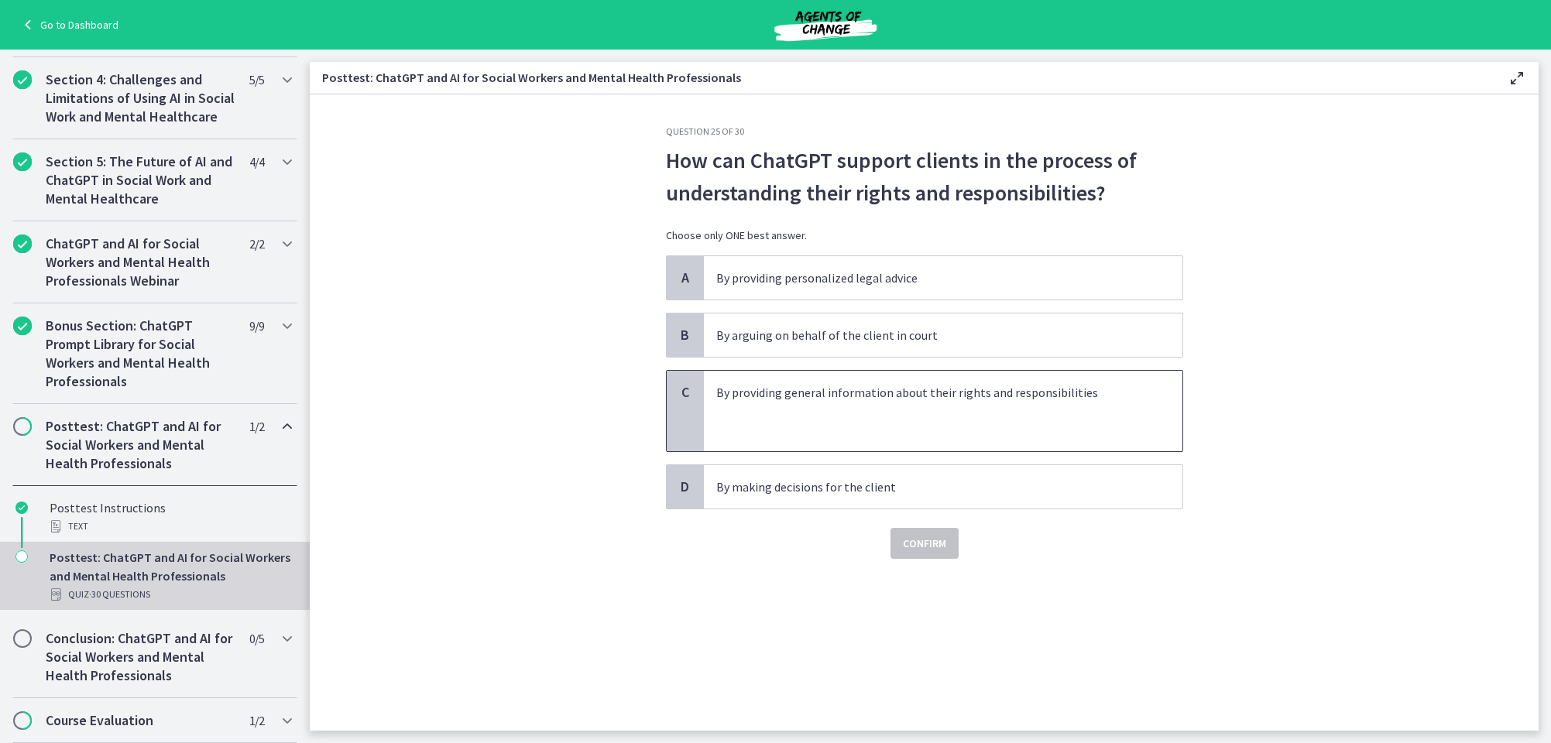
click at [849, 393] on p "By providing general information about their rights and responsibilities" at bounding box center [927, 392] width 423 height 19
click at [938, 545] on span "Confirm" at bounding box center [924, 543] width 43 height 19
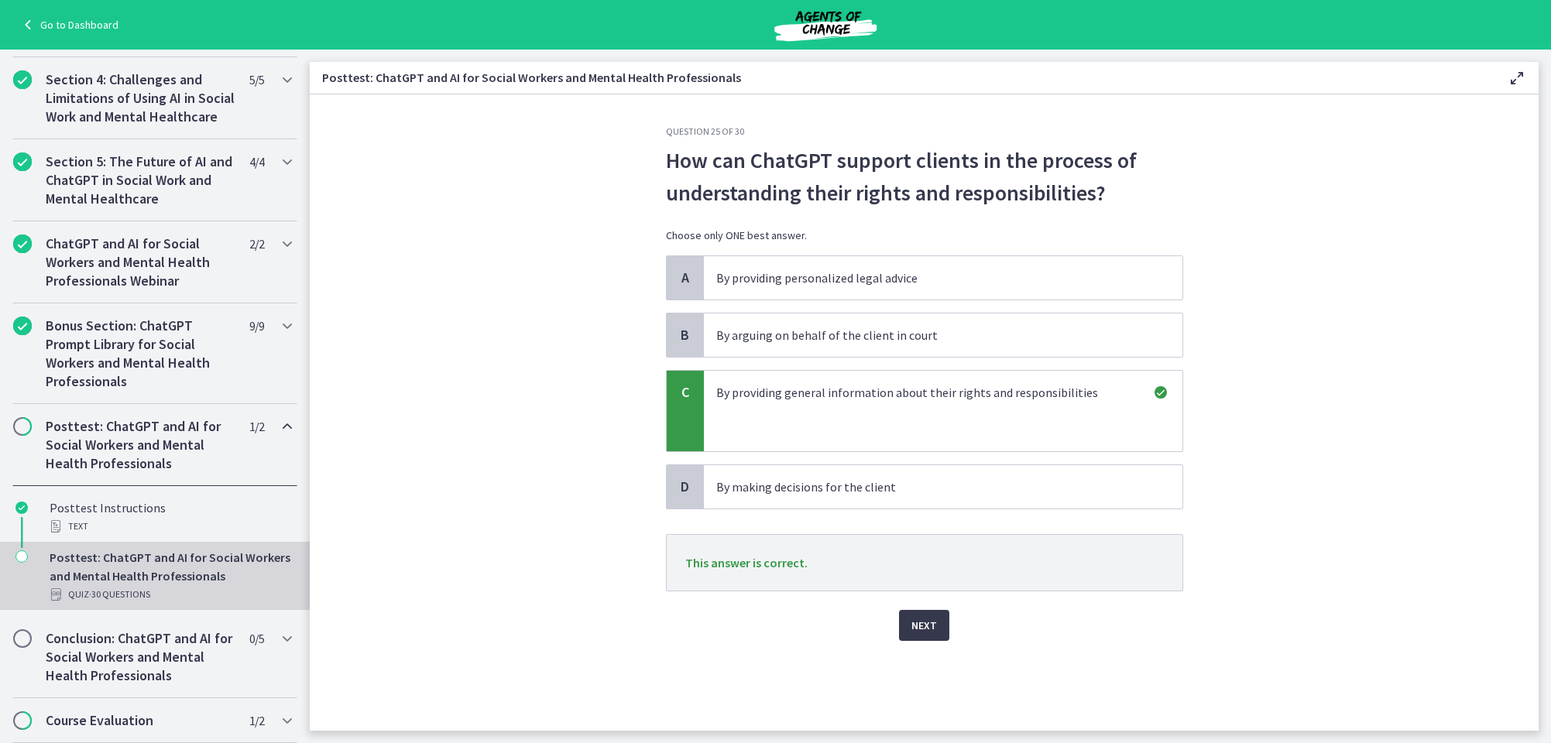
click at [921, 620] on span "Next" at bounding box center [924, 625] width 26 height 19
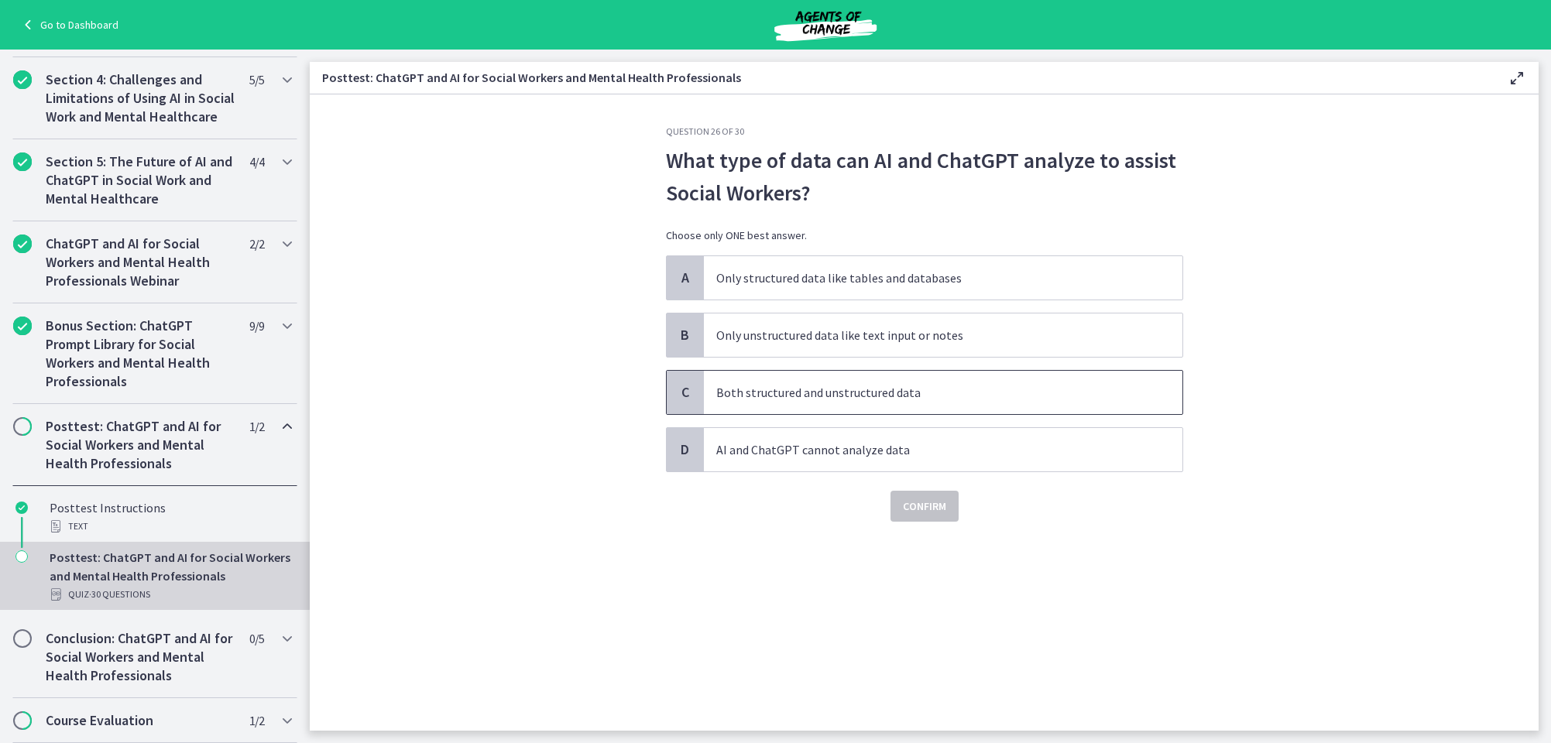
click at [800, 393] on p "Both structured and unstructured data" at bounding box center [927, 392] width 423 height 19
click at [922, 509] on span "Confirm" at bounding box center [924, 506] width 43 height 19
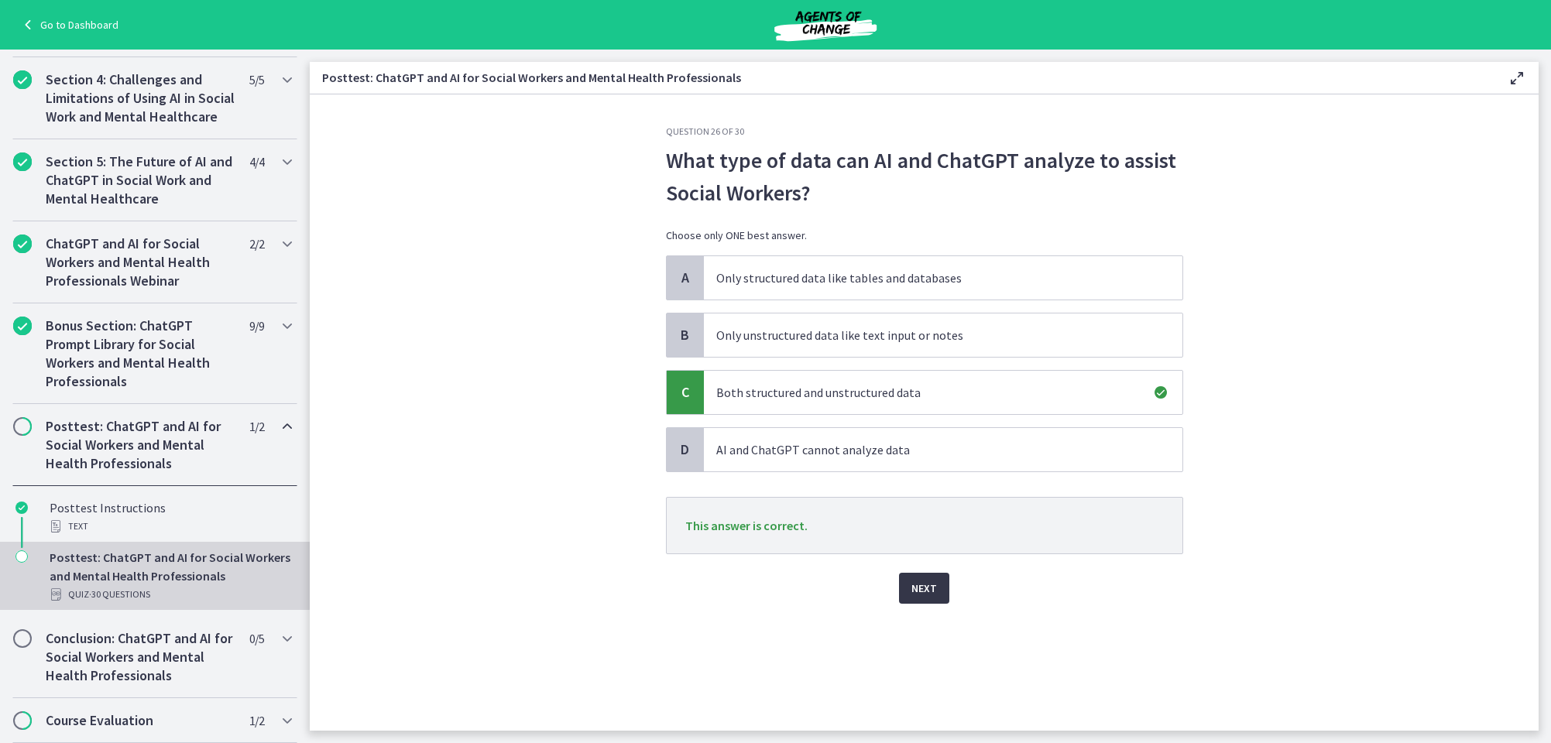
click at [922, 581] on span "Next" at bounding box center [924, 588] width 26 height 19
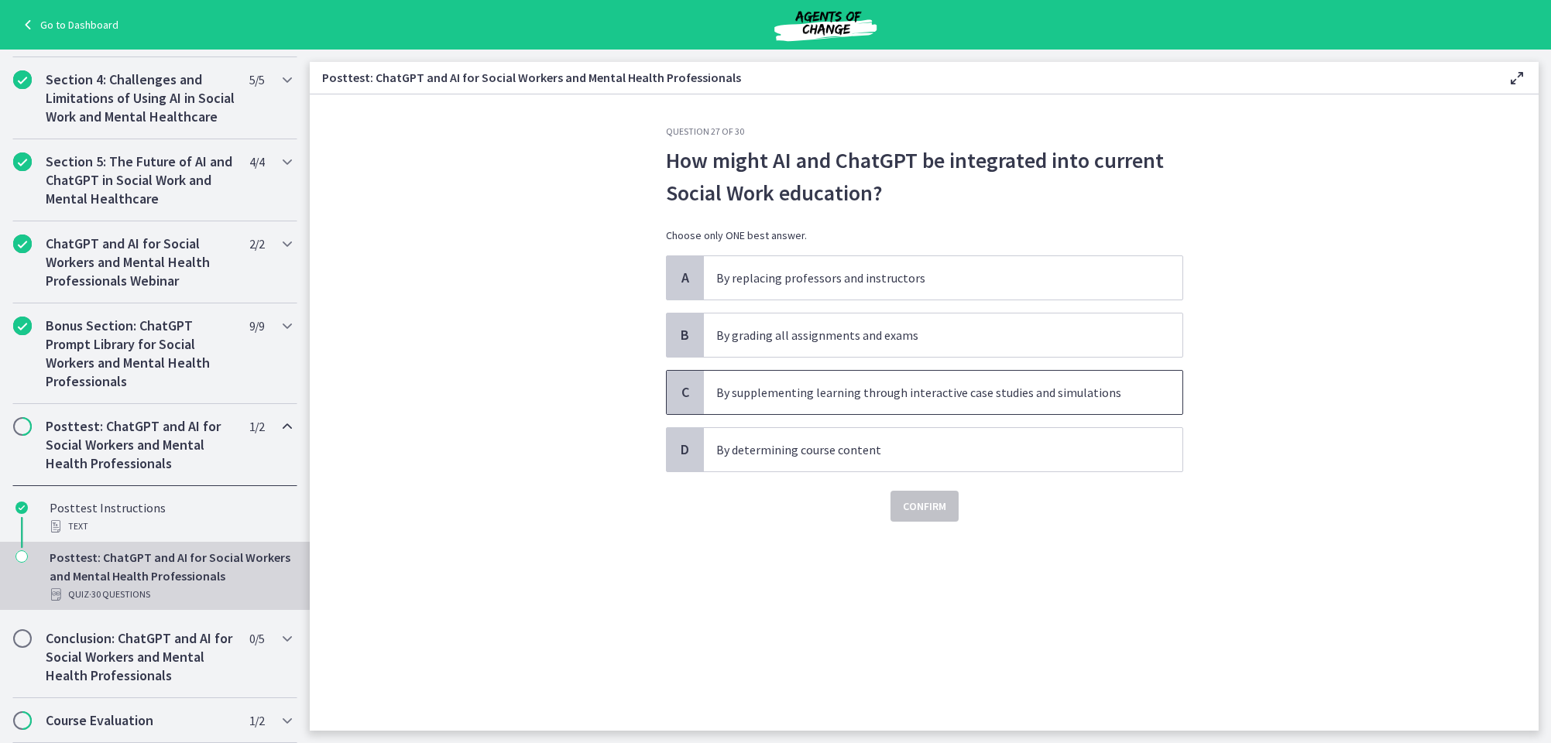
click at [830, 388] on p "By supplementing learning through interactive case studies and simulations" at bounding box center [927, 392] width 423 height 19
click at [916, 504] on span "Confirm" at bounding box center [924, 506] width 43 height 19
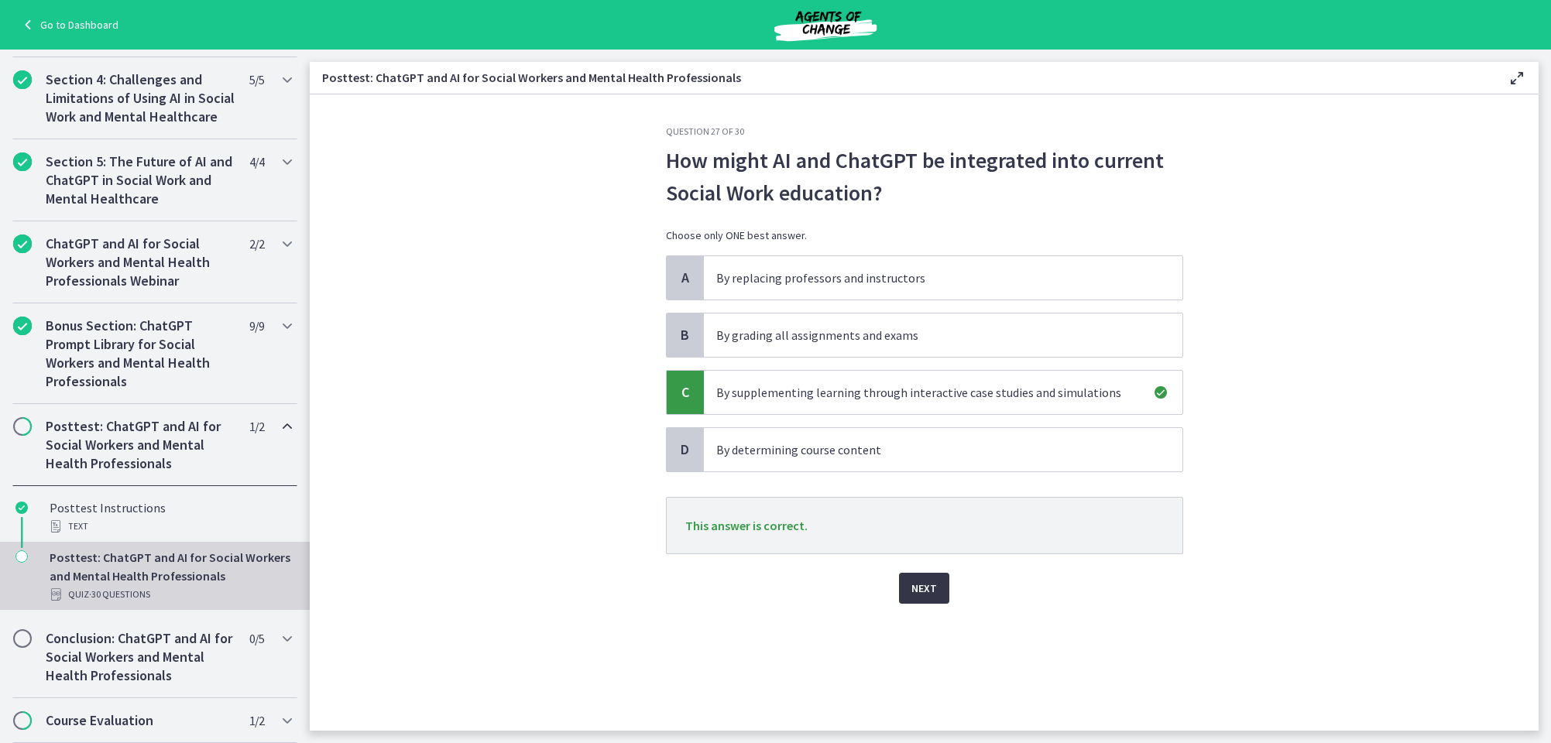
click at [926, 589] on span "Next" at bounding box center [924, 588] width 26 height 19
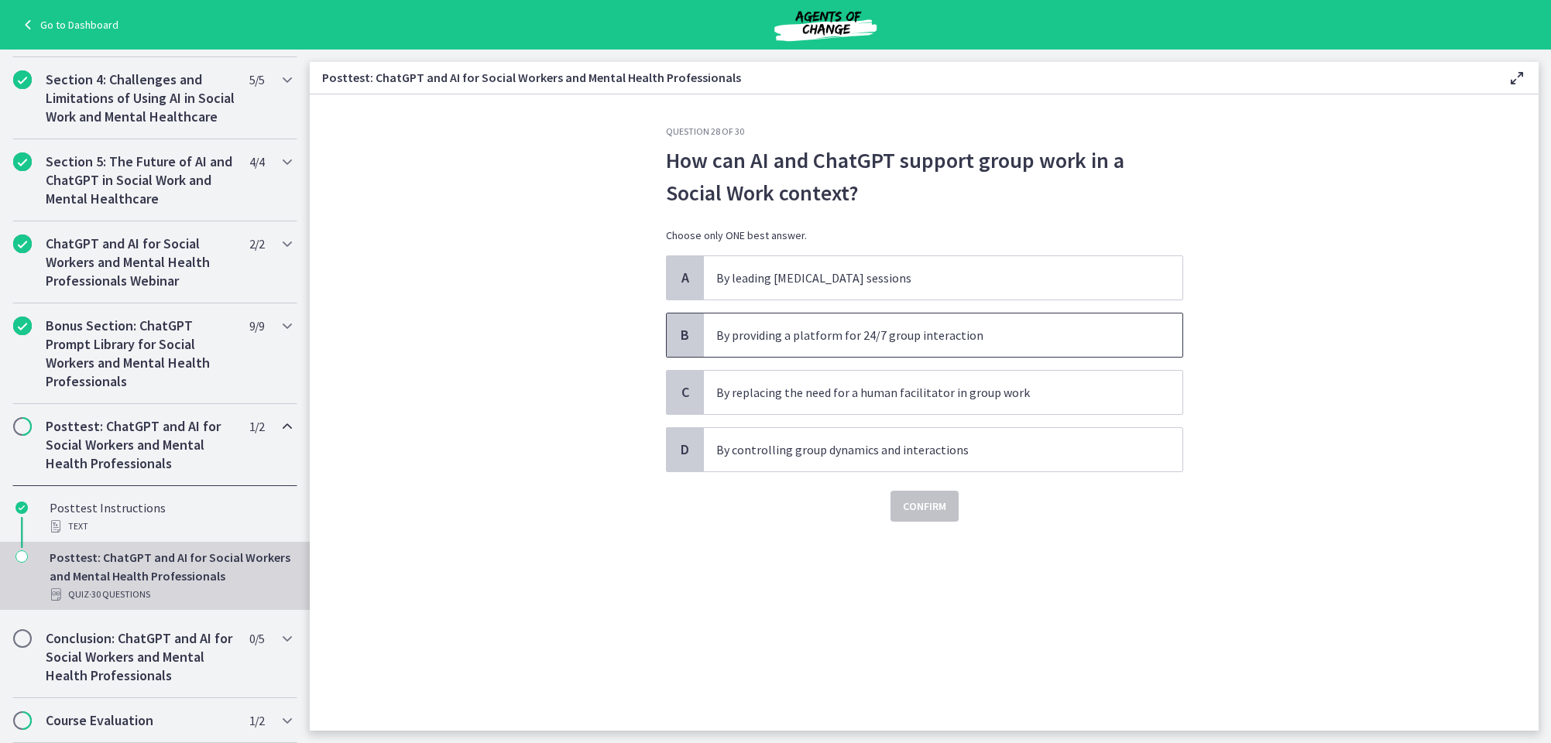
click at [861, 327] on p "By providing a platform for 24/7 group interaction" at bounding box center [927, 335] width 423 height 19
click at [926, 506] on span "Confirm" at bounding box center [924, 506] width 43 height 19
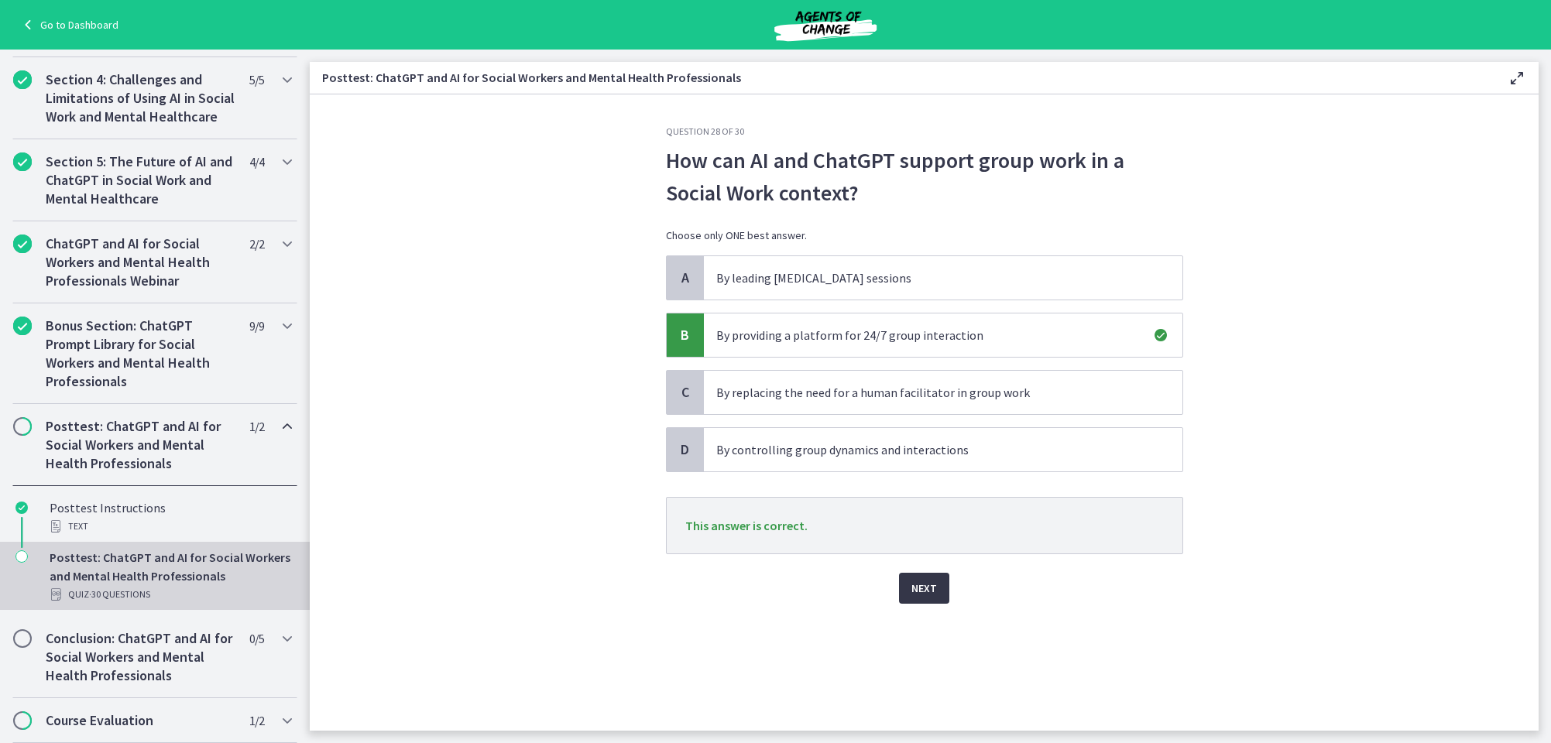
click at [926, 592] on span "Next" at bounding box center [924, 588] width 26 height 19
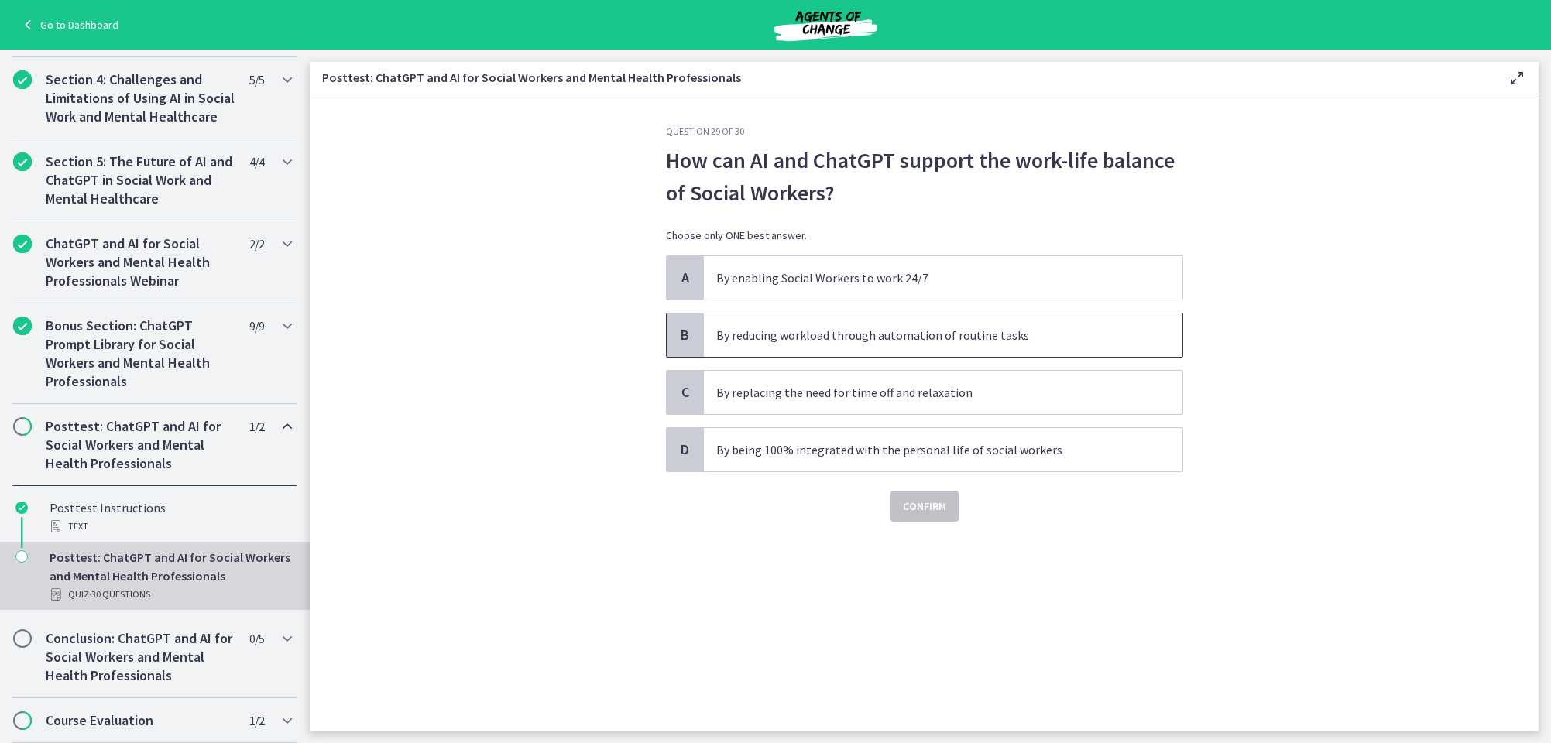
click at [804, 337] on p "By reducing workload through automation of routine tasks" at bounding box center [927, 335] width 423 height 19
click at [924, 506] on span "Confirm" at bounding box center [924, 506] width 43 height 19
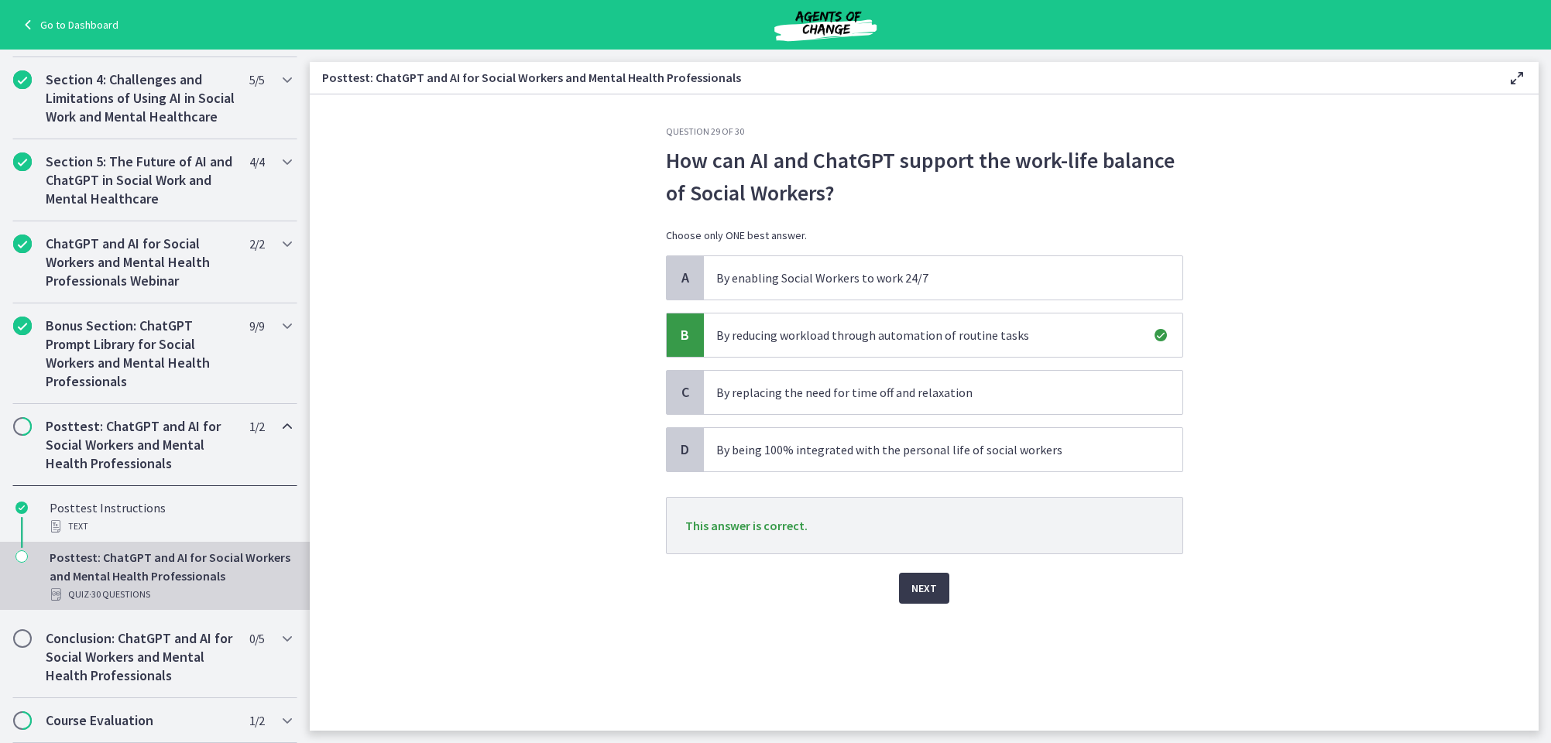
click at [920, 588] on span "Next" at bounding box center [924, 588] width 26 height 19
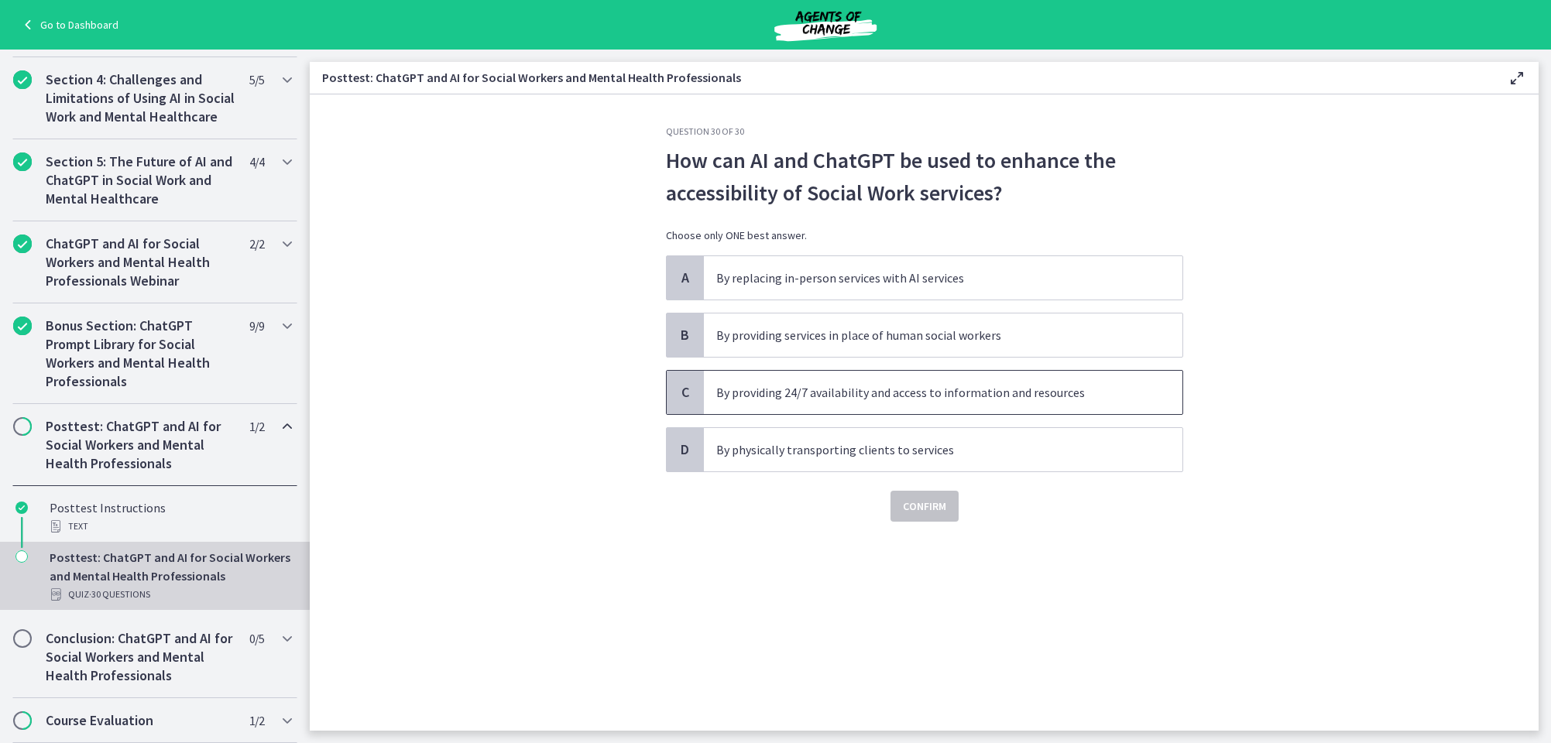
click at [863, 393] on p "By providing 24/7 availability and access to information and resources" at bounding box center [927, 392] width 423 height 19
click at [924, 512] on span "Confirm" at bounding box center [924, 506] width 43 height 19
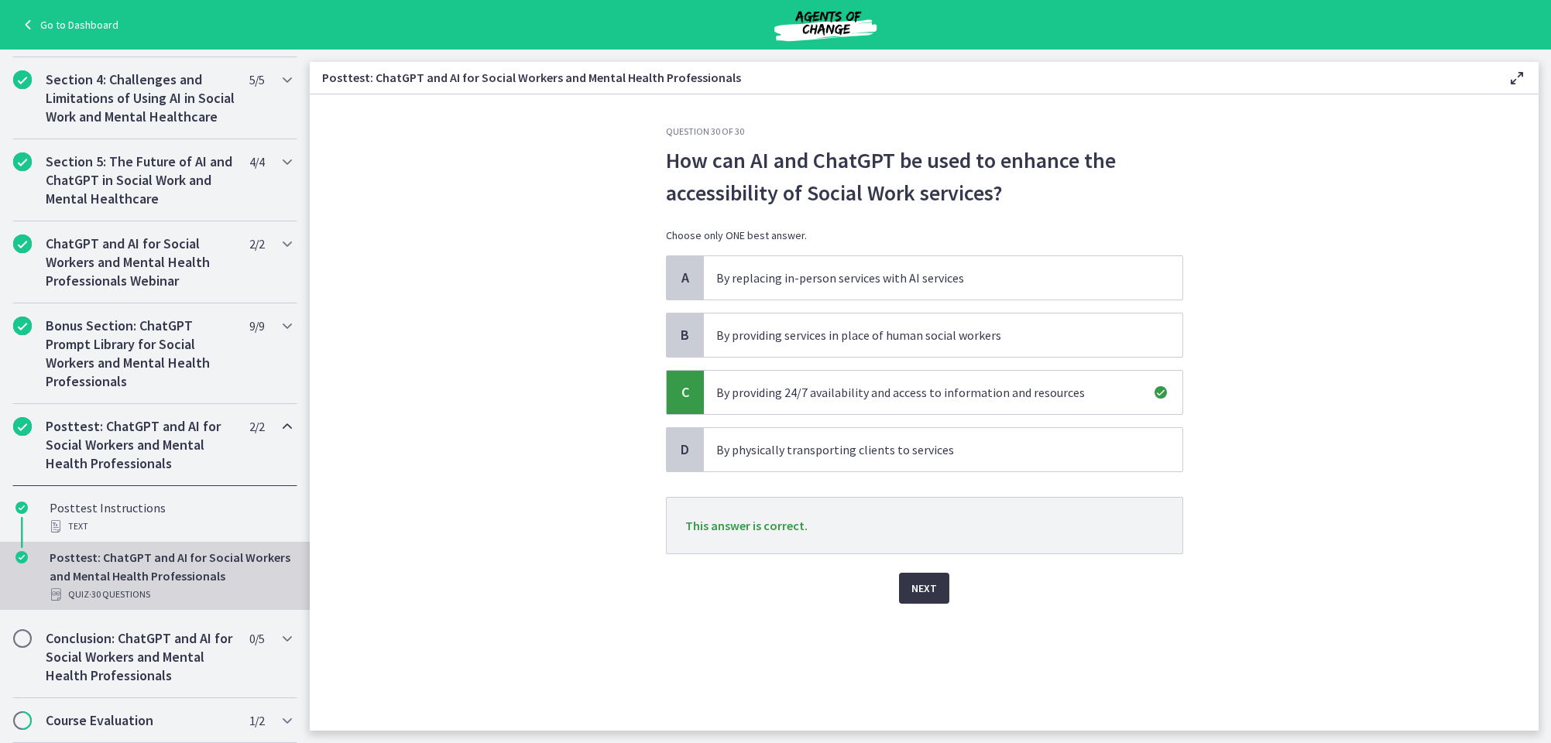
click at [924, 585] on span "Next" at bounding box center [924, 588] width 26 height 19
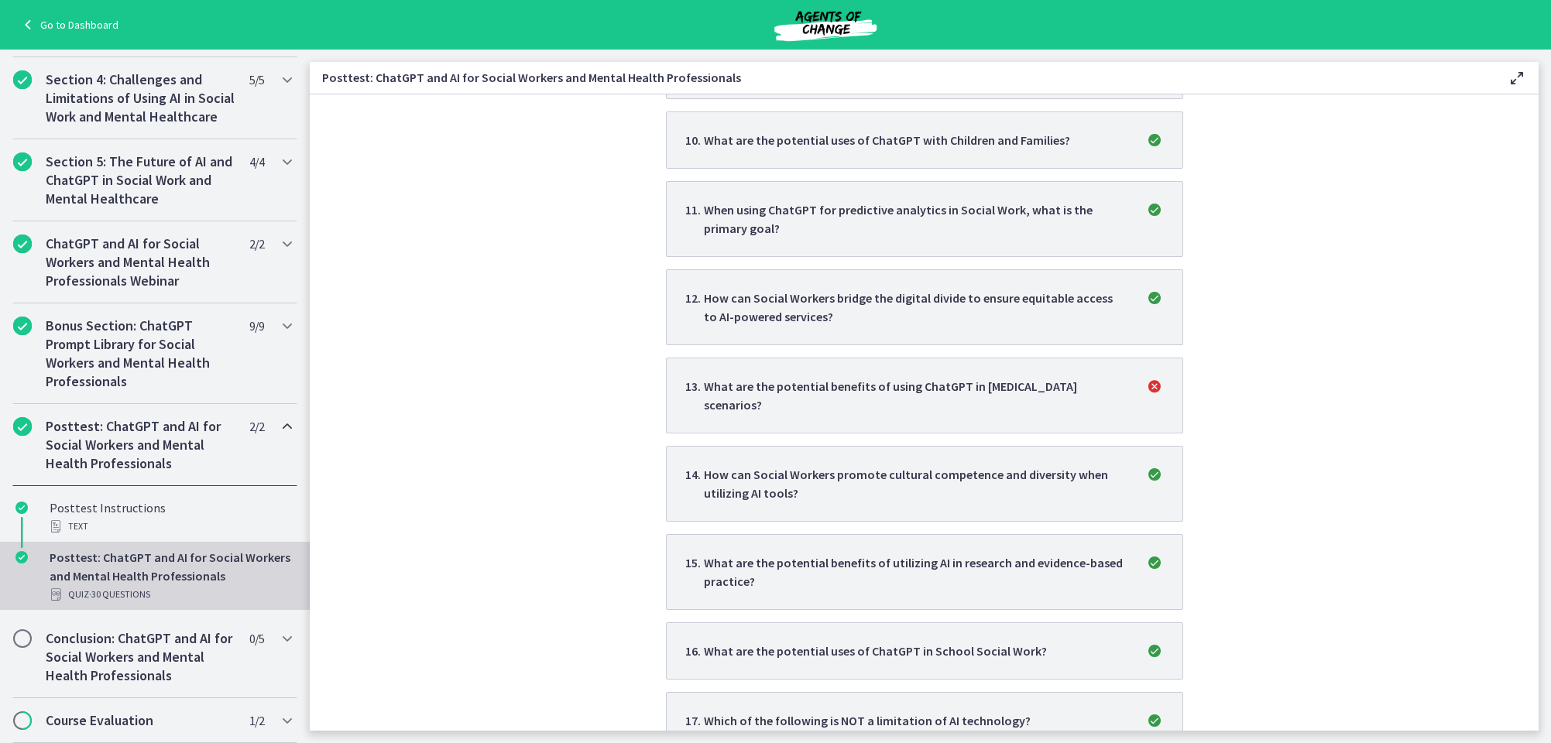
scroll to position [1071, 0]
click at [921, 379] on p "What are the potential benefits of using ChatGPT in crisis intervention scenari…" at bounding box center [915, 393] width 423 height 37
click at [913, 375] on p "What are the potential benefits of using ChatGPT in crisis intervention scenari…" at bounding box center [915, 393] width 423 height 37
click at [891, 386] on p "What are the potential benefits of using ChatGPT in crisis intervention scenari…" at bounding box center [915, 393] width 423 height 37
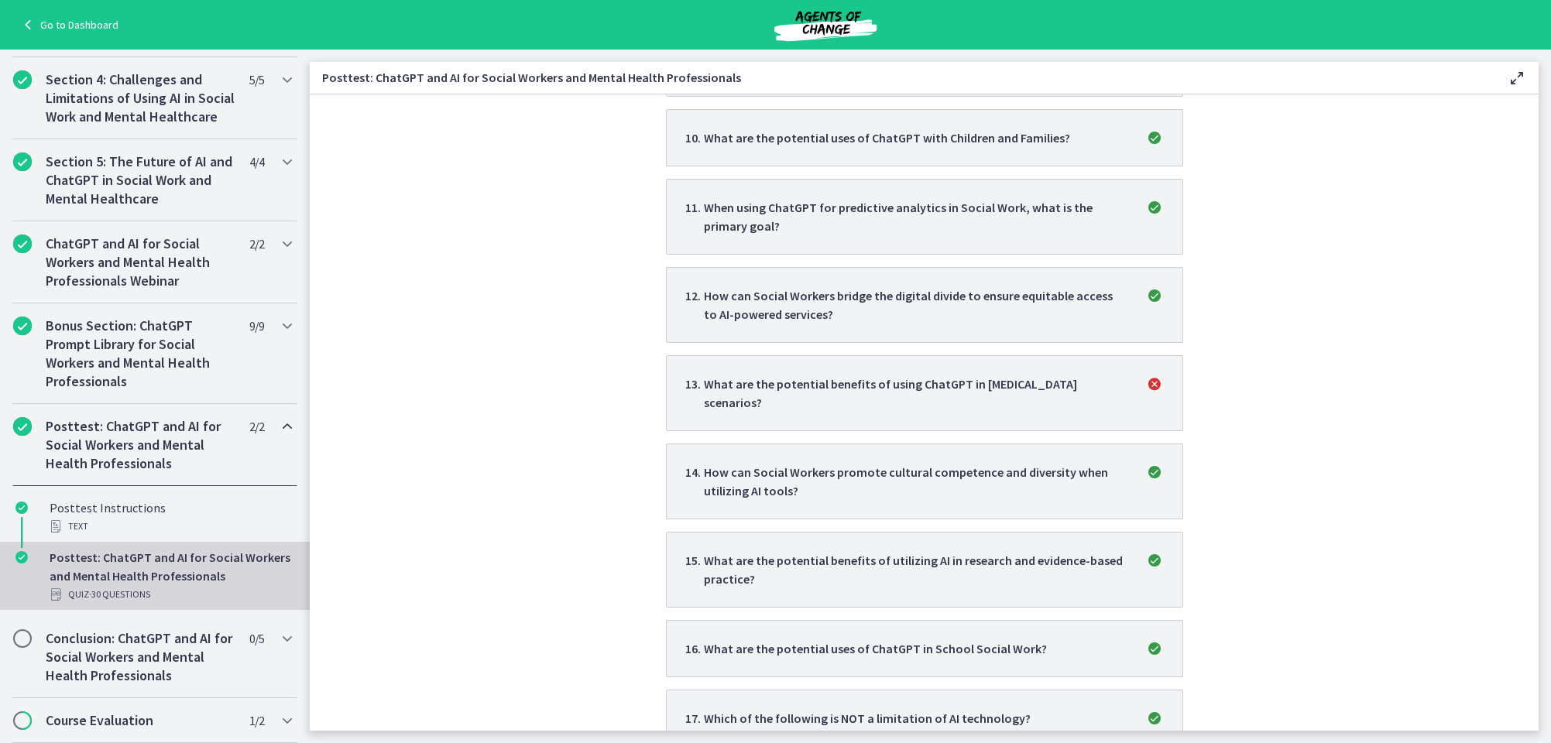
click at [891, 386] on p "What are the potential benefits of using ChatGPT in crisis intervention scenari…" at bounding box center [915, 393] width 423 height 37
click at [1153, 375] on icon "incorrect" at bounding box center [1154, 384] width 19 height 19
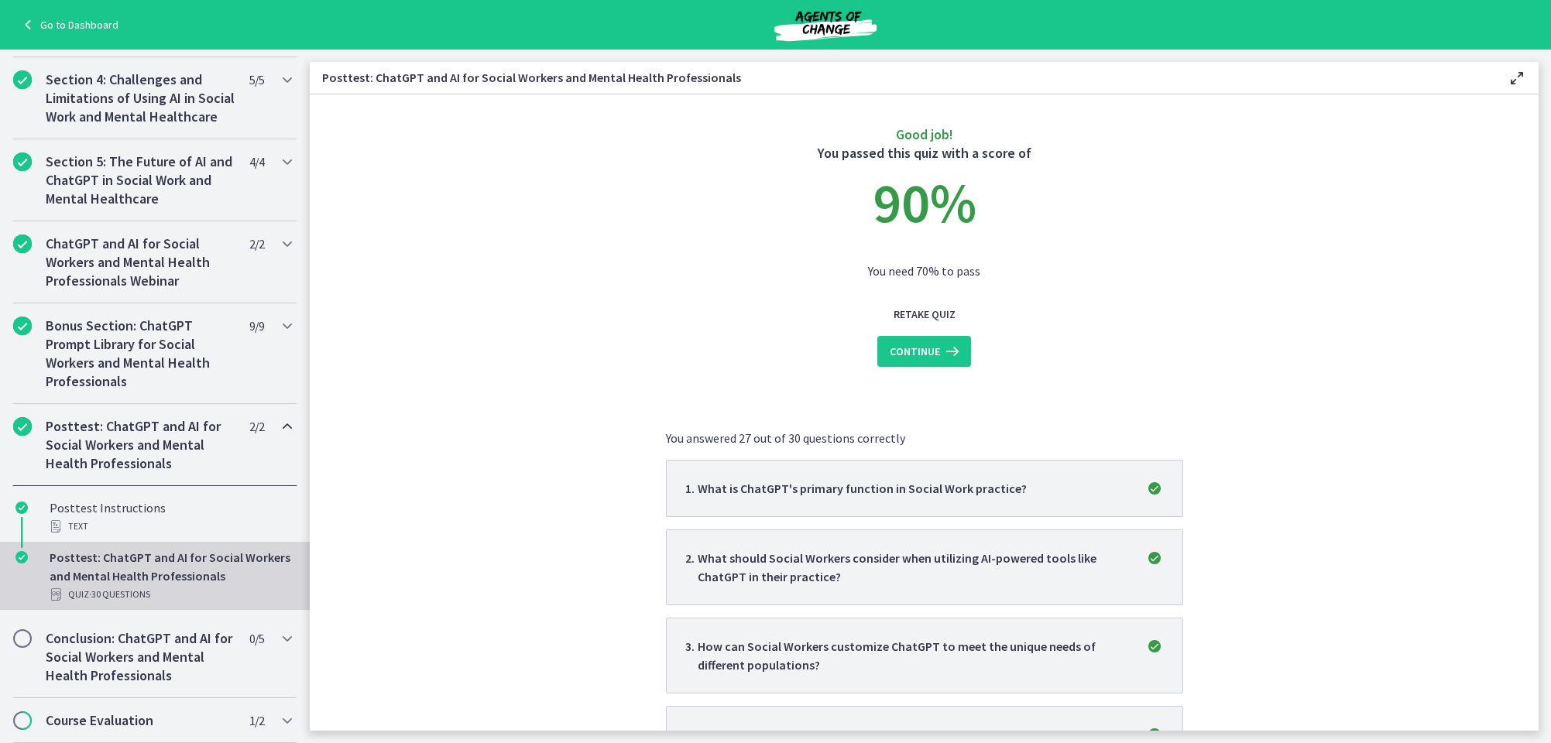
scroll to position [0, 0]
click at [933, 347] on span "Continue" at bounding box center [915, 351] width 50 height 19
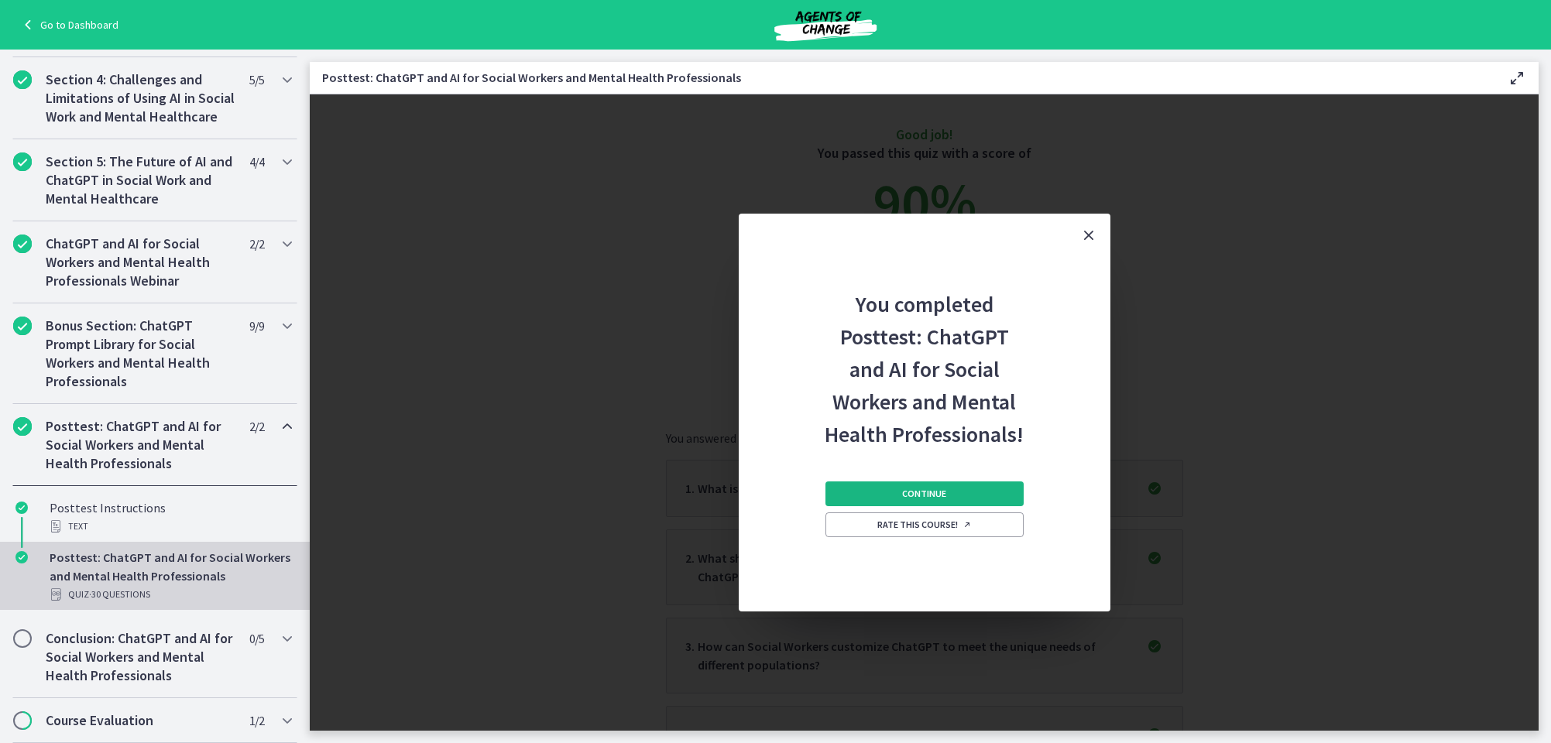
click at [924, 487] on button "Continue" at bounding box center [924, 494] width 198 height 25
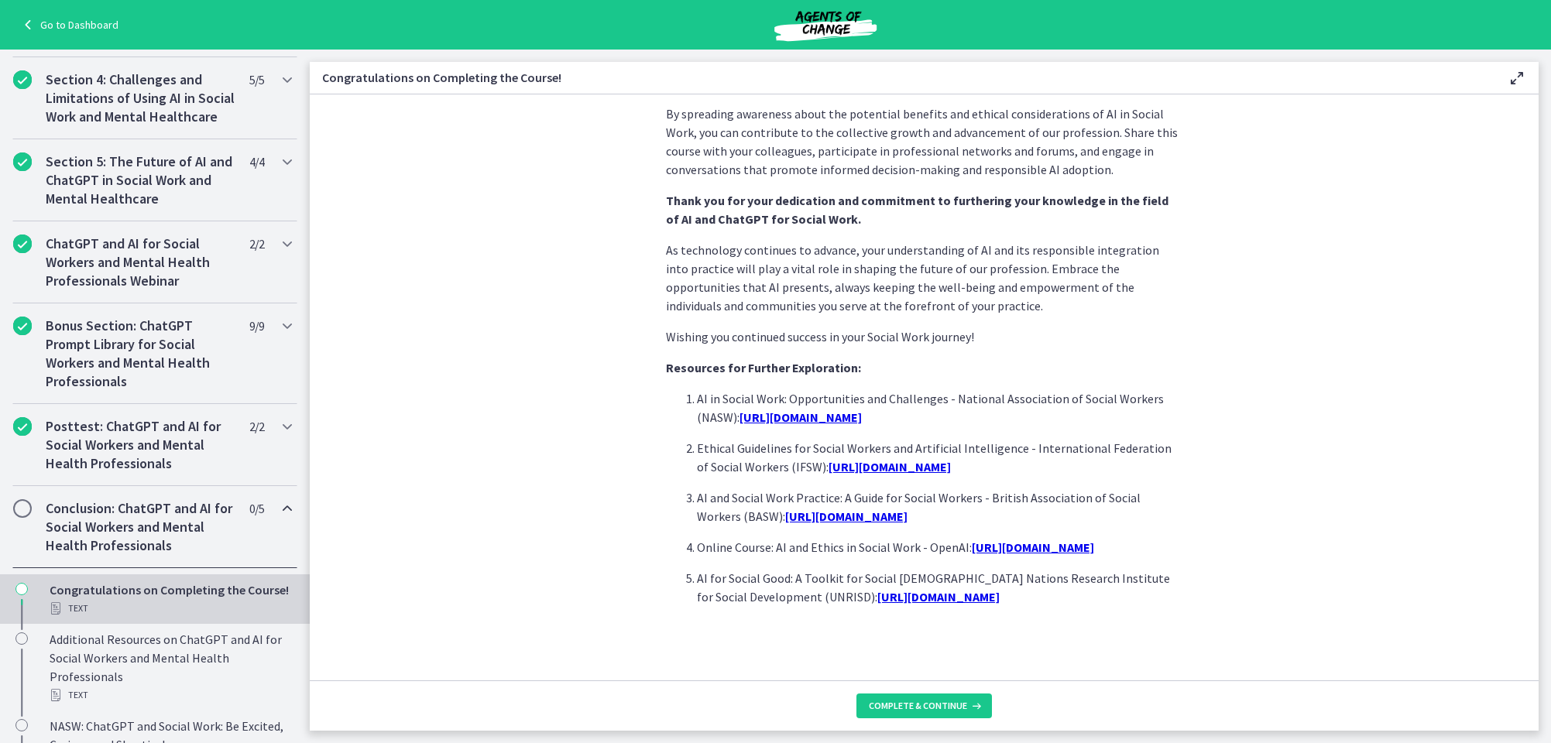
scroll to position [1219, 0]
click at [926, 700] on span "Complete & continue" at bounding box center [918, 706] width 98 height 12
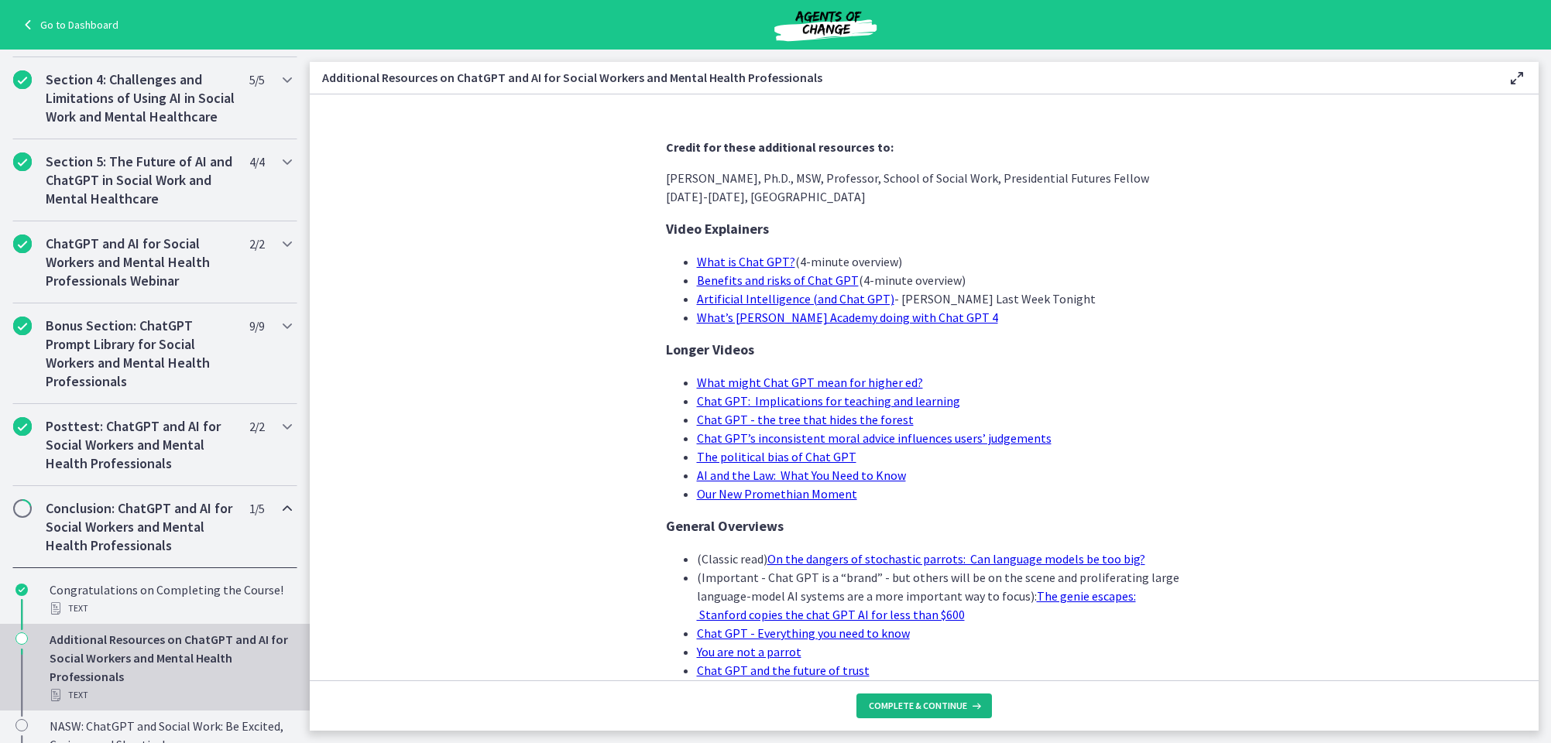
click at [926, 700] on span "Complete & continue" at bounding box center [918, 706] width 98 height 12
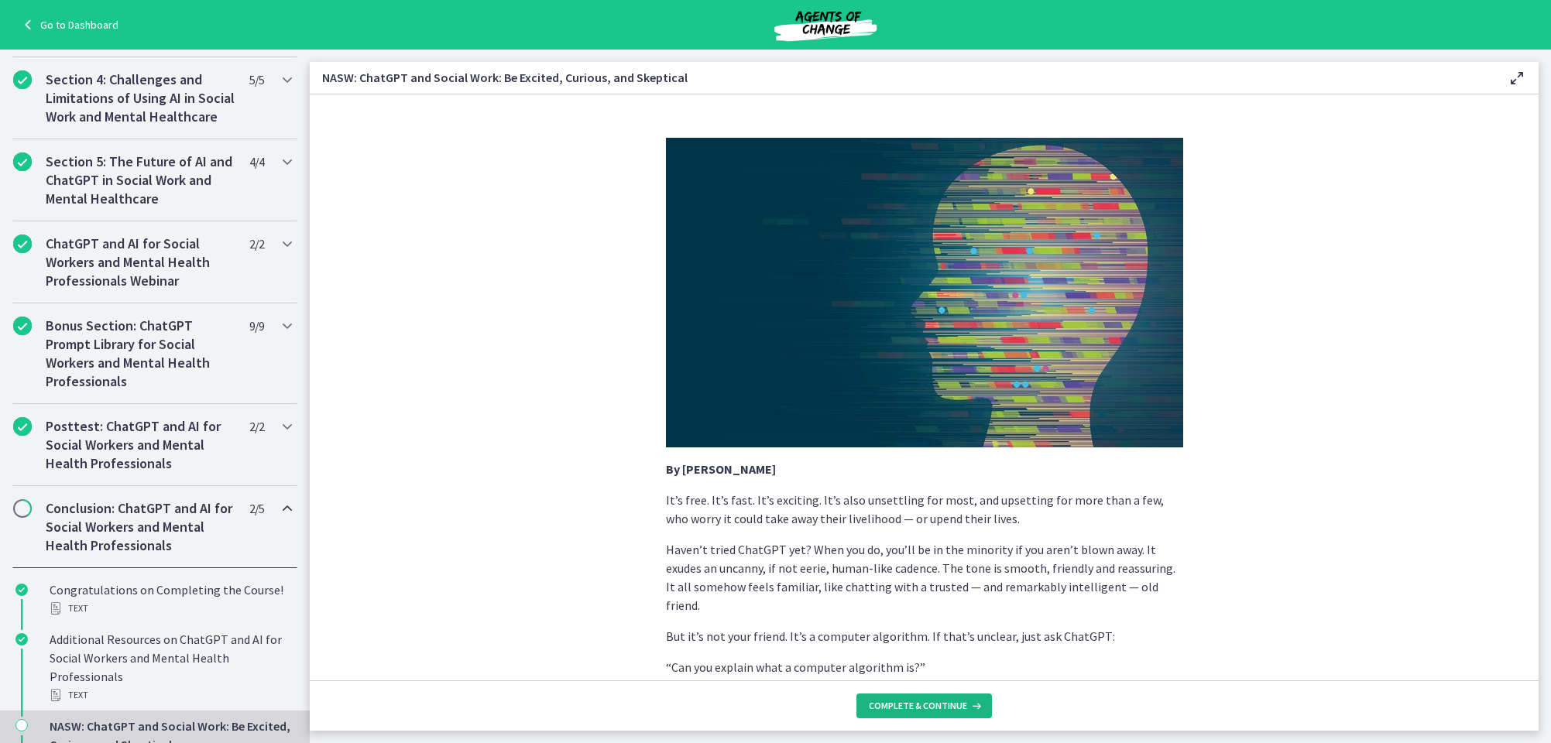
click at [934, 707] on span "Complete & continue" at bounding box center [918, 706] width 98 height 12
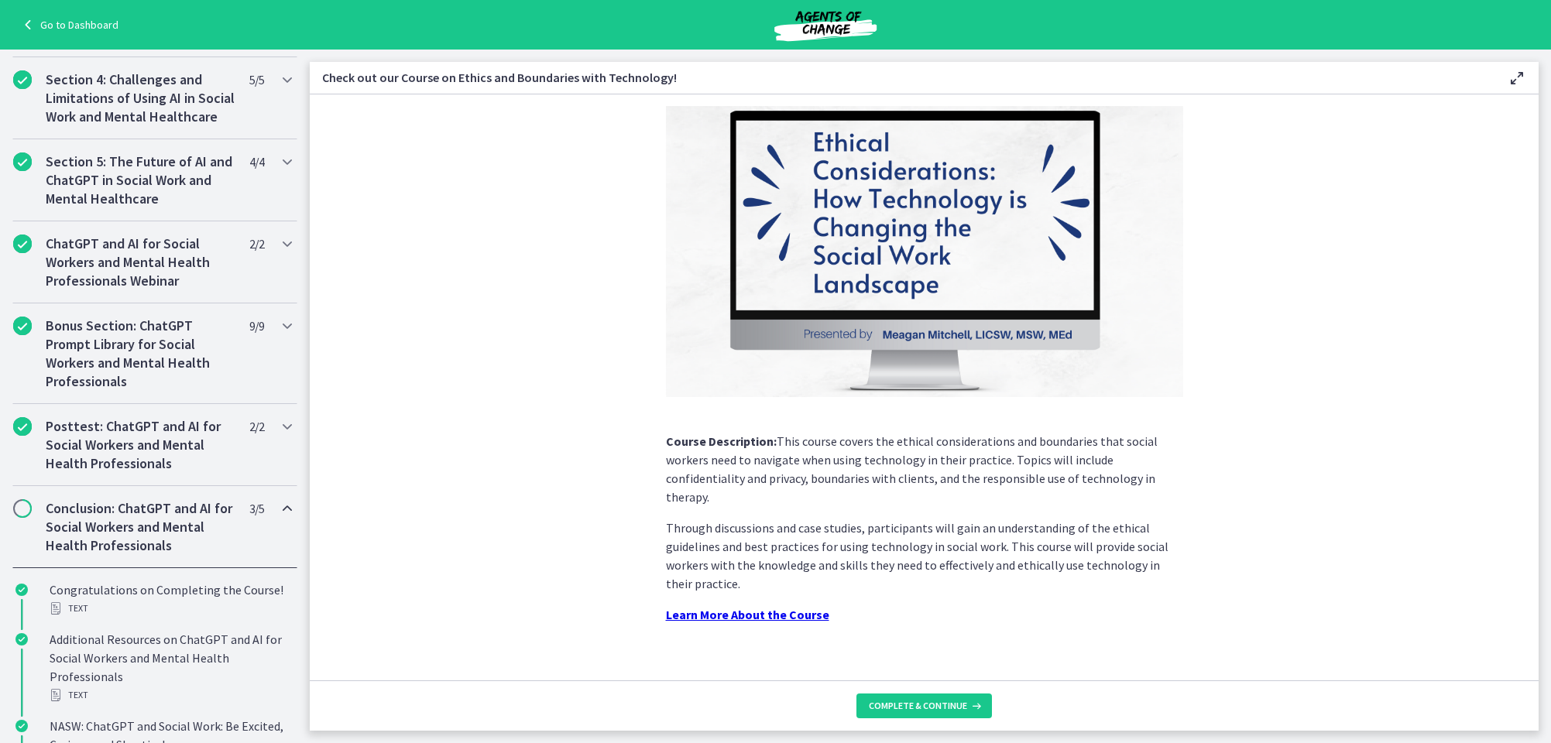
scroll to position [81, 0]
click at [931, 699] on button "Complete & continue" at bounding box center [923, 706] width 135 height 25
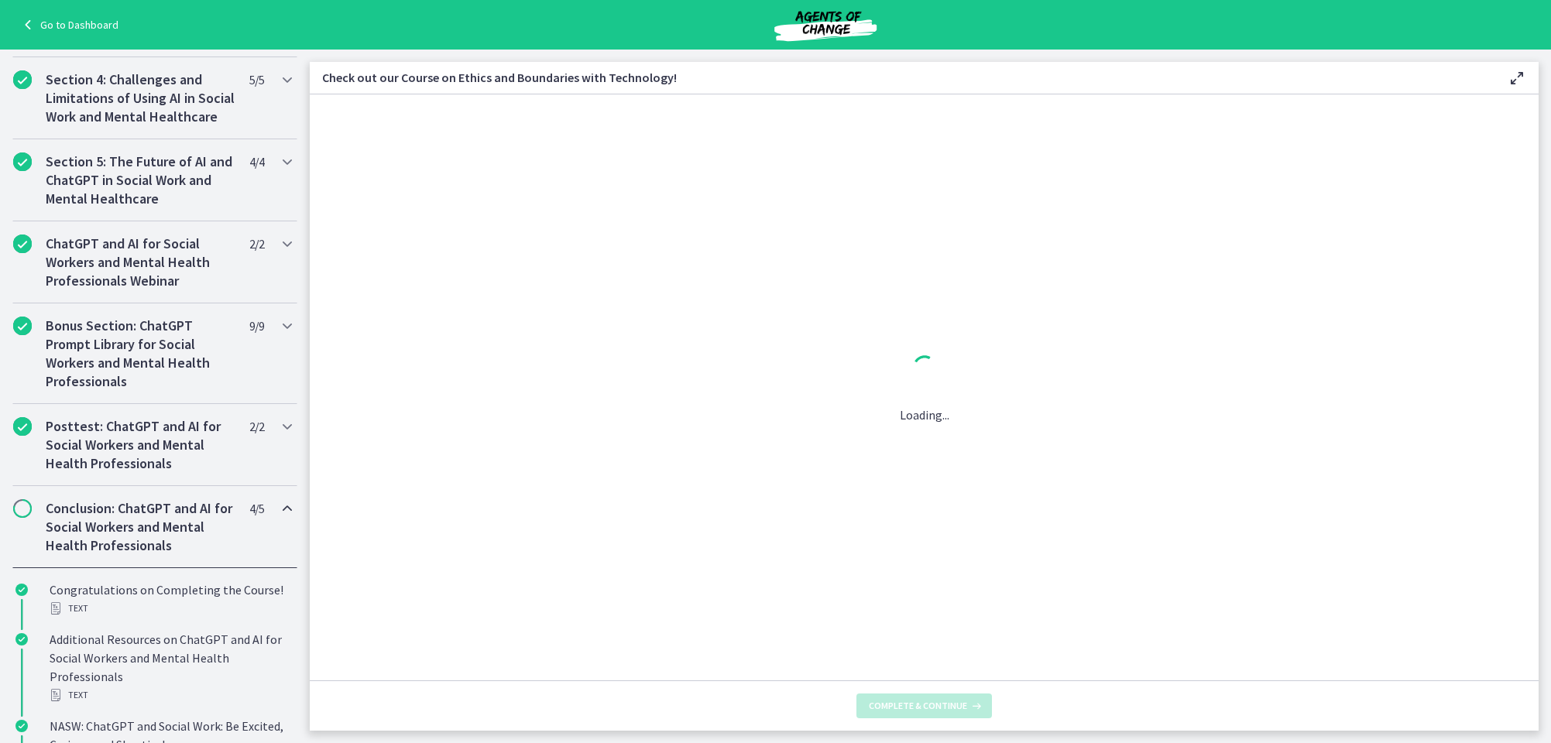
scroll to position [0, 0]
click at [949, 703] on span "Complete & continue" at bounding box center [918, 706] width 98 height 12
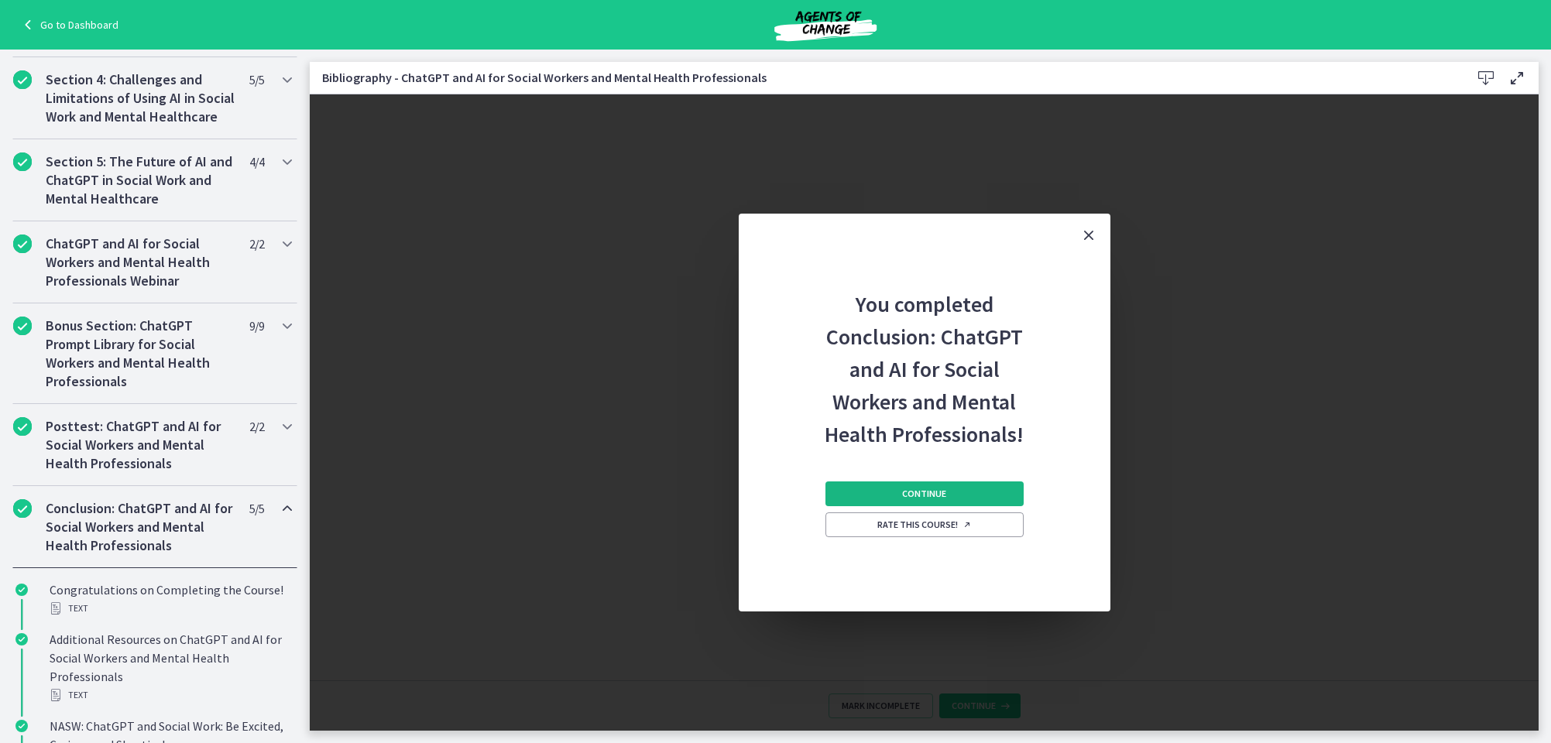
click at [944, 488] on span "Continue" at bounding box center [924, 494] width 44 height 12
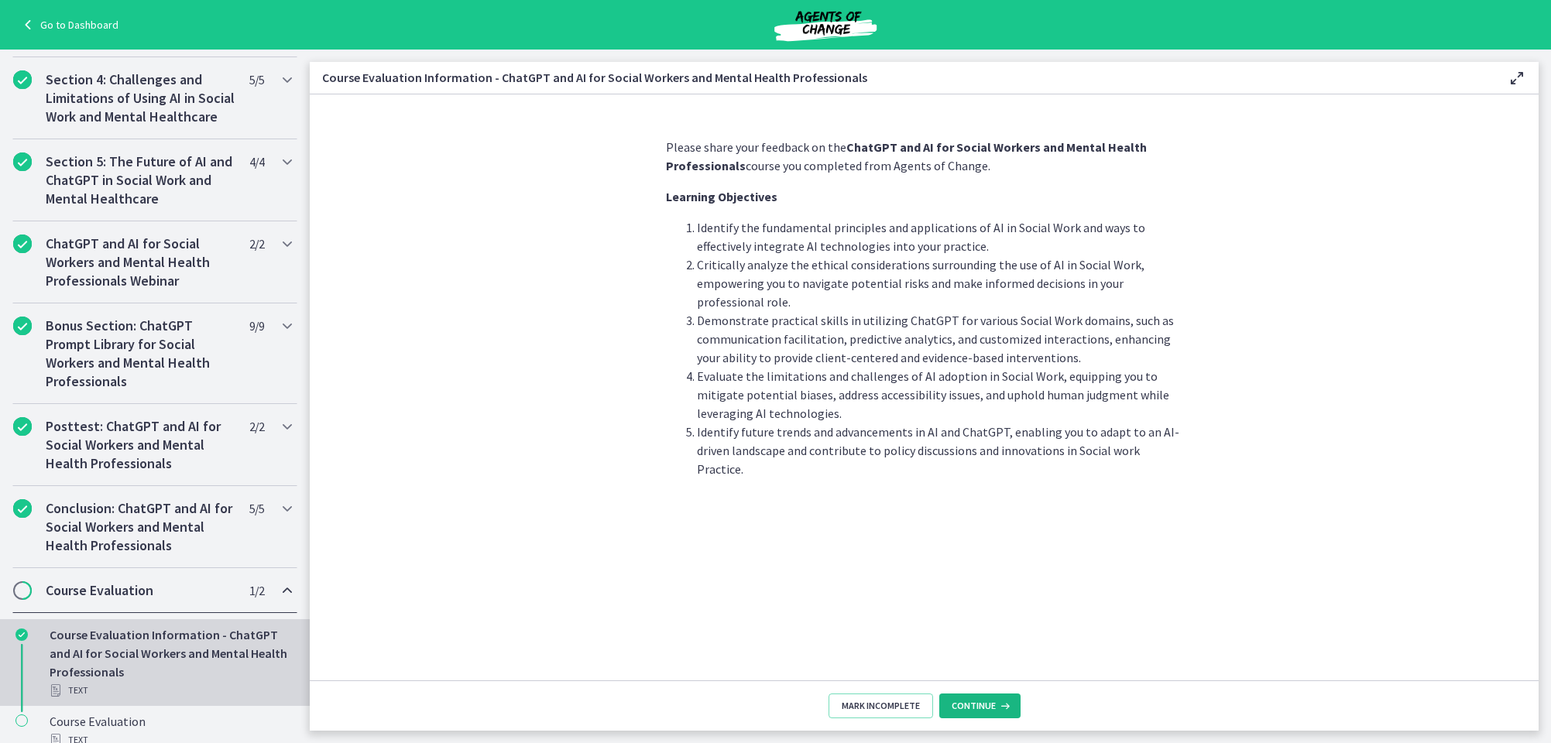
click at [986, 703] on span "Continue" at bounding box center [973, 706] width 44 height 12
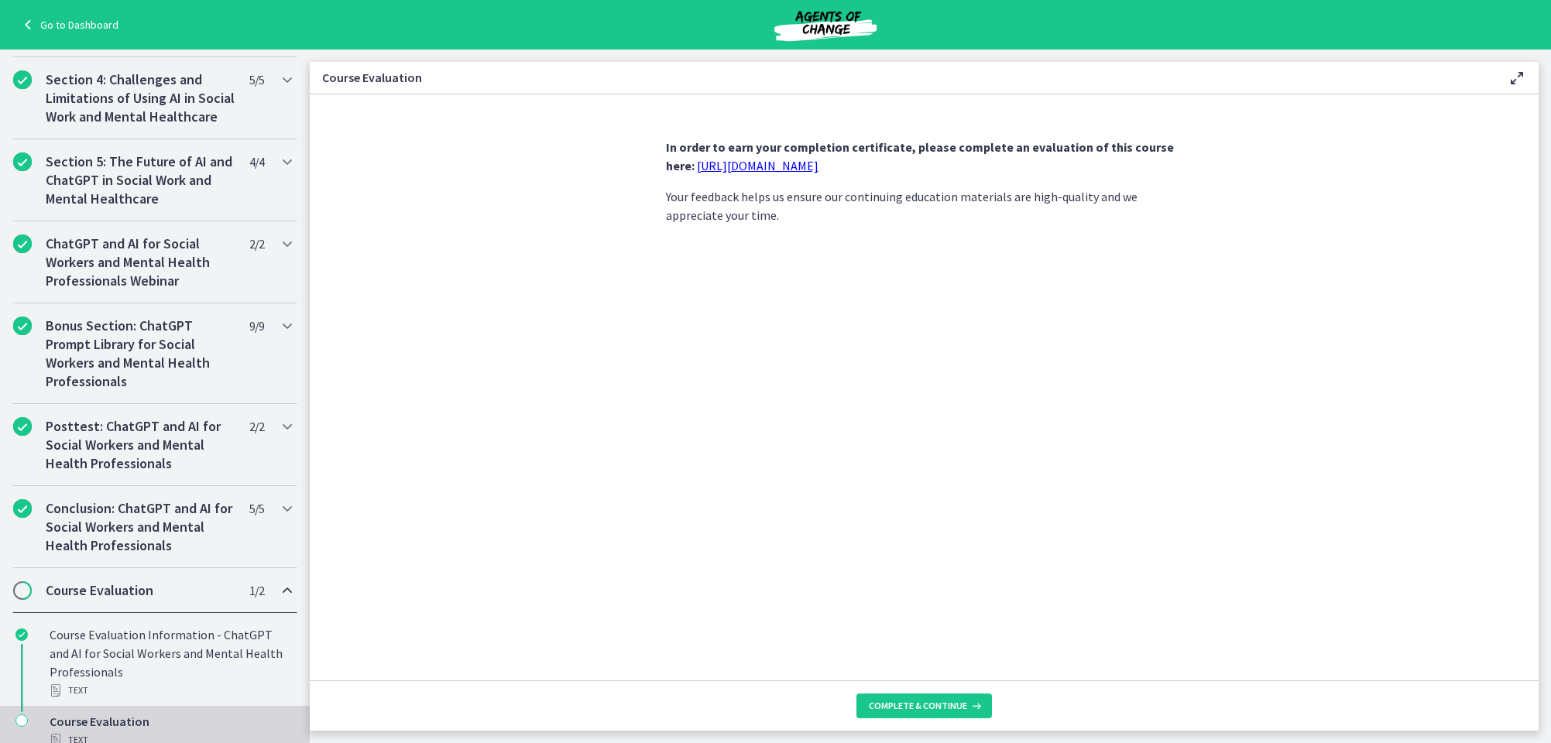
click at [763, 164] on link "https://forms.gle/jm1zbfhChZ2exBv78" at bounding box center [758, 165] width 122 height 15
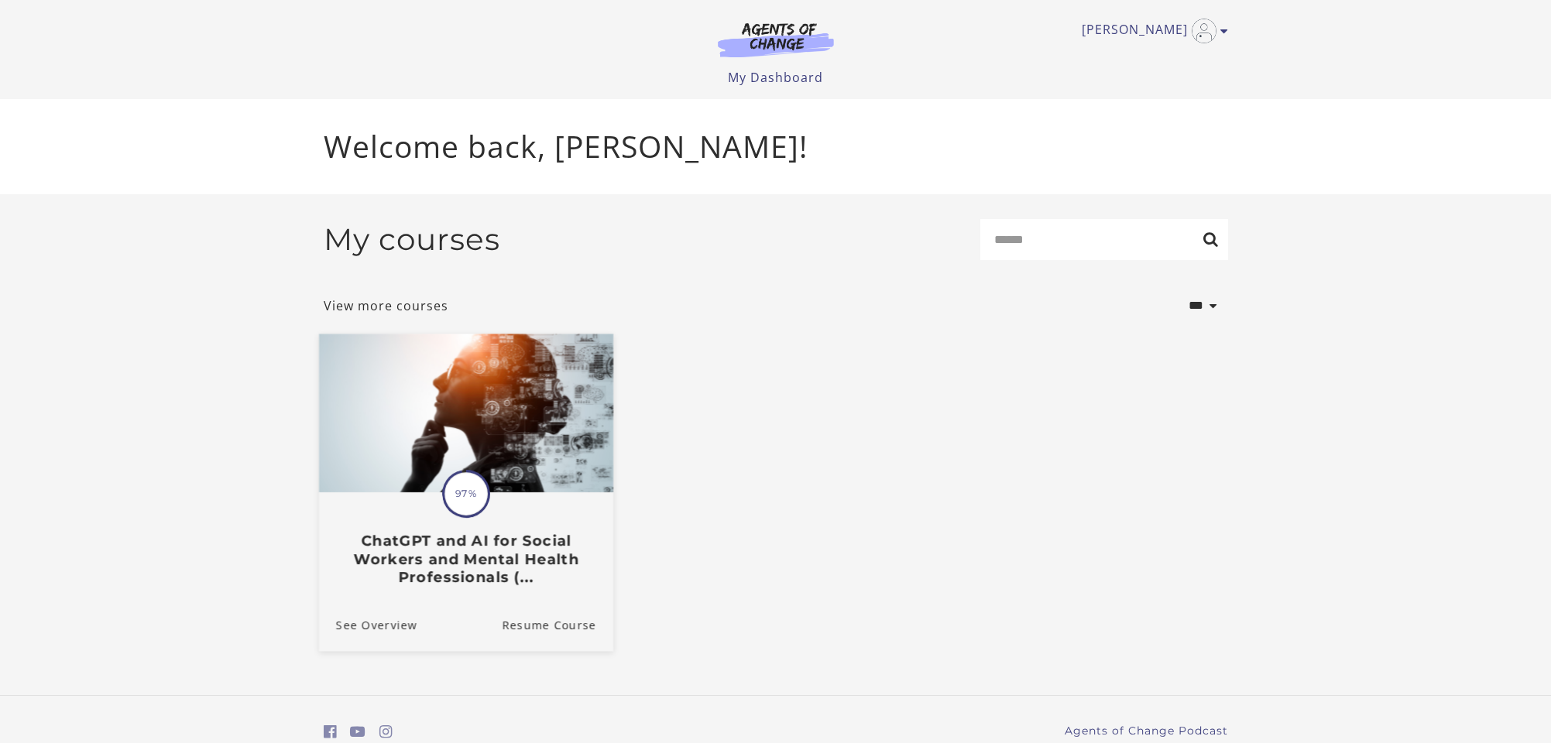
click at [496, 416] on img at bounding box center [465, 413] width 294 height 159
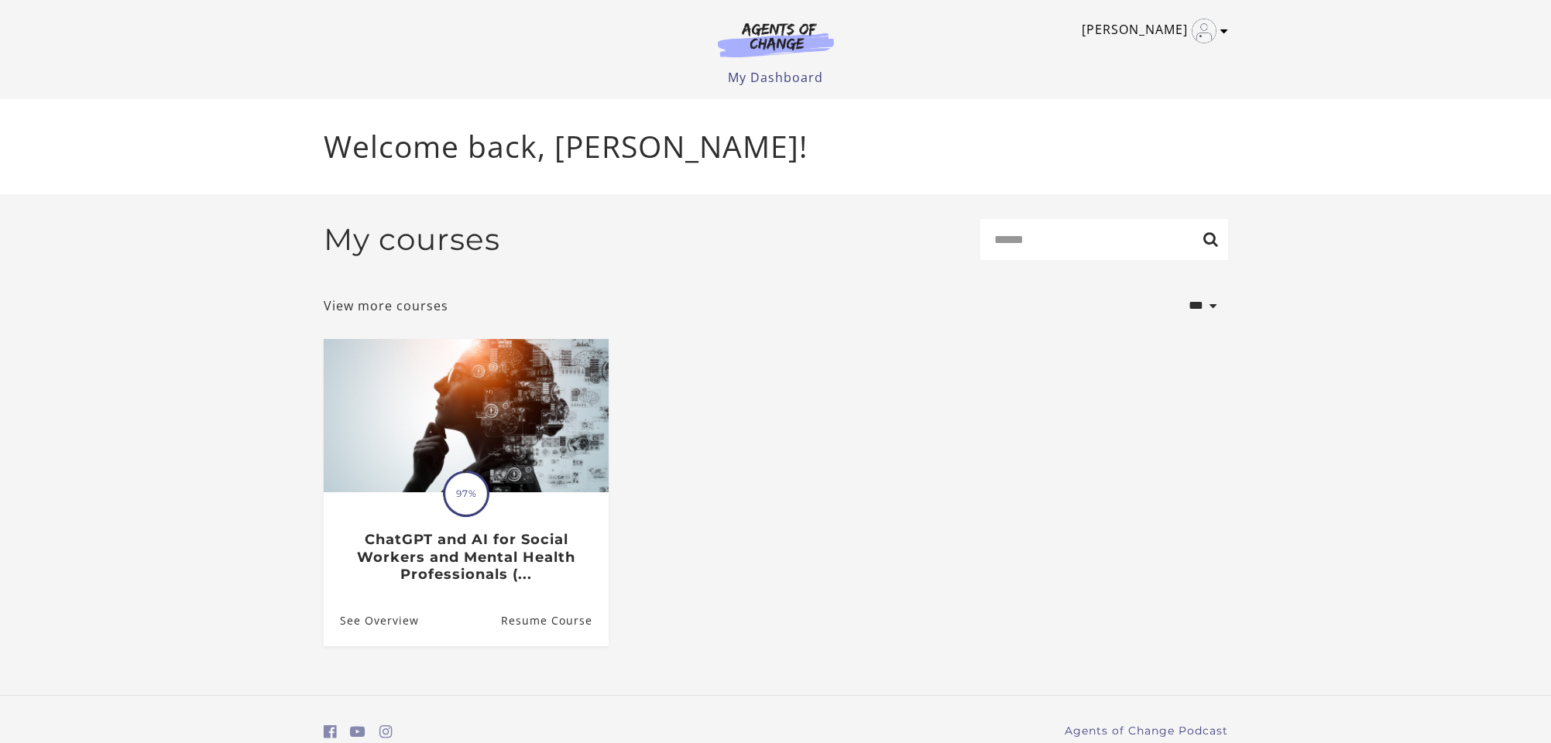
click at [1224, 31] on icon "Toggle menu" at bounding box center [1224, 31] width 8 height 12
click at [1168, 55] on link "My Account" at bounding box center [1163, 56] width 136 height 26
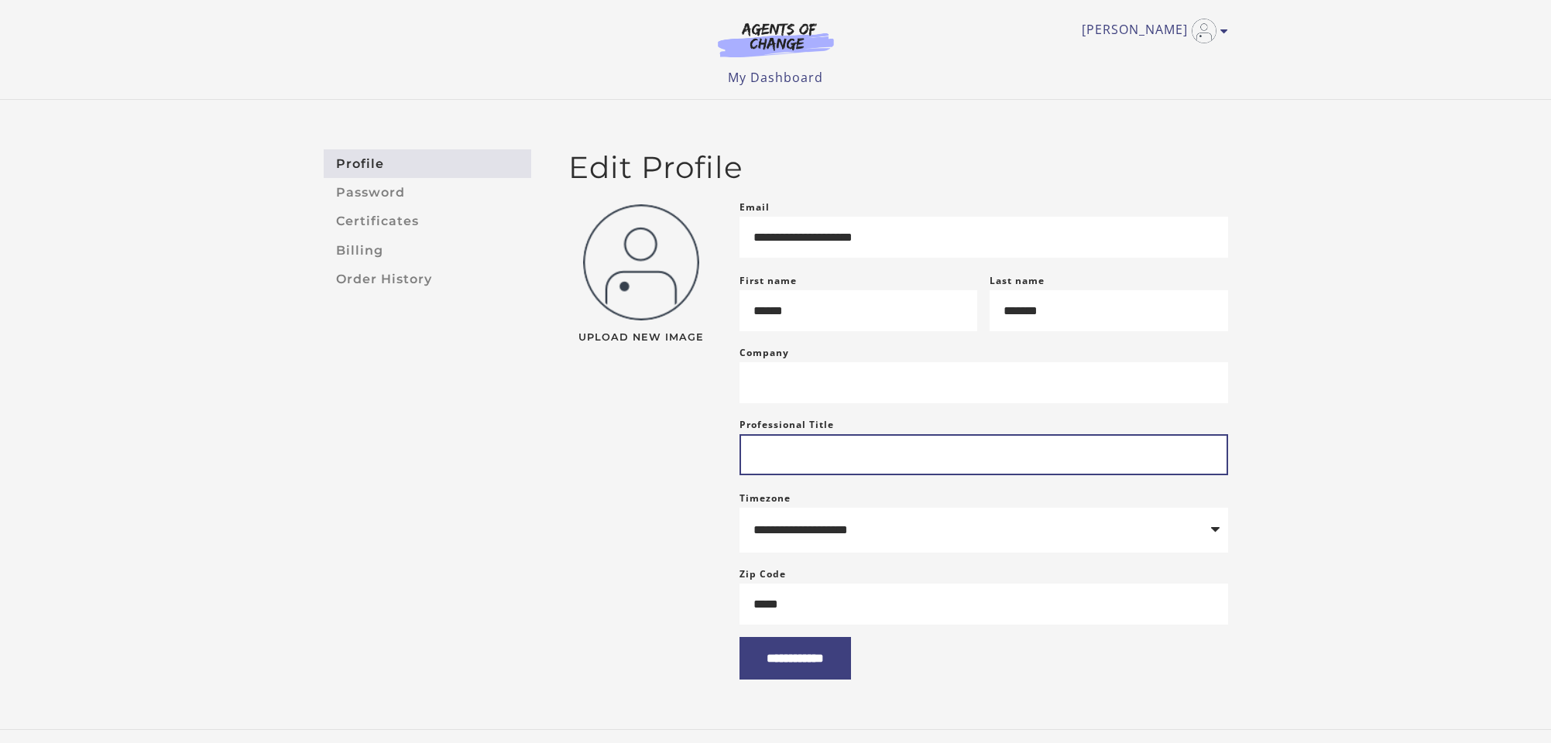
click at [773, 465] on input "Professional Title" at bounding box center [983, 454] width 489 height 41
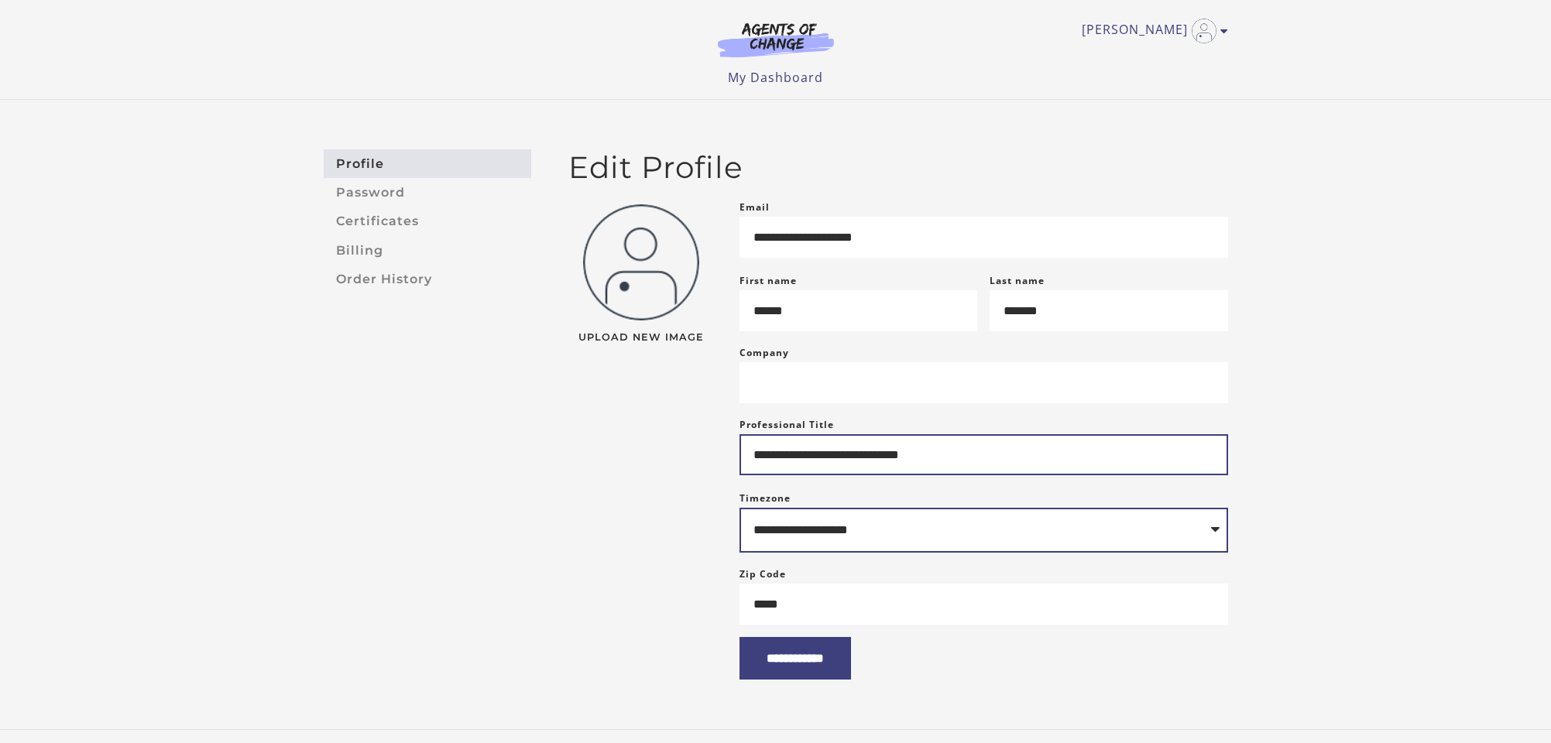
type input "**********"
select select "**********"
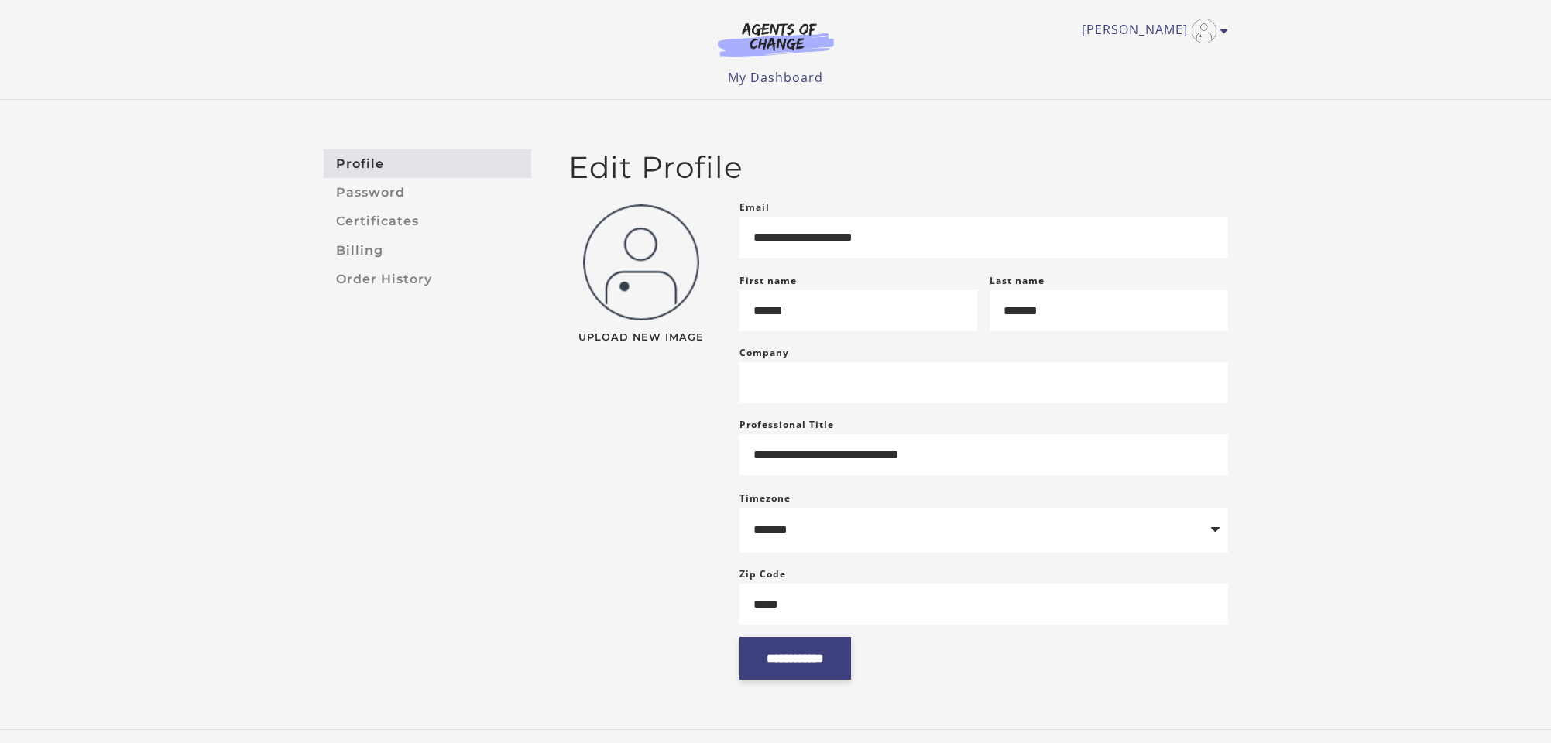
click at [830, 679] on input "**********" at bounding box center [794, 658] width 111 height 43
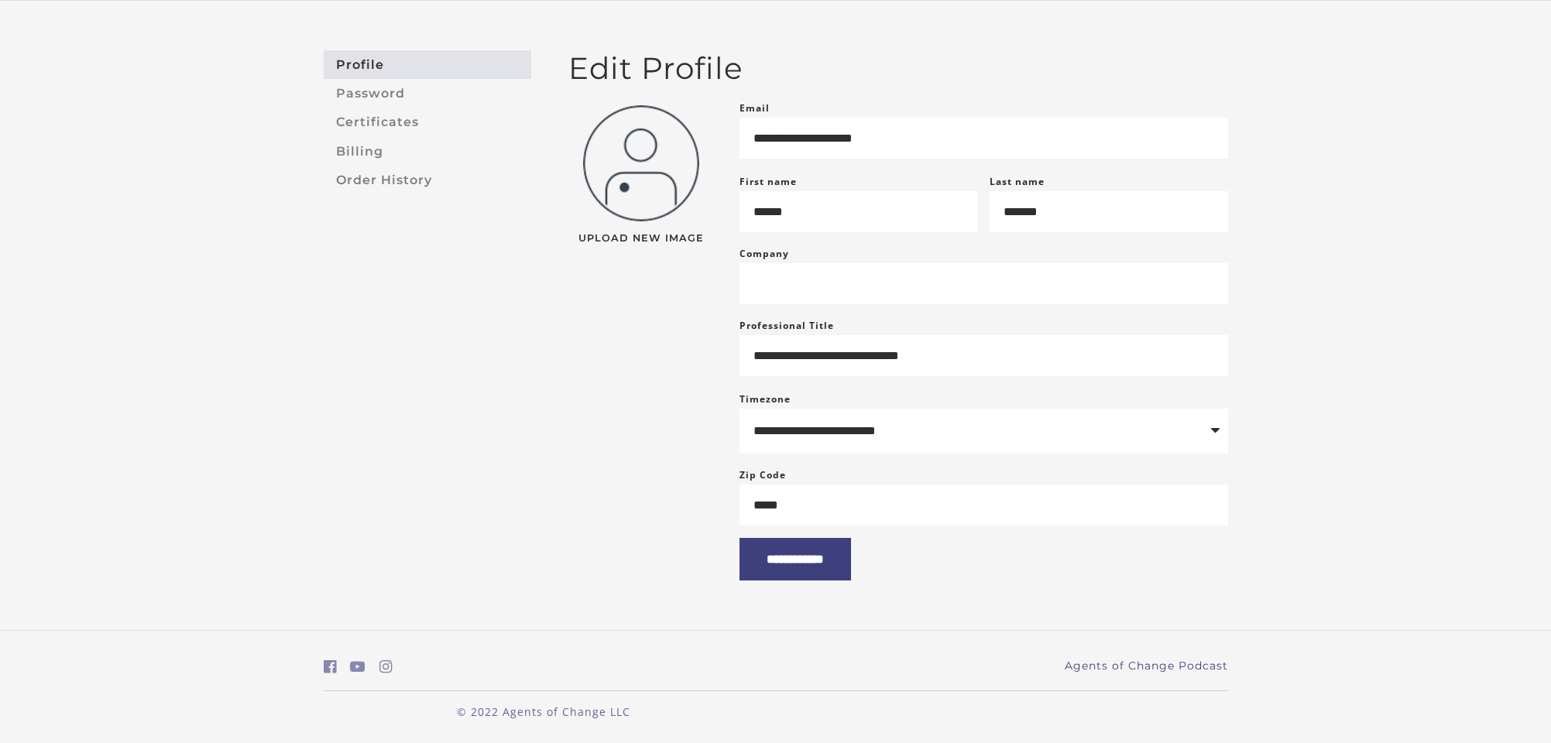
scroll to position [111, 0]
click at [831, 564] on input "**********" at bounding box center [794, 559] width 111 height 43
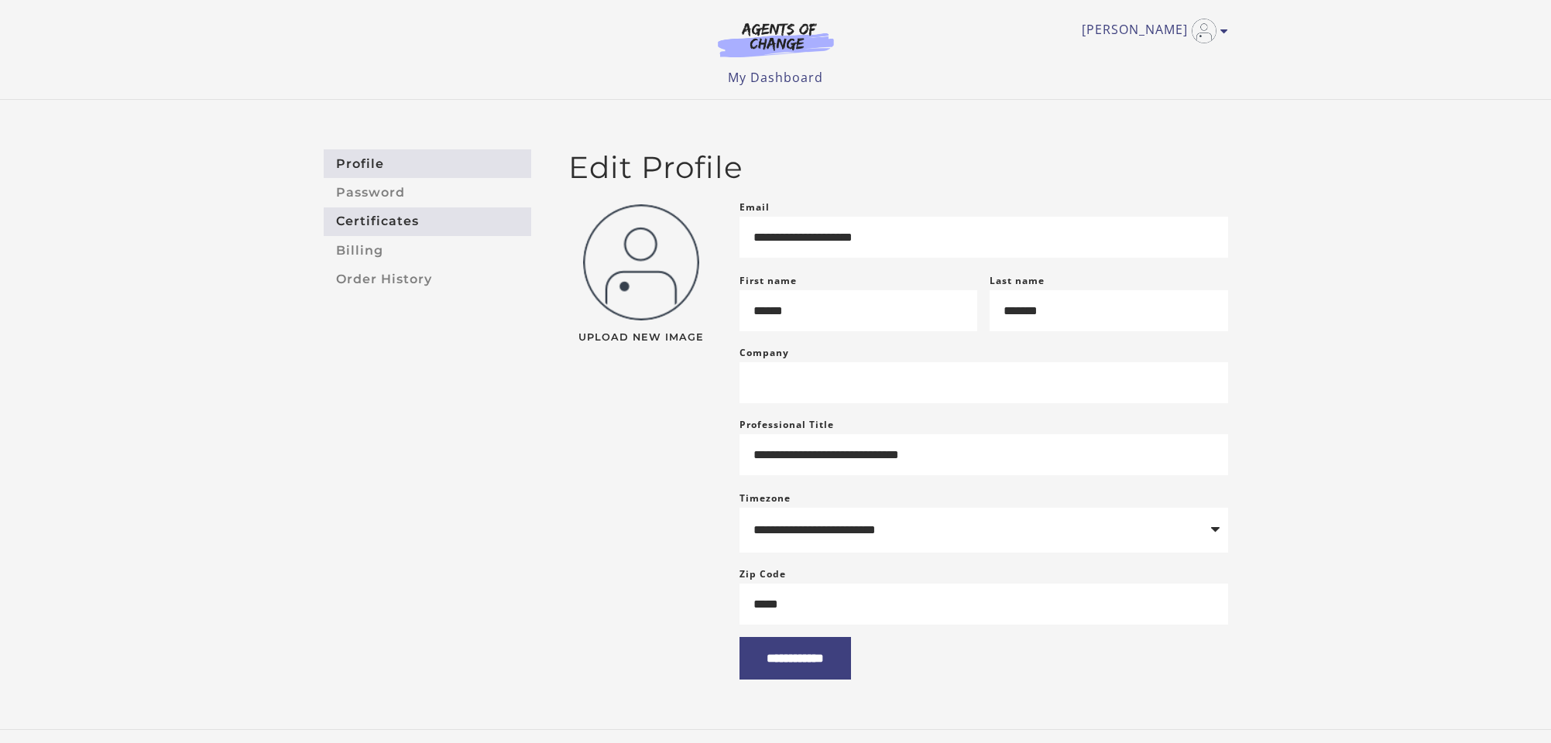
click at [390, 225] on link "Certificates" at bounding box center [427, 221] width 207 height 29
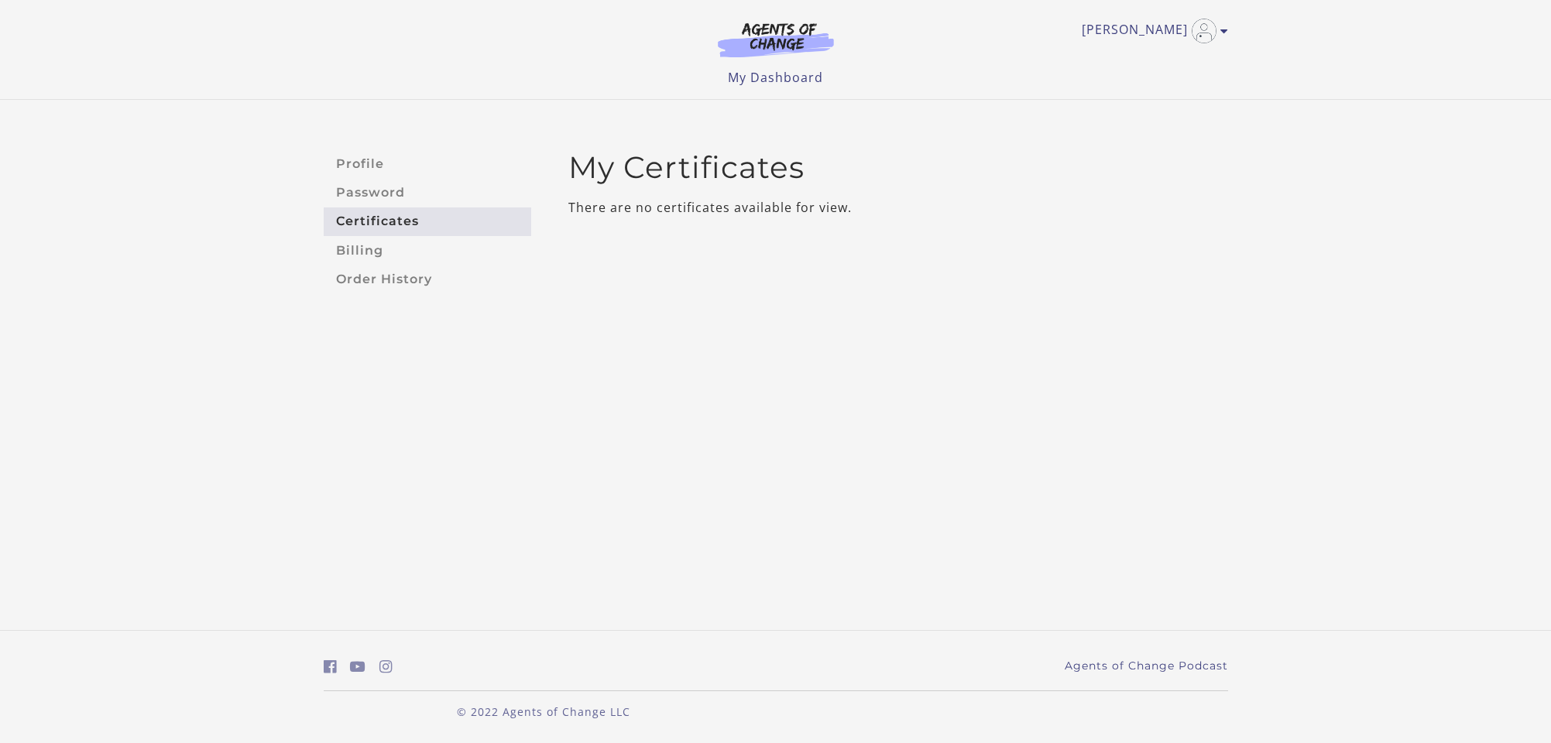
click at [660, 209] on p "There are no certificates available for view." at bounding box center [898, 207] width 660 height 19
click at [379, 159] on link "Profile" at bounding box center [427, 163] width 207 height 29
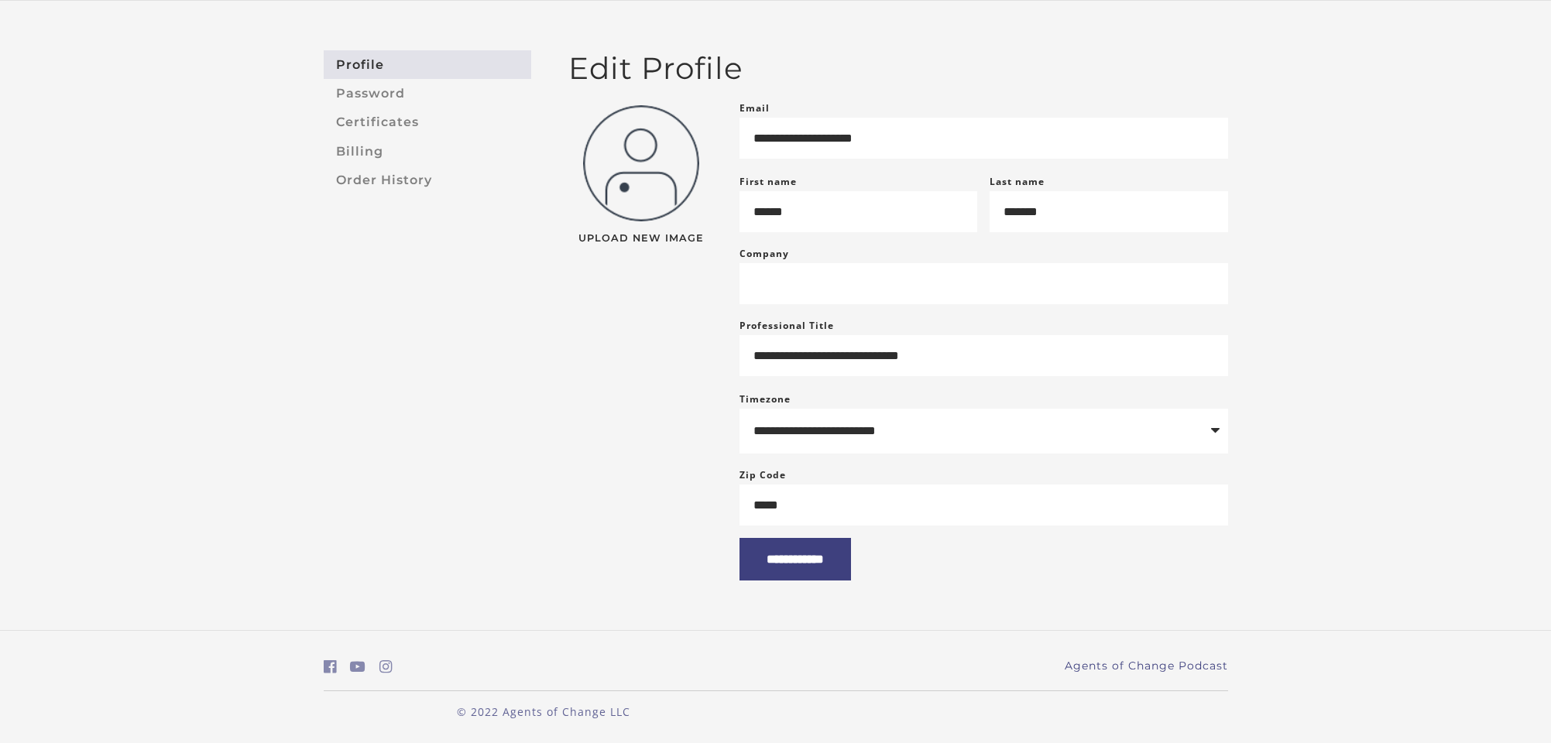
scroll to position [118, 0]
click at [377, 79] on link "Password" at bounding box center [427, 93] width 207 height 29
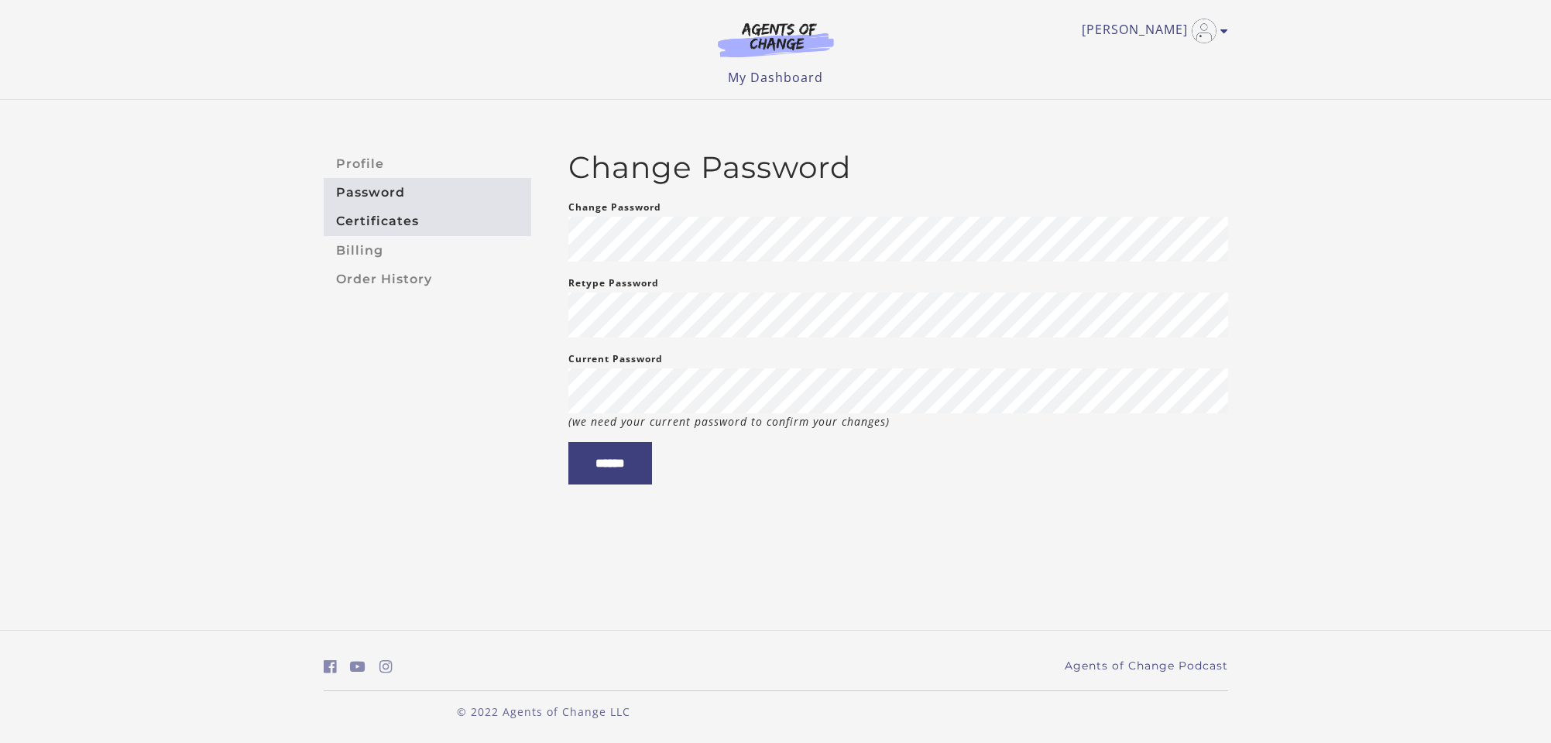
click at [372, 221] on link "Certificates" at bounding box center [427, 221] width 207 height 29
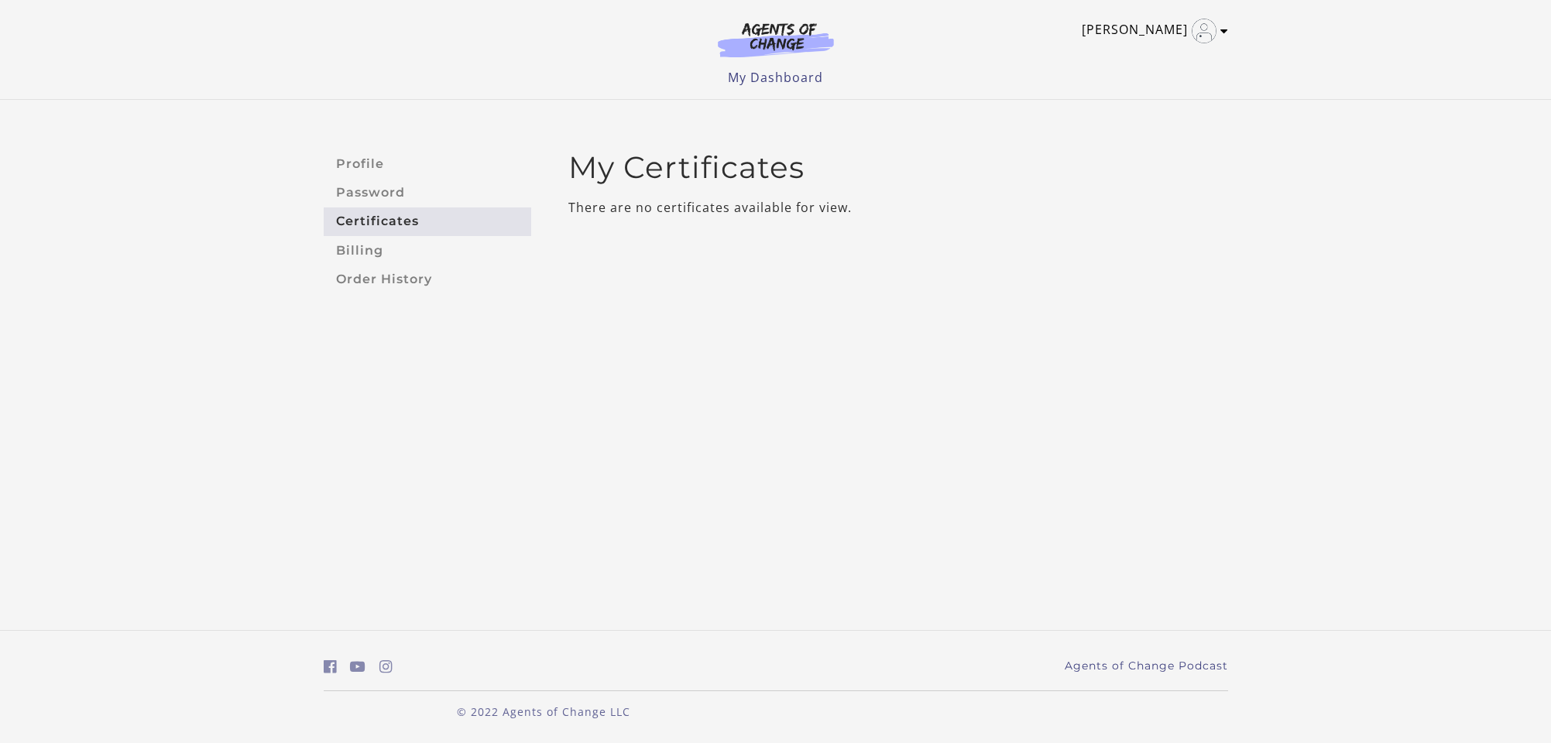
click at [1225, 29] on icon "Toggle menu" at bounding box center [1224, 31] width 8 height 12
click at [1178, 56] on link "My Account" at bounding box center [1163, 56] width 136 height 26
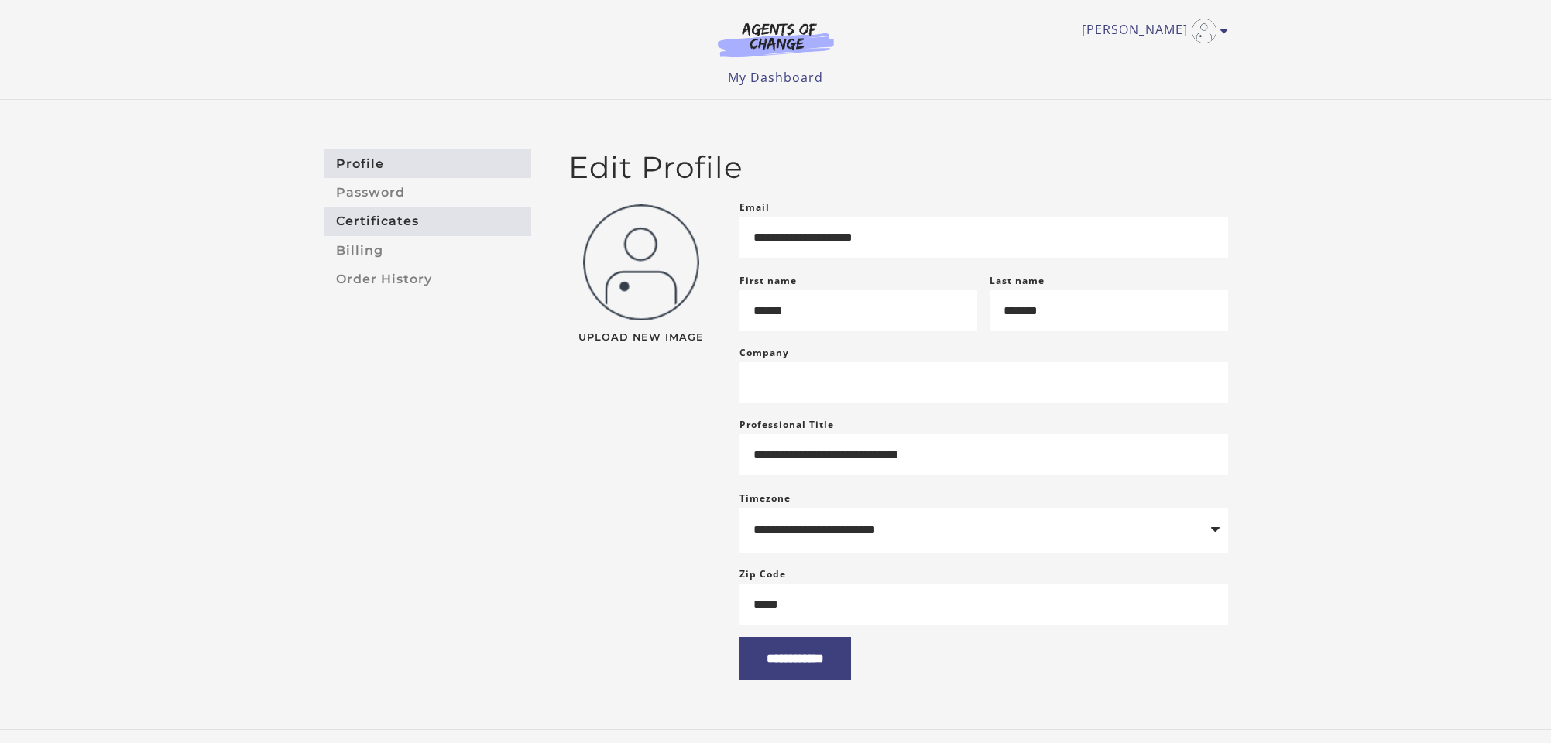
click at [393, 216] on link "Certificates" at bounding box center [427, 221] width 207 height 29
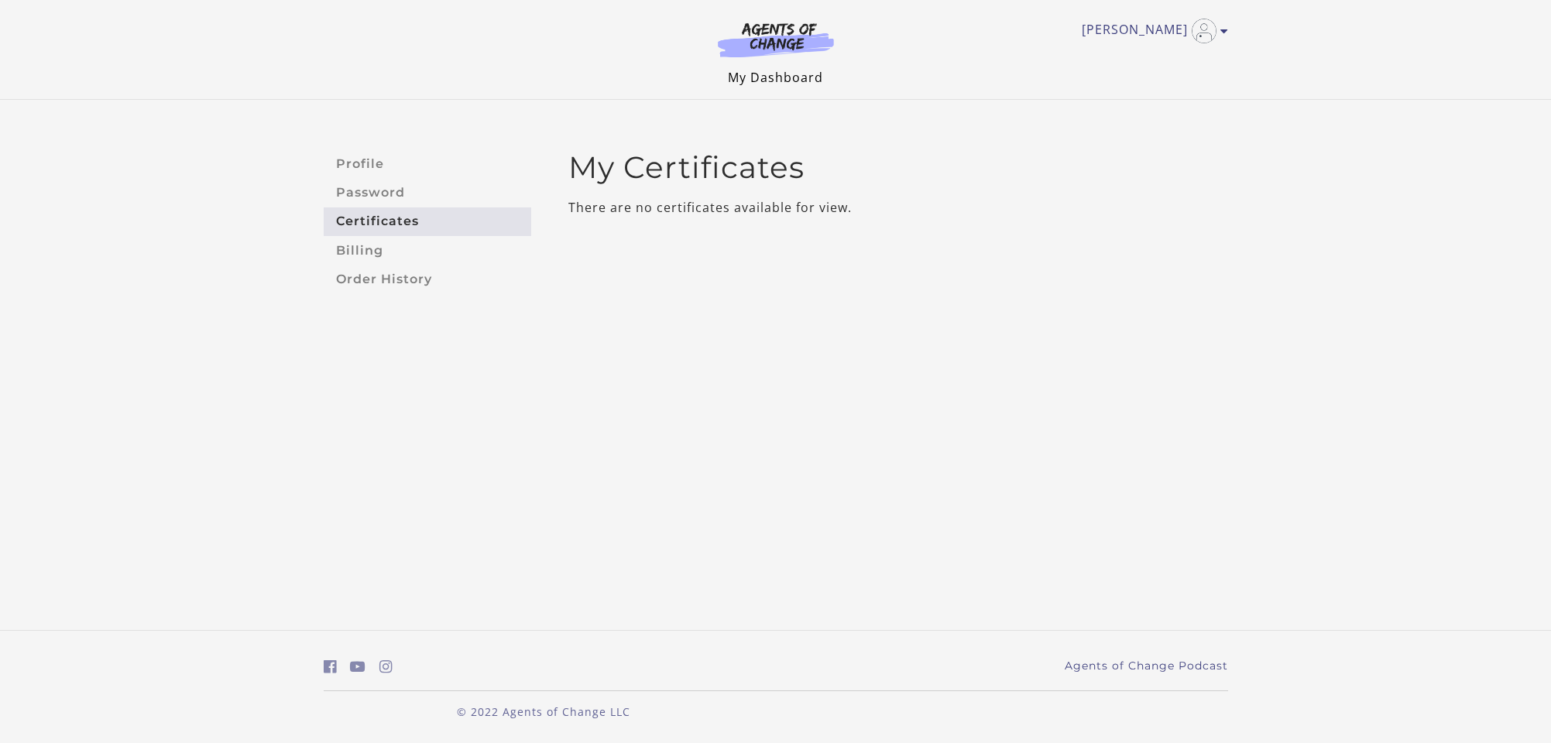
click at [790, 78] on link "My Dashboard" at bounding box center [775, 77] width 95 height 17
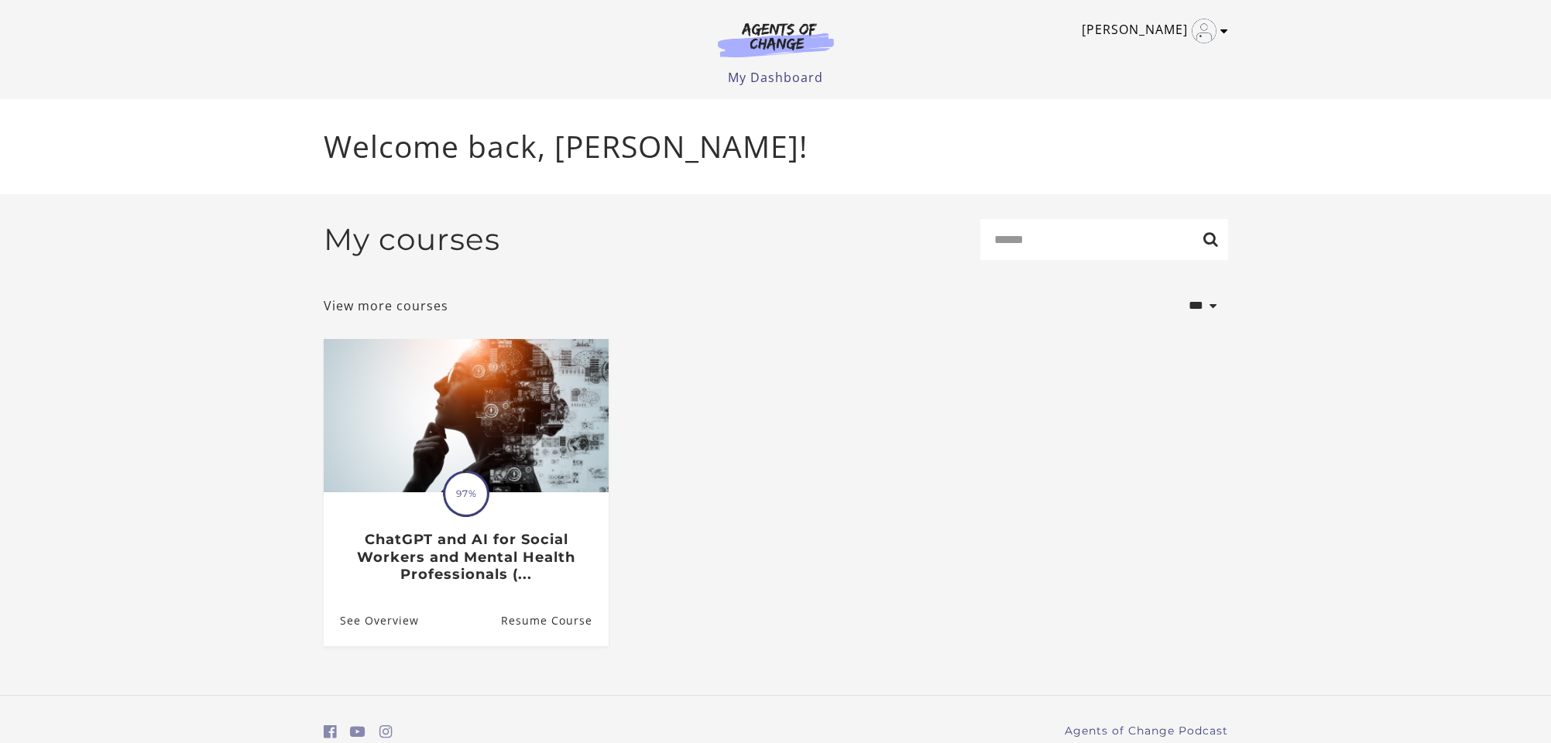
click at [1225, 30] on icon "Toggle menu" at bounding box center [1224, 31] width 8 height 12
click at [1171, 54] on link "My Account" at bounding box center [1163, 56] width 136 height 26
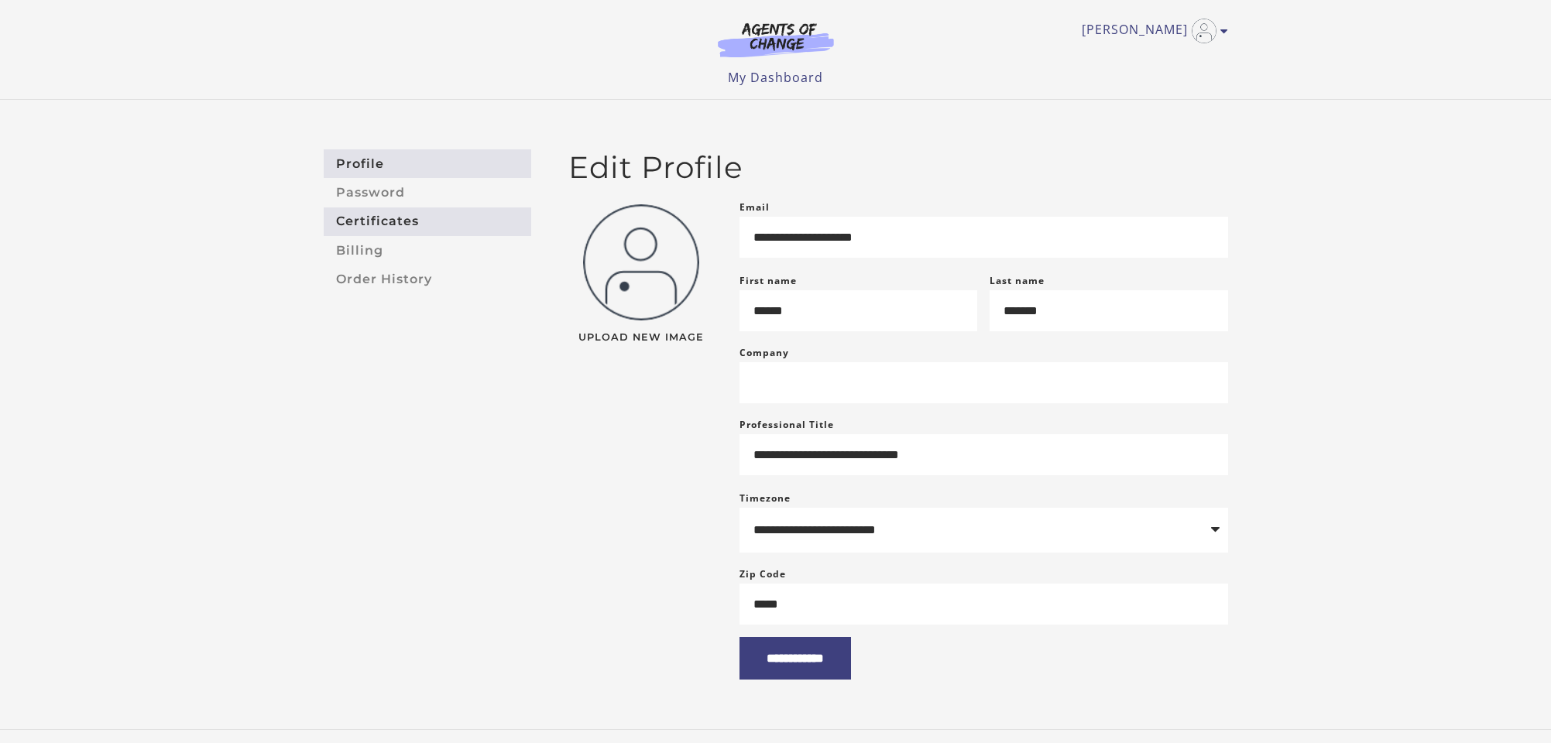
click at [405, 219] on link "Certificates" at bounding box center [427, 221] width 207 height 29
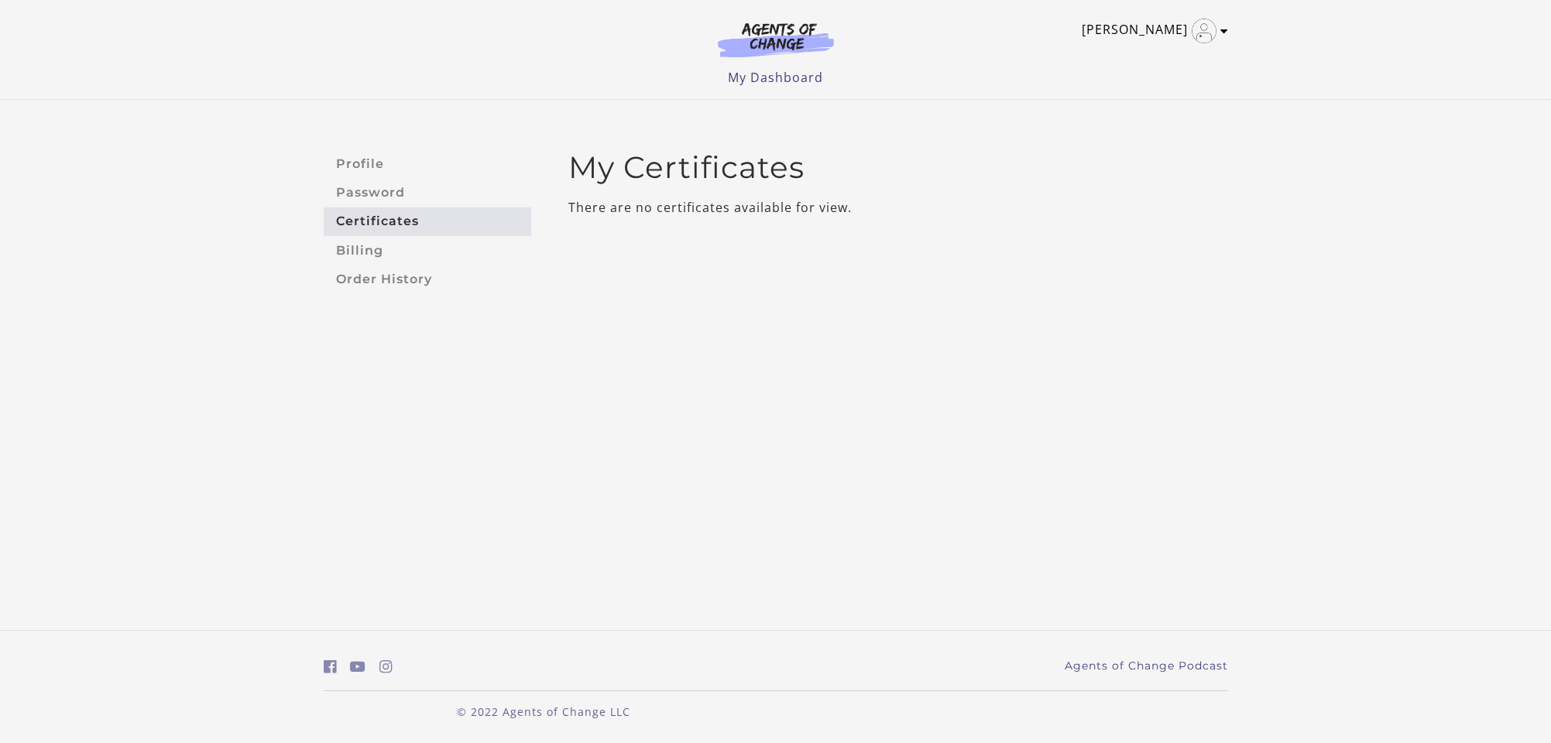
click at [1224, 29] on icon "Toggle menu" at bounding box center [1224, 31] width 8 height 12
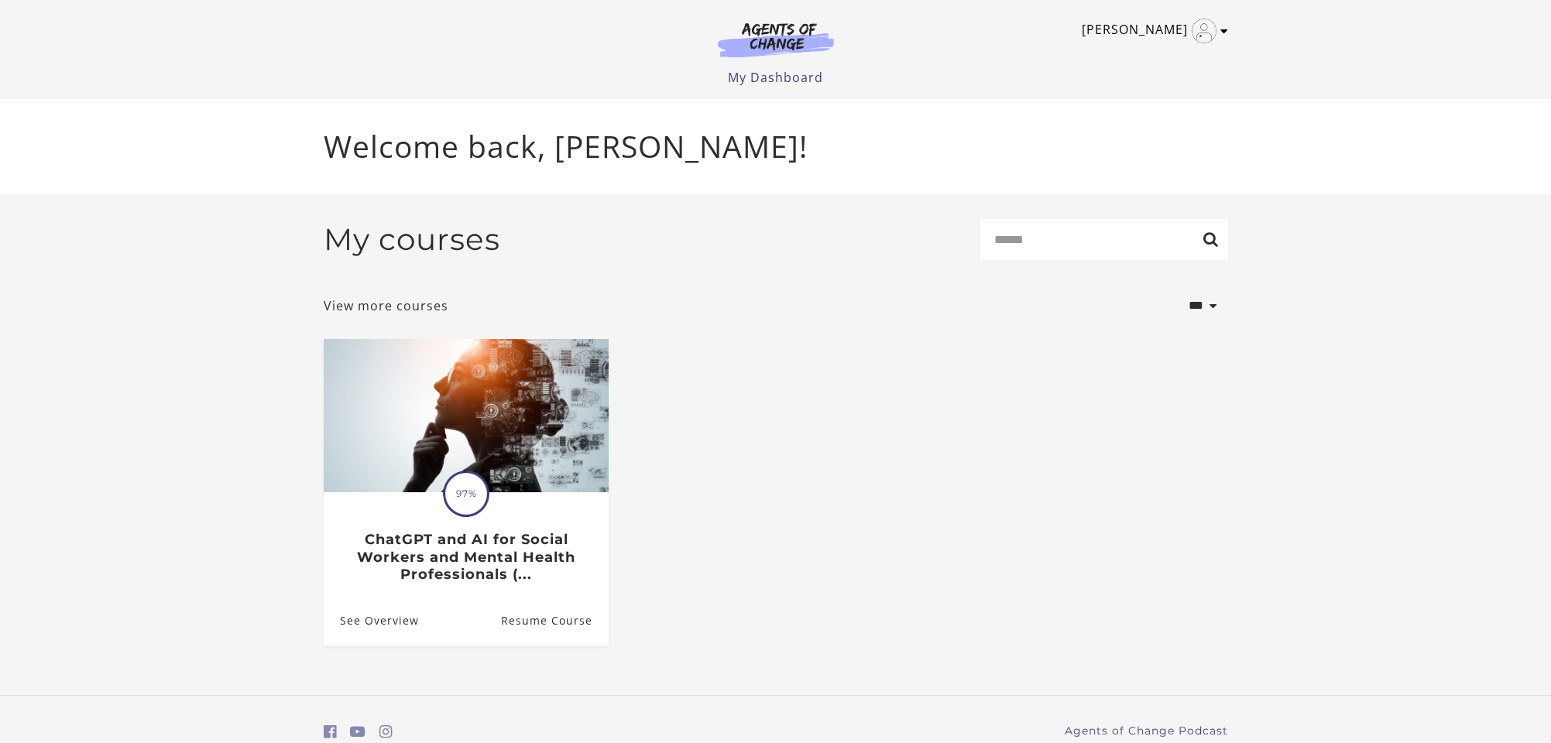
click at [1224, 28] on icon "Toggle menu" at bounding box center [1224, 31] width 8 height 12
click at [1163, 56] on link "My Account" at bounding box center [1163, 56] width 136 height 26
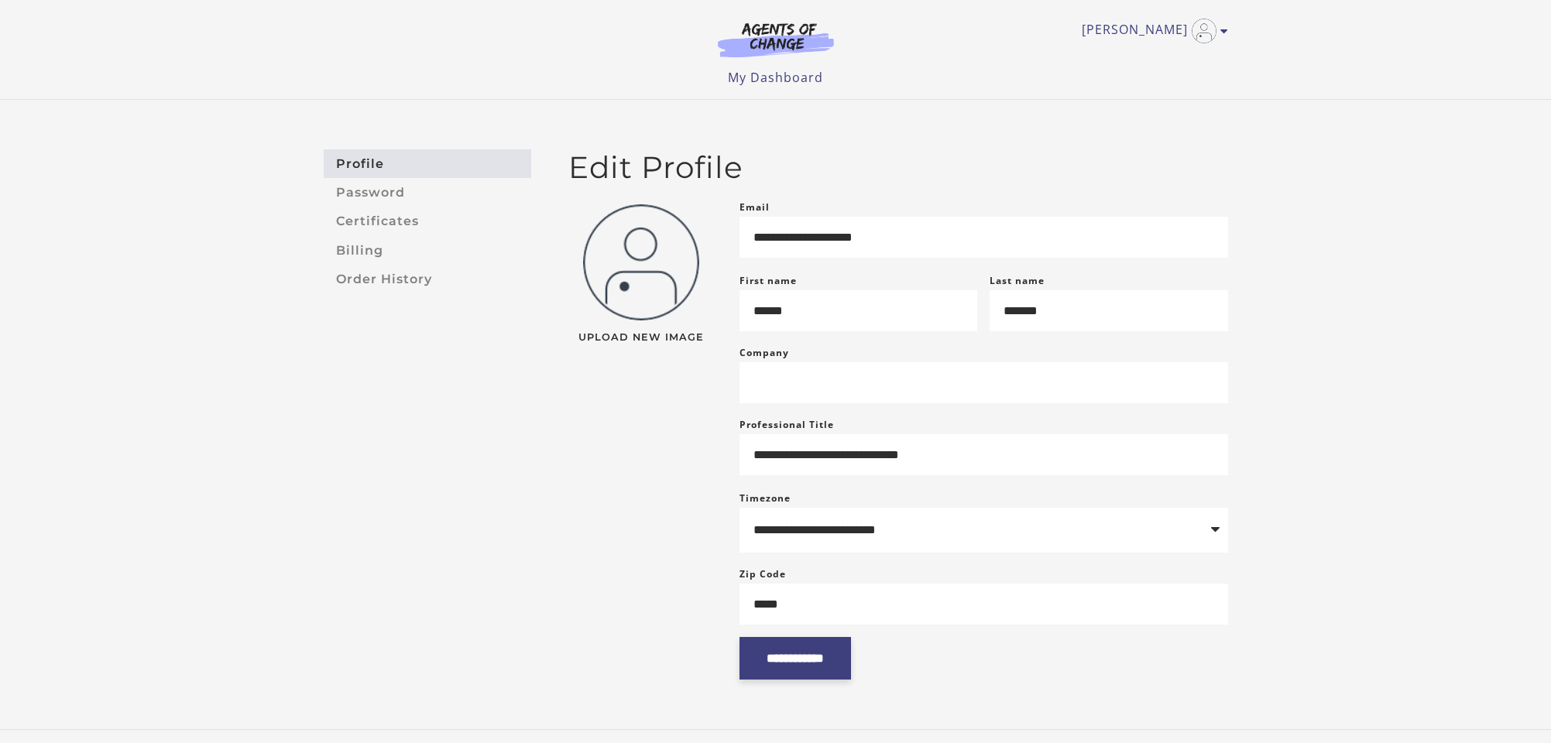
click at [801, 672] on input "**********" at bounding box center [794, 658] width 111 height 43
click at [372, 213] on link "Certificates" at bounding box center [427, 221] width 207 height 29
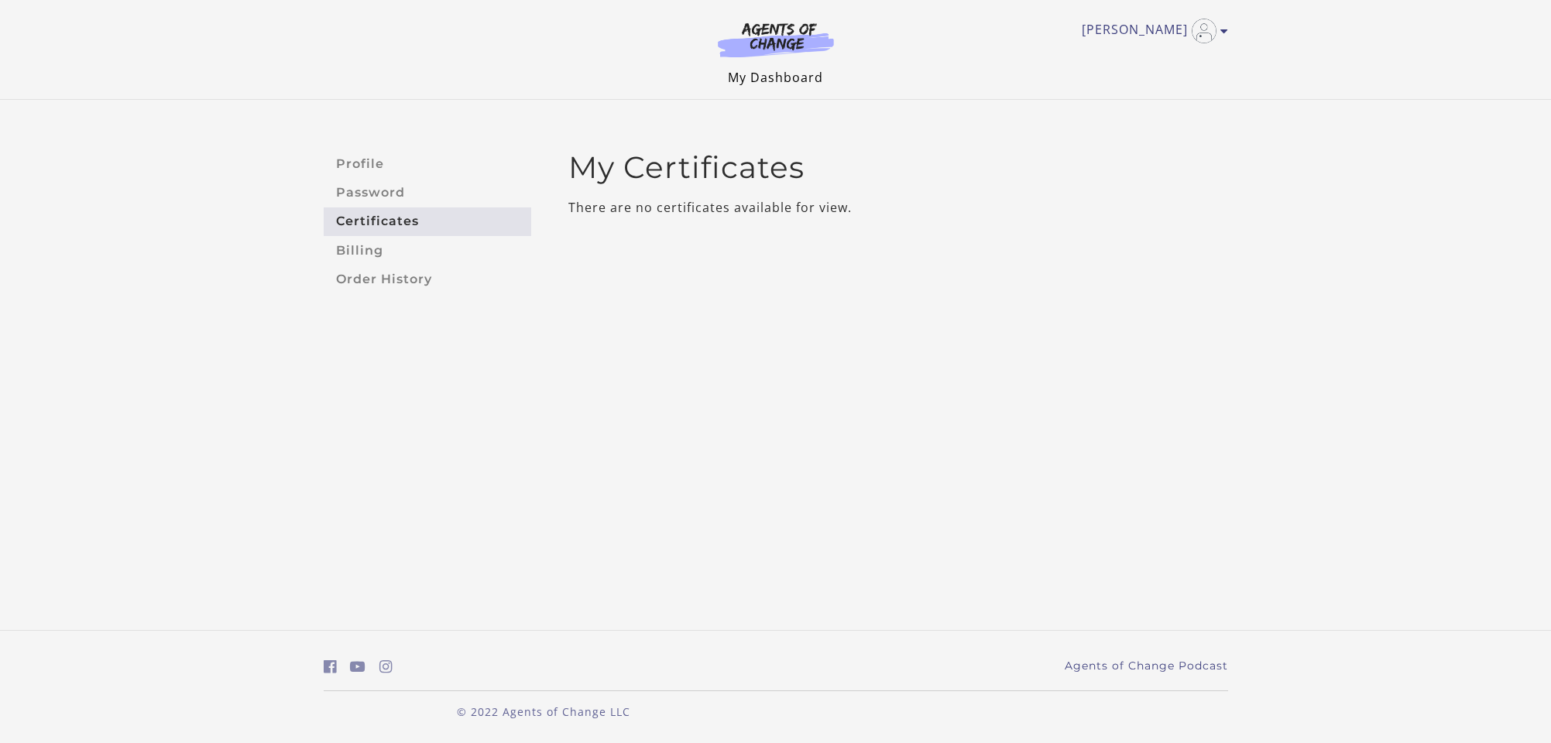
click at [762, 73] on link "My Dashboard" at bounding box center [775, 77] width 95 height 17
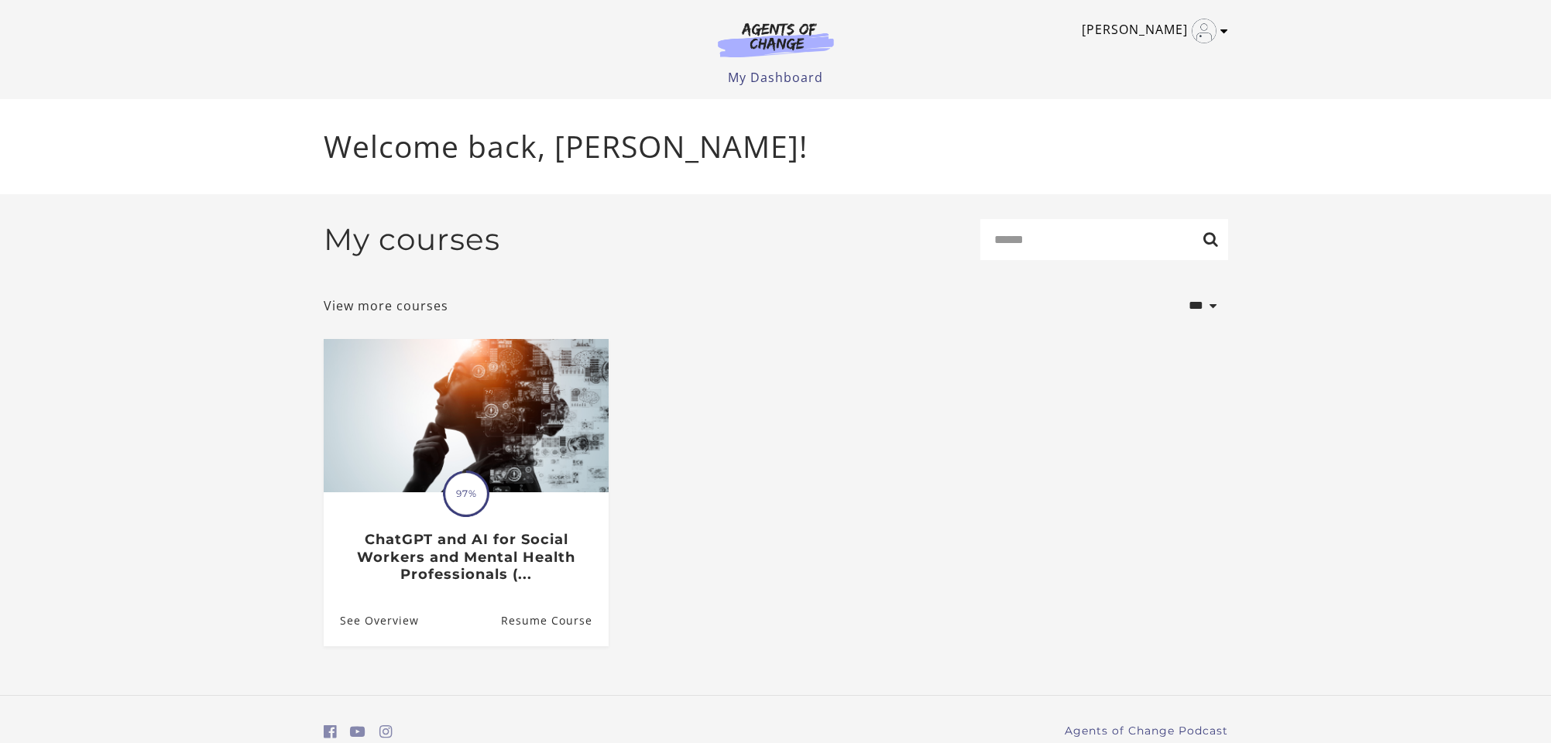
click at [1158, 29] on link "[PERSON_NAME]" at bounding box center [1151, 31] width 139 height 25
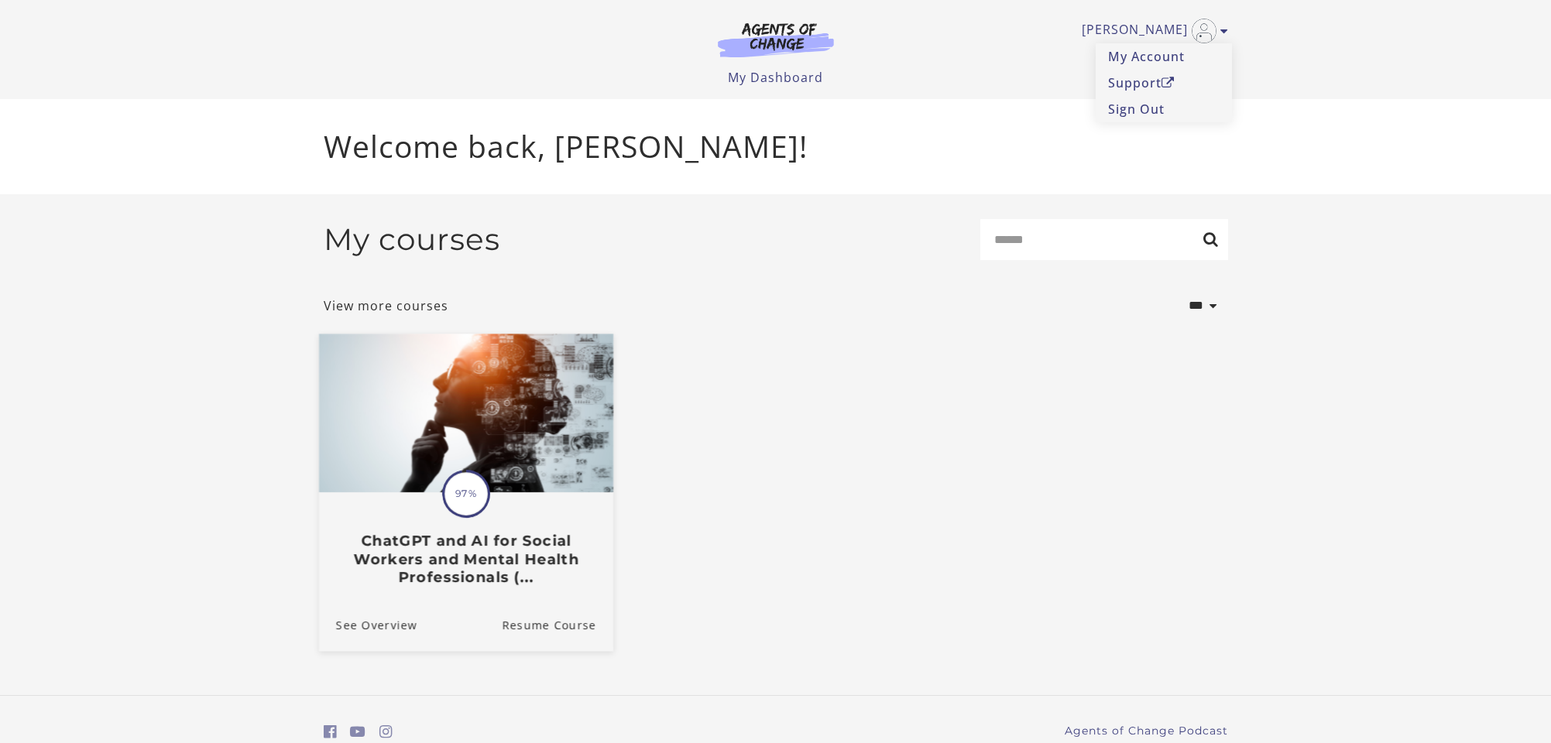
click at [449, 427] on img at bounding box center [465, 413] width 294 height 159
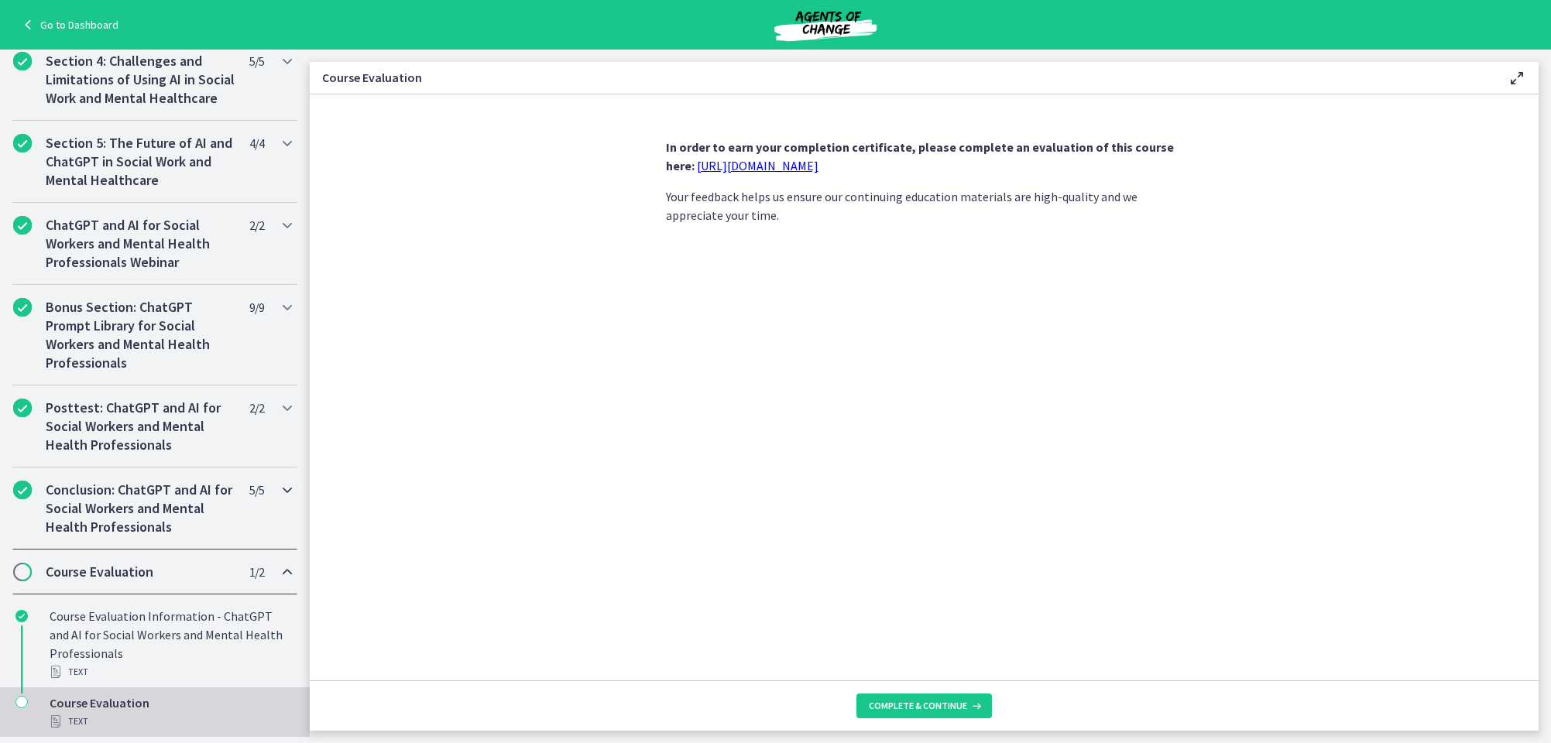
scroll to position [557, 0]
click at [24, 702] on icon "Chapters" at bounding box center [21, 702] width 12 height 12
click at [24, 568] on span "Chapters" at bounding box center [22, 571] width 15 height 15
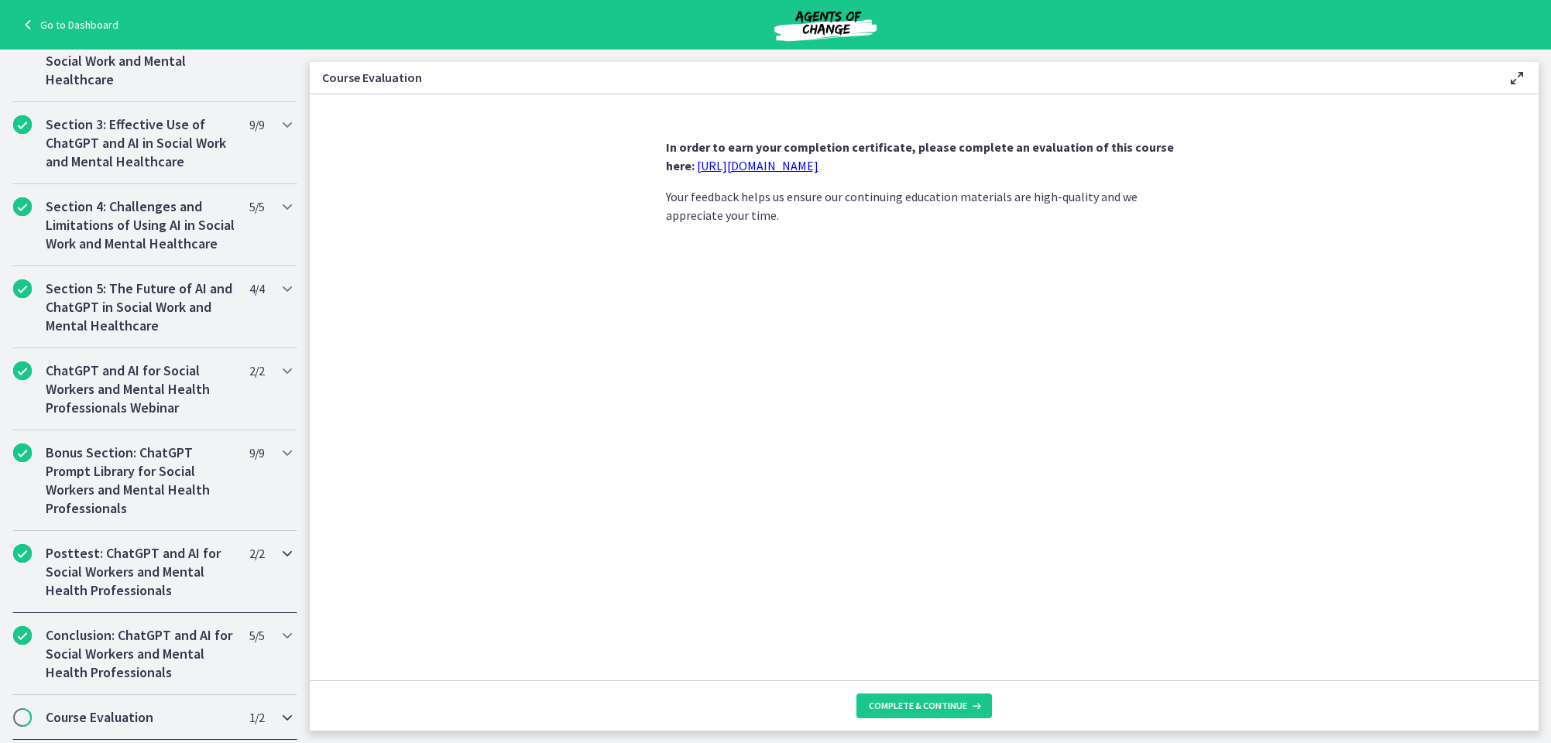
scroll to position [409, 0]
click at [776, 164] on link "https://forms.gle/jm1zbfhChZ2exBv78" at bounding box center [758, 165] width 122 height 15
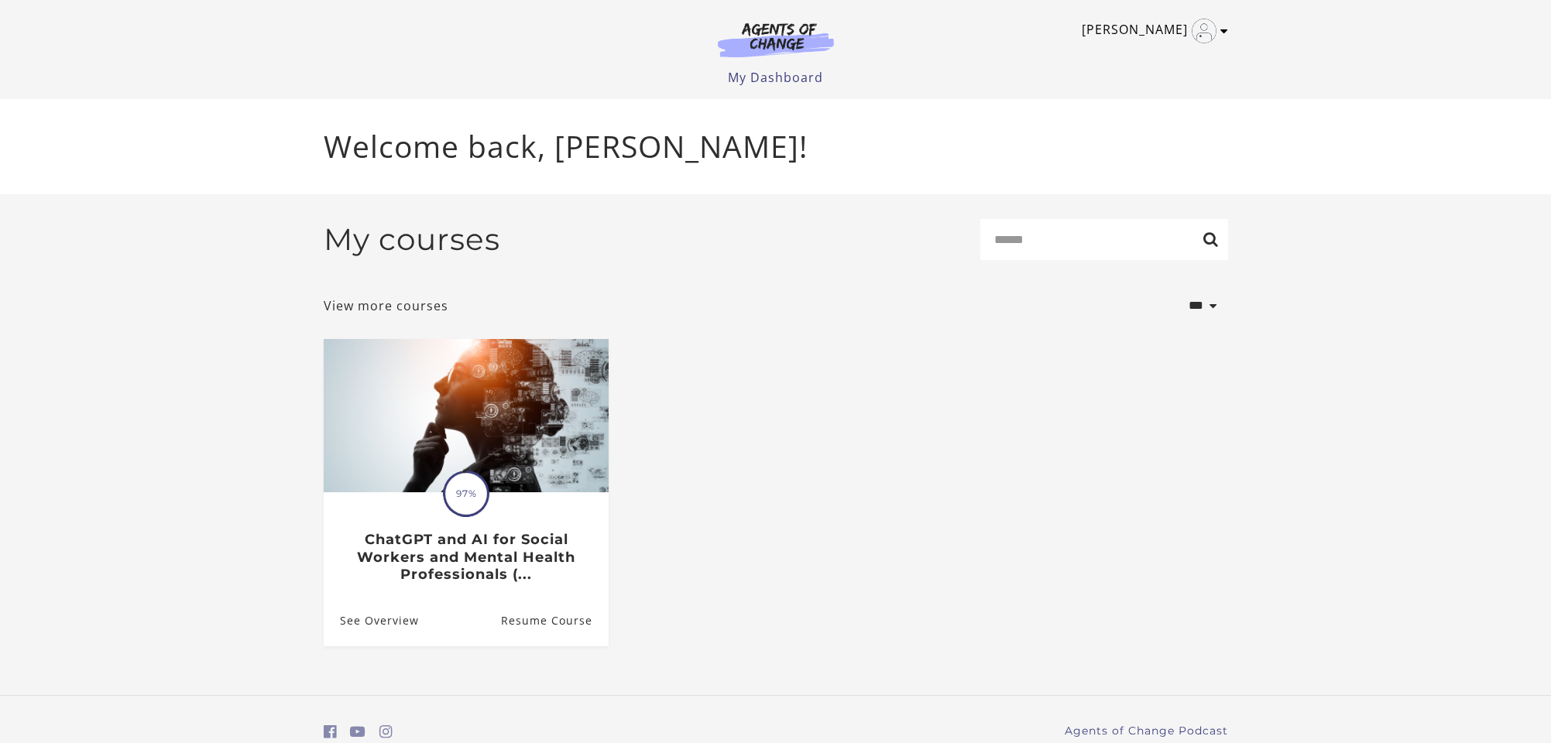
click at [1225, 28] on icon "Toggle menu" at bounding box center [1224, 31] width 8 height 12
click at [1166, 54] on link "My Account" at bounding box center [1163, 56] width 136 height 26
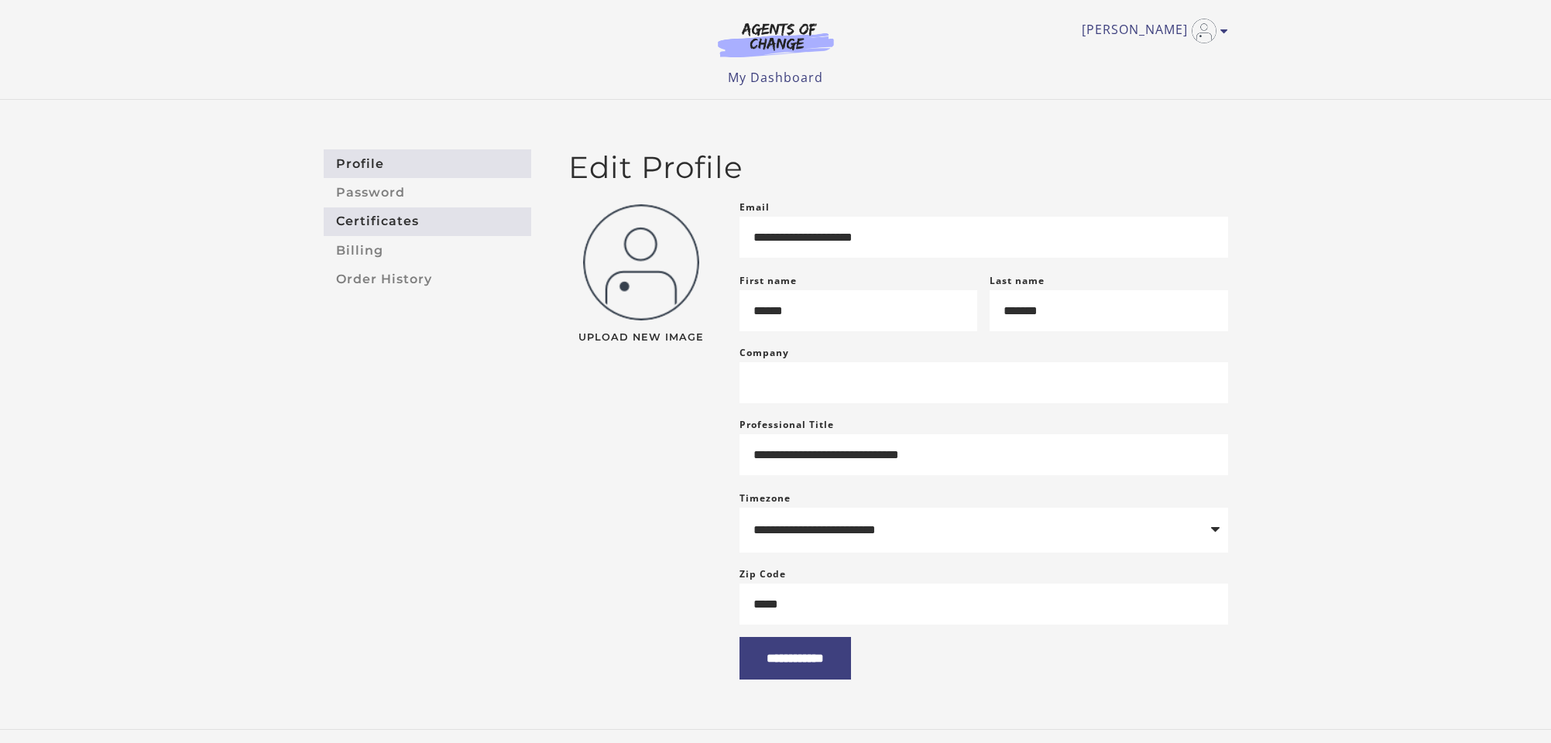
click at [362, 215] on link "Certificates" at bounding box center [427, 221] width 207 height 29
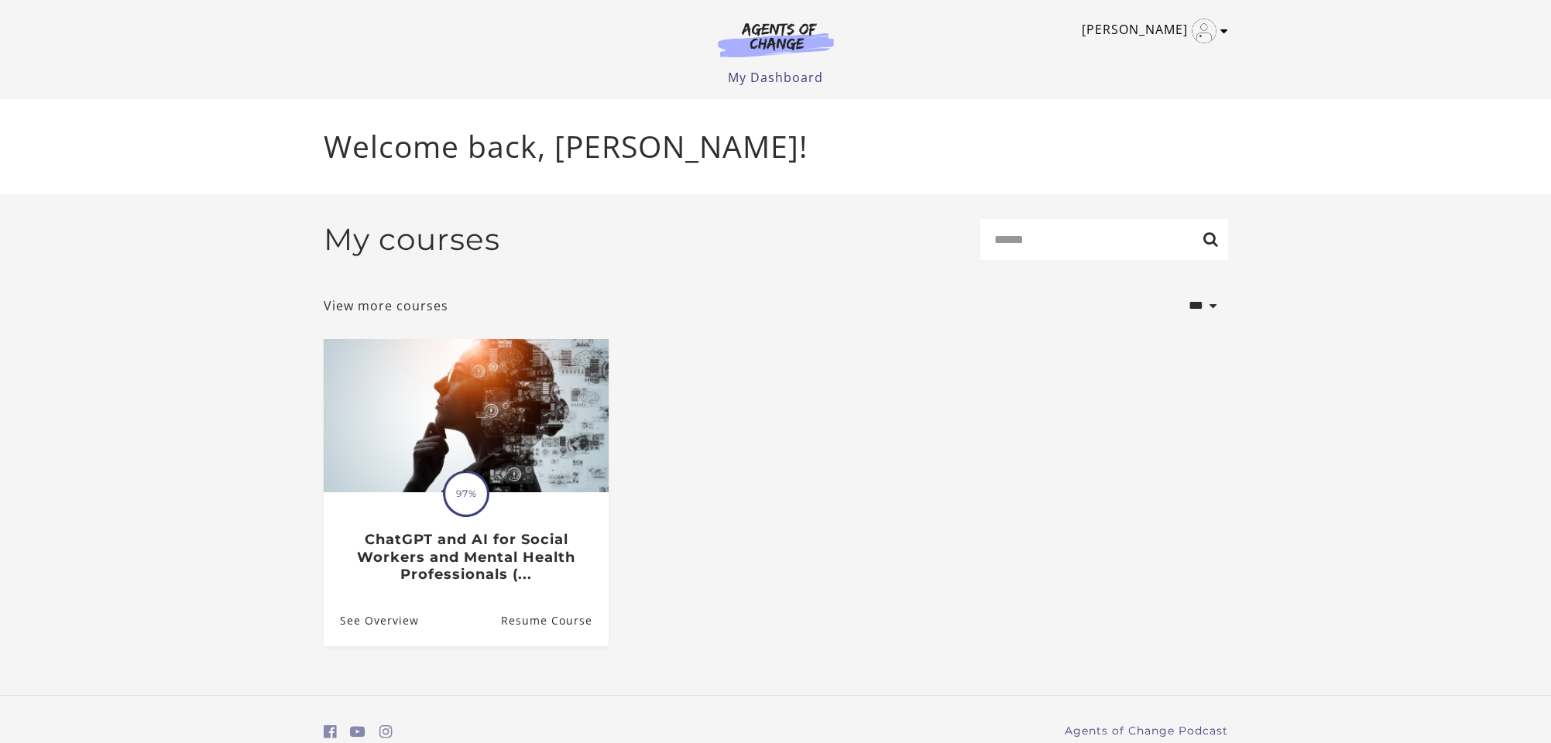
click at [1225, 31] on icon "Toggle menu" at bounding box center [1224, 31] width 8 height 12
click at [1151, 53] on link "My Account" at bounding box center [1163, 56] width 136 height 26
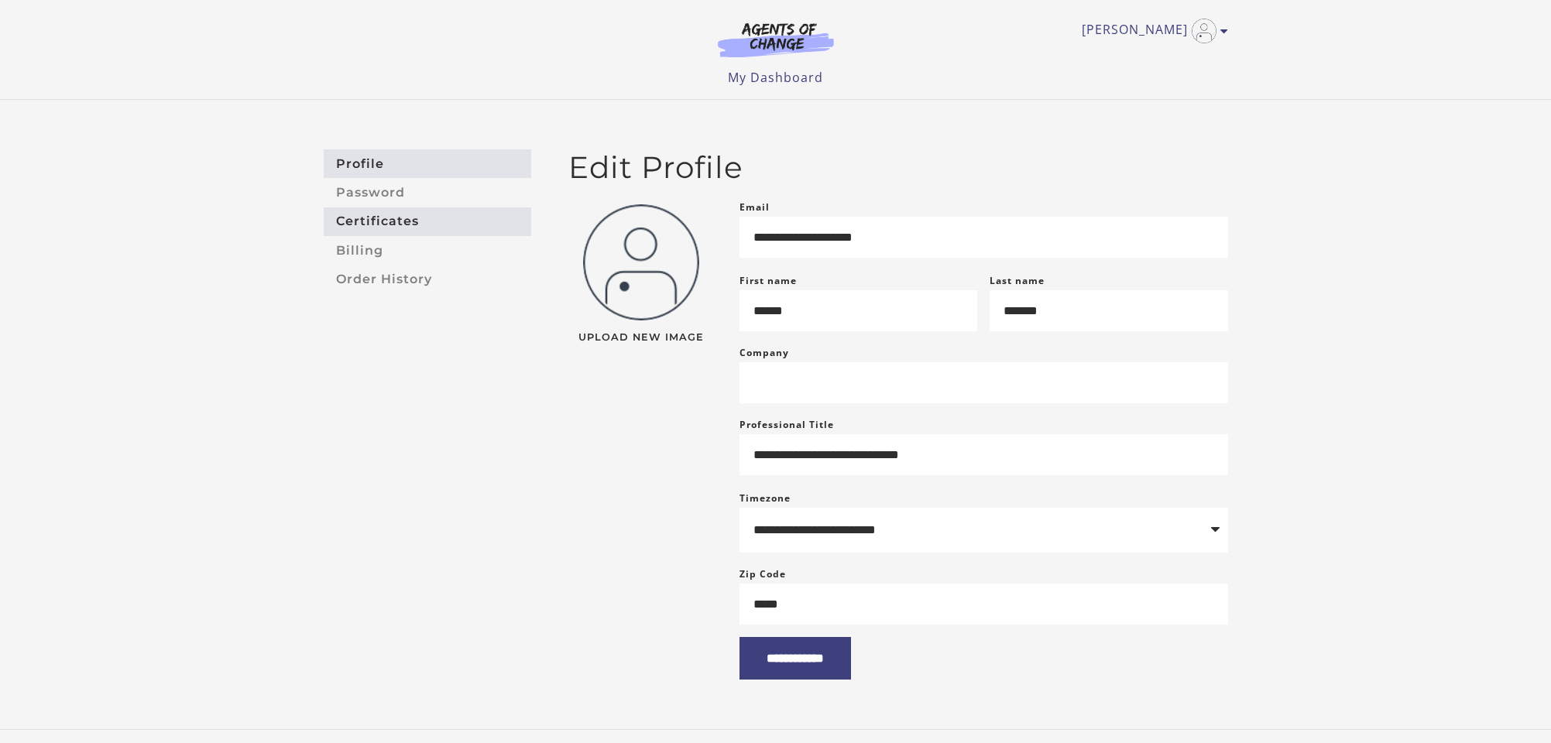
click at [362, 221] on link "Certificates" at bounding box center [427, 221] width 207 height 29
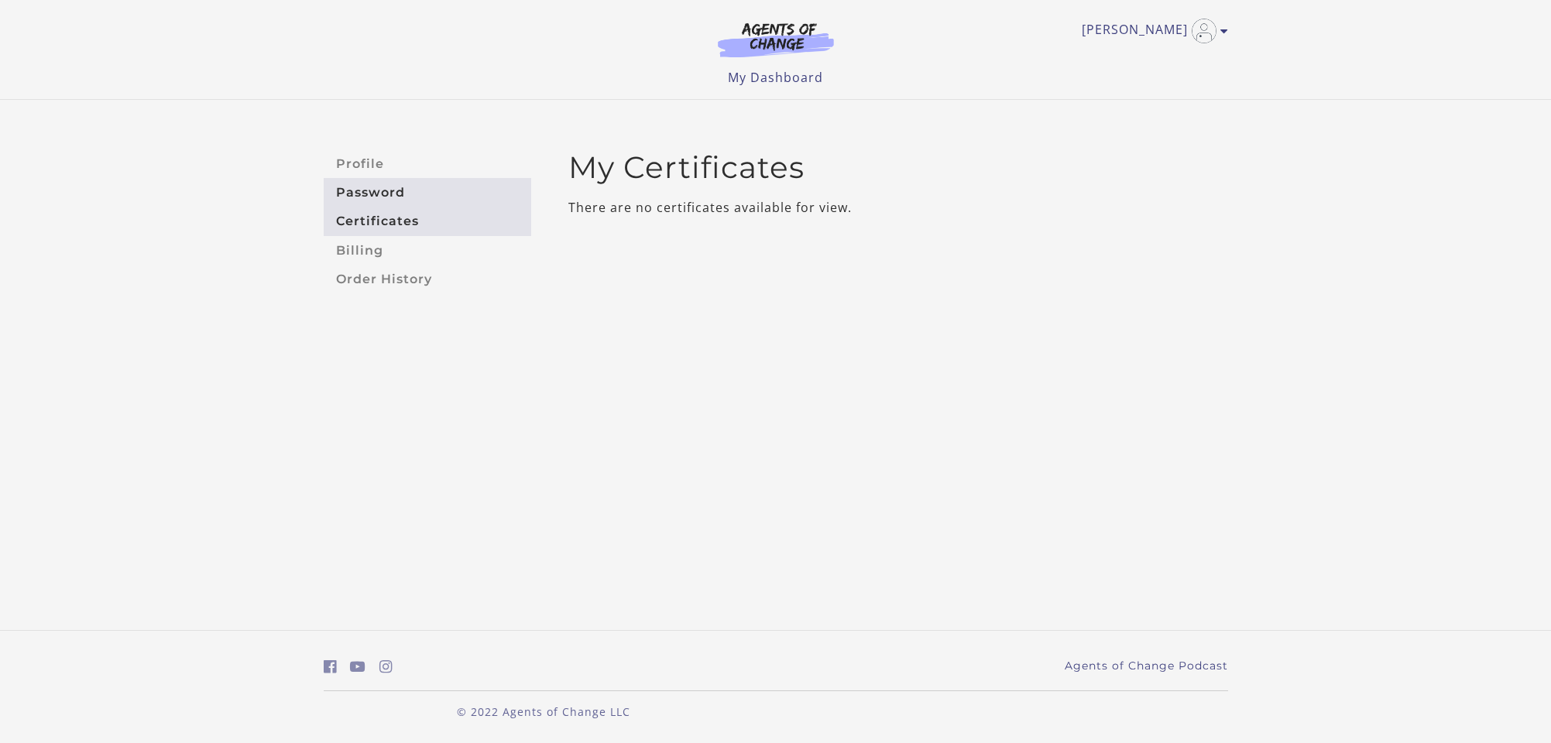
click at [369, 185] on link "Password" at bounding box center [427, 192] width 207 height 29
